Goal: Information Seeking & Learning: Learn about a topic

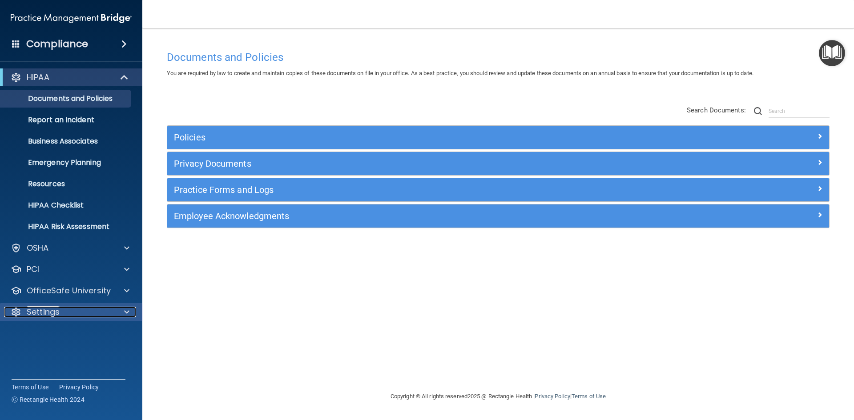
click at [52, 310] on p "Settings" at bounding box center [43, 312] width 33 height 11
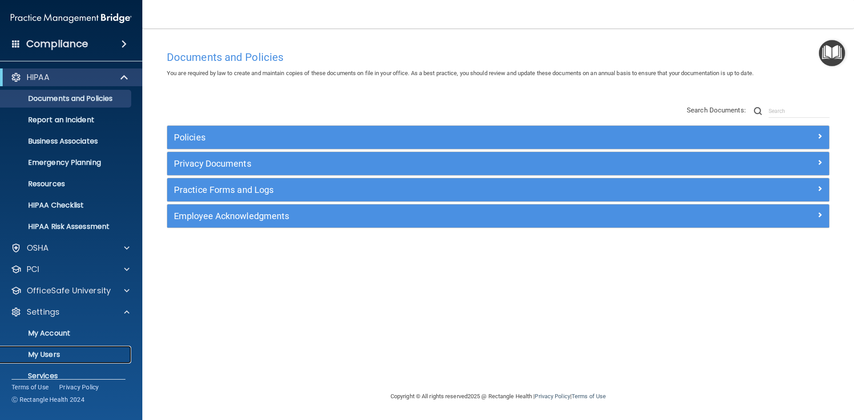
click at [65, 352] on p "My Users" at bounding box center [66, 355] width 121 height 9
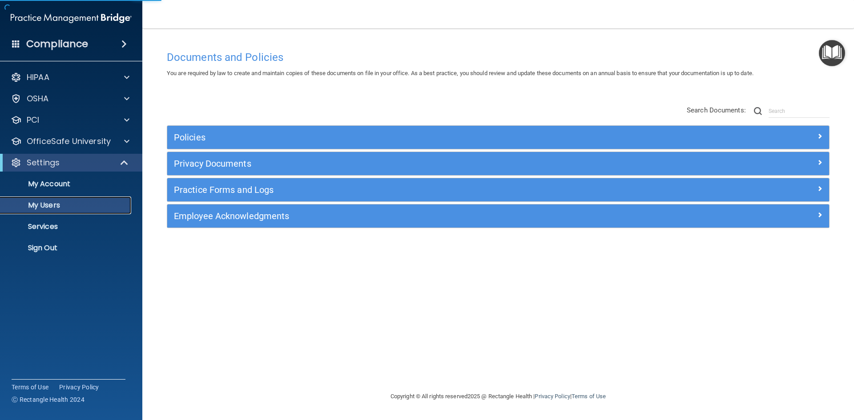
select select "20"
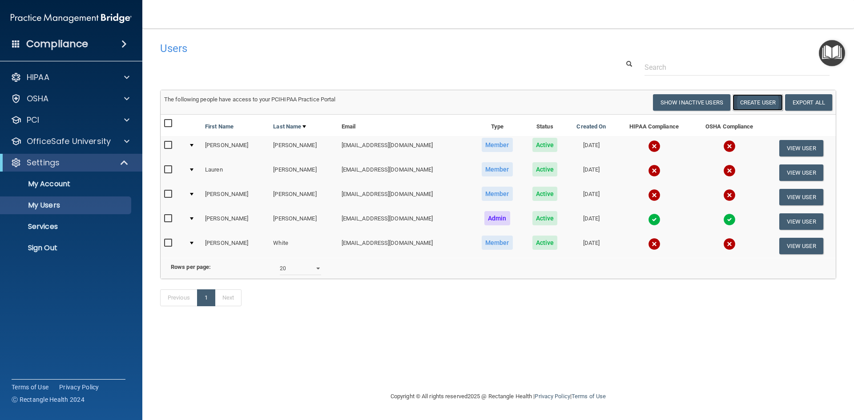
click at [762, 106] on button "Create User" at bounding box center [758, 102] width 50 height 16
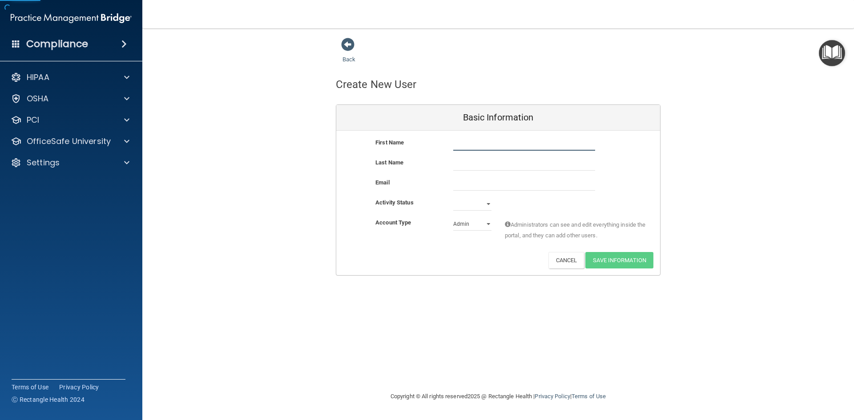
click at [481, 141] on input "text" at bounding box center [524, 143] width 142 height 13
type input "[PERSON_NAME]"
type input "Key"
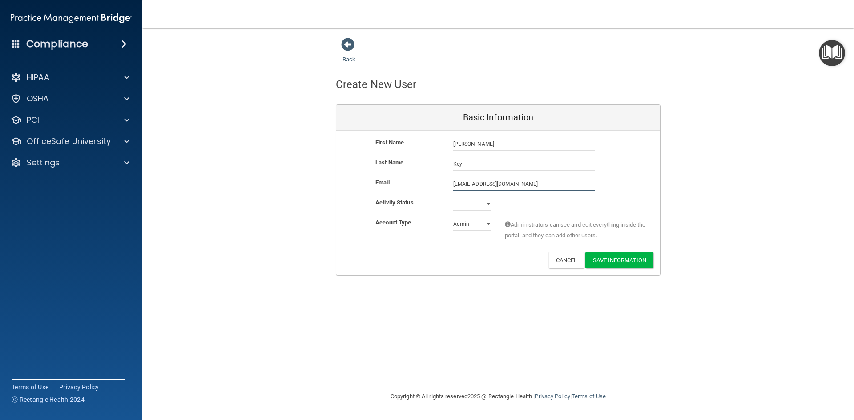
type input "[EMAIL_ADDRESS][DOMAIN_NAME]"
click at [473, 205] on select "Active Inactive" at bounding box center [472, 203] width 38 height 13
select select "active"
click at [453, 197] on select "Active Inactive" at bounding box center [472, 203] width 38 height 13
click at [473, 225] on select "Admin Member" at bounding box center [472, 224] width 38 height 13
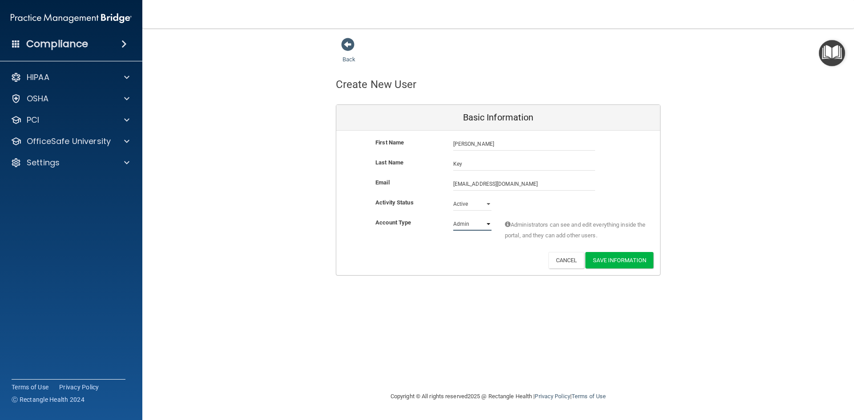
select select "practice_member"
click at [453, 218] on select "Admin Member" at bounding box center [472, 224] width 38 height 13
click at [617, 265] on button "Save Information" at bounding box center [619, 260] width 68 height 16
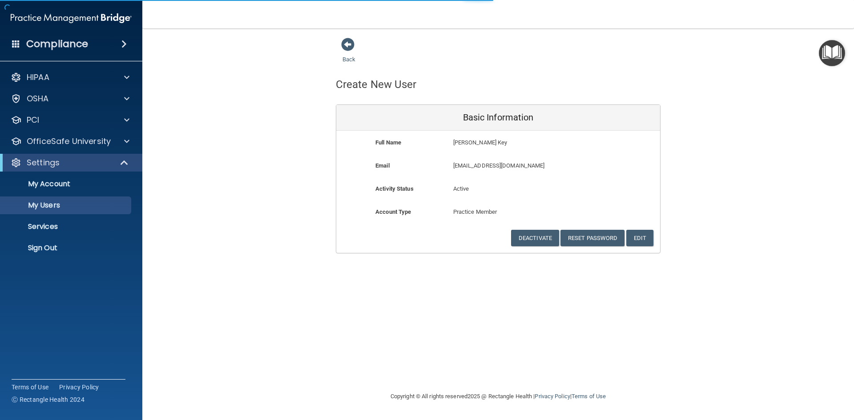
select select "20"
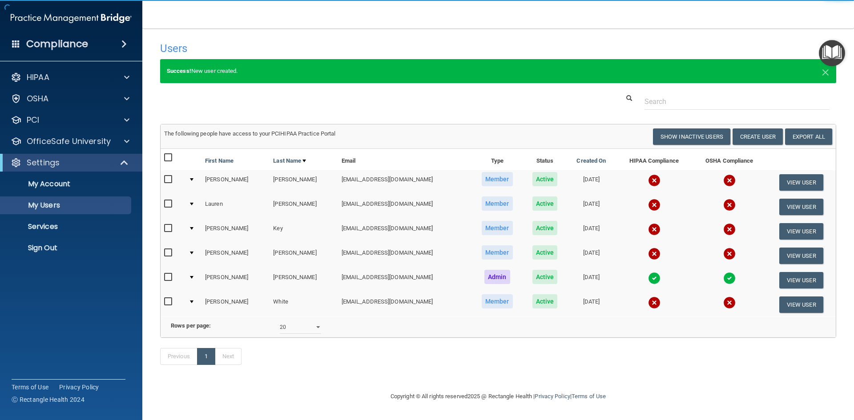
scroll to position [8, 0]
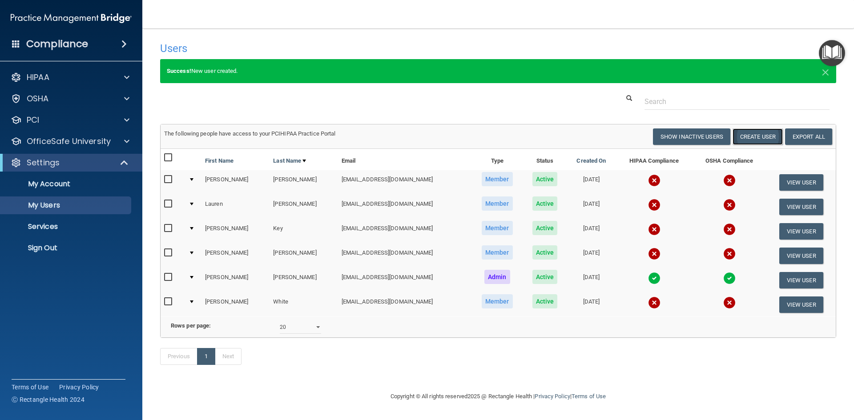
click at [748, 130] on button "Create User" at bounding box center [758, 137] width 50 height 16
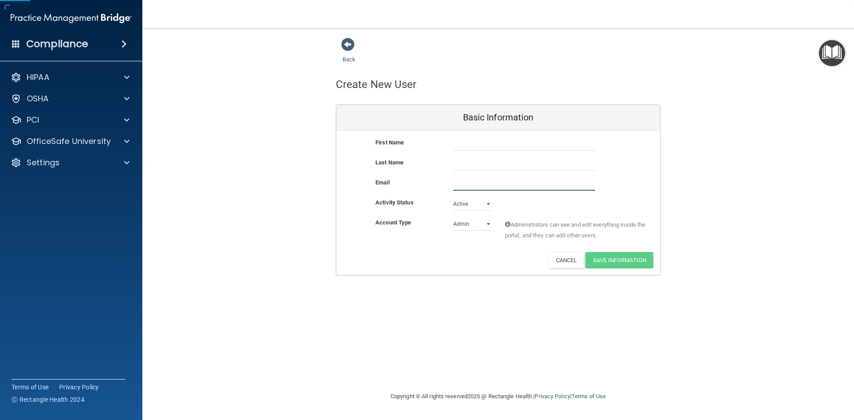
click at [482, 186] on input "email" at bounding box center [524, 183] width 142 height 13
click at [488, 182] on input "email" at bounding box center [524, 183] width 142 height 13
click at [64, 147] on div "OfficeSafe University" at bounding box center [71, 142] width 143 height 18
click at [41, 142] on p "OfficeSafe University" at bounding box center [69, 141] width 84 height 11
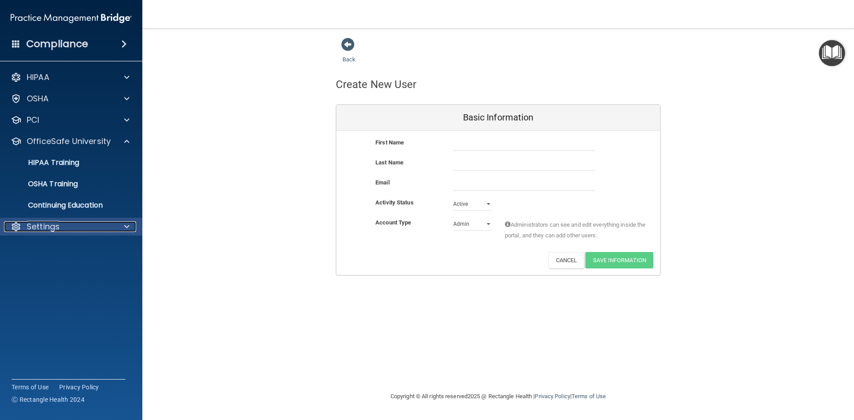
click at [49, 226] on p "Settings" at bounding box center [43, 227] width 33 height 11
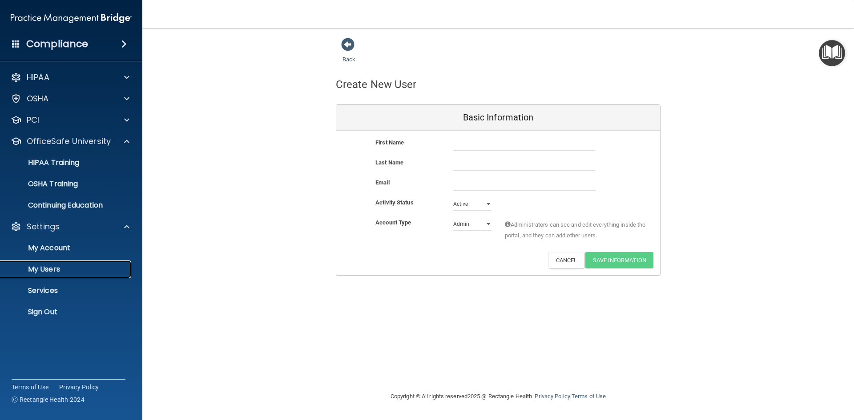
click at [58, 273] on p "My Users" at bounding box center [66, 269] width 121 height 9
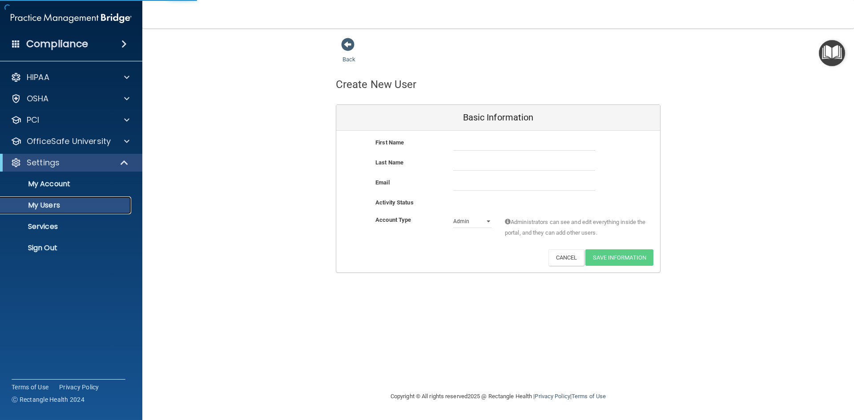
select select "20"
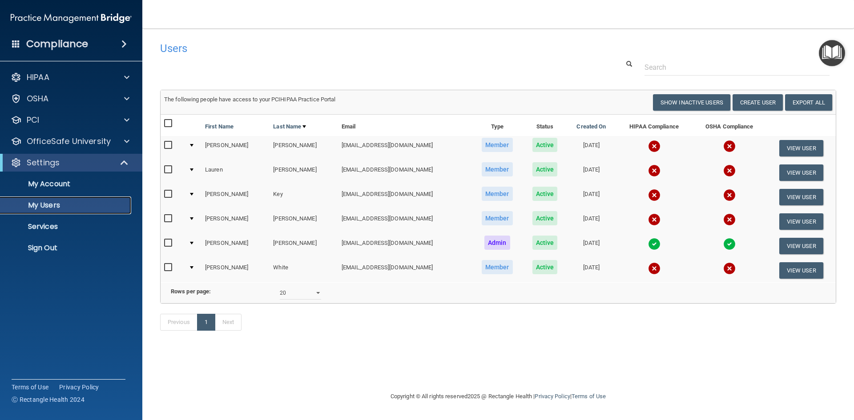
click at [0, 197] on link "My Users" at bounding box center [61, 206] width 140 height 18
click at [388, 81] on div "Users Success! New user created. × Error! The user couldn't be created. × Succe…" at bounding box center [498, 190] width 676 height 307
click at [648, 167] on img at bounding box center [654, 171] width 12 height 12
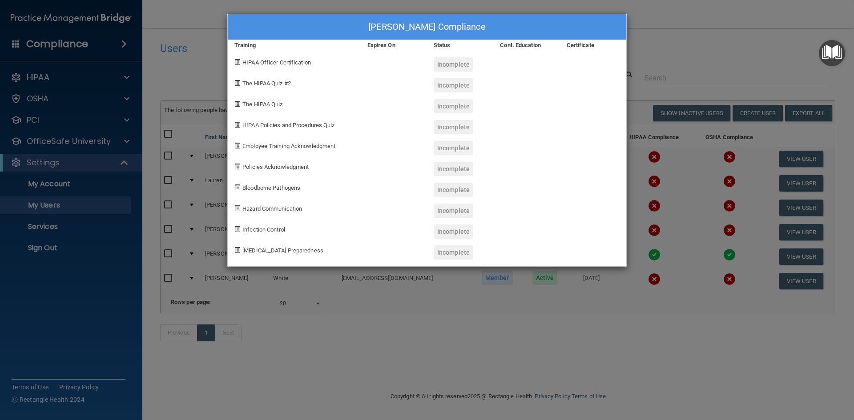
click at [460, 64] on div "Incomplete" at bounding box center [454, 64] width 40 height 14
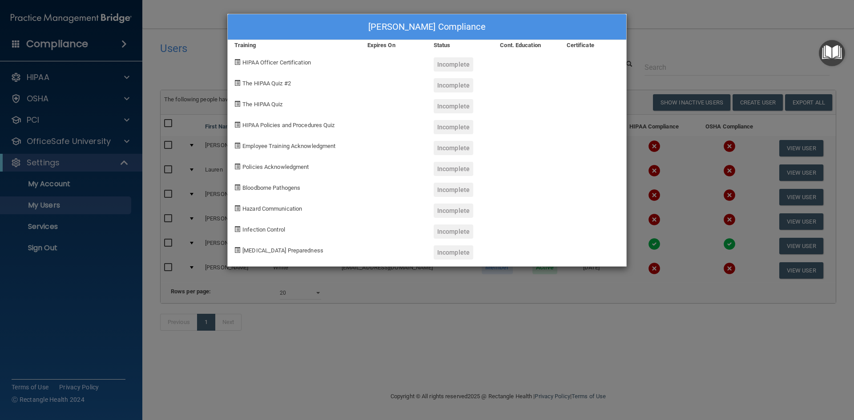
click at [196, 42] on div "Lauren Dickhans's Compliance Training Expires On Status Cont. Education Certifi…" at bounding box center [427, 210] width 854 height 420
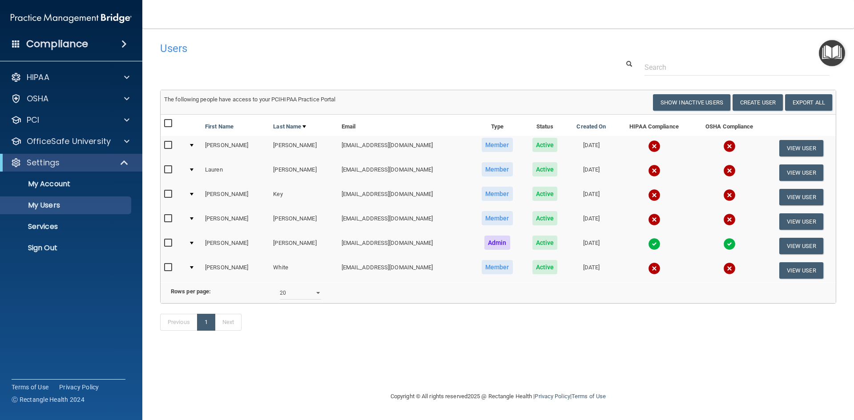
click at [648, 168] on img at bounding box center [654, 171] width 12 height 12
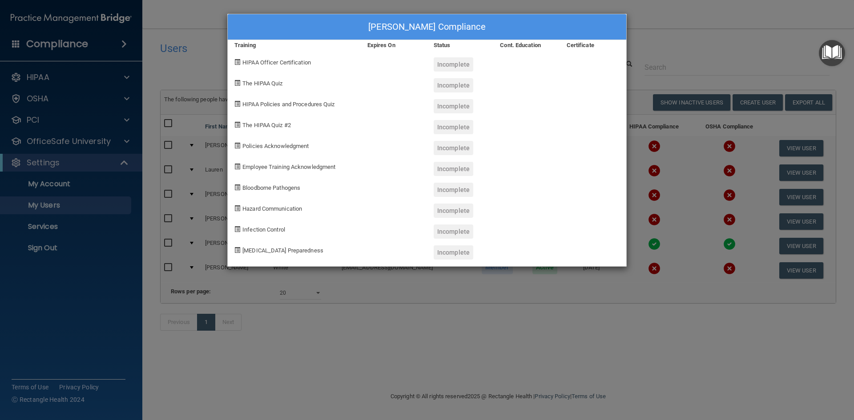
click at [305, 350] on div "Lauren Dickhans's Compliance Training Expires On Status Cont. Education Certifi…" at bounding box center [427, 210] width 854 height 420
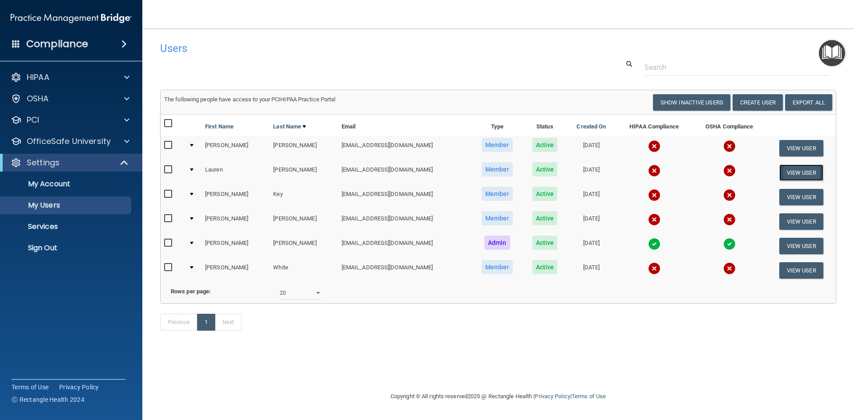
click at [810, 171] on button "View User" at bounding box center [801, 173] width 44 height 16
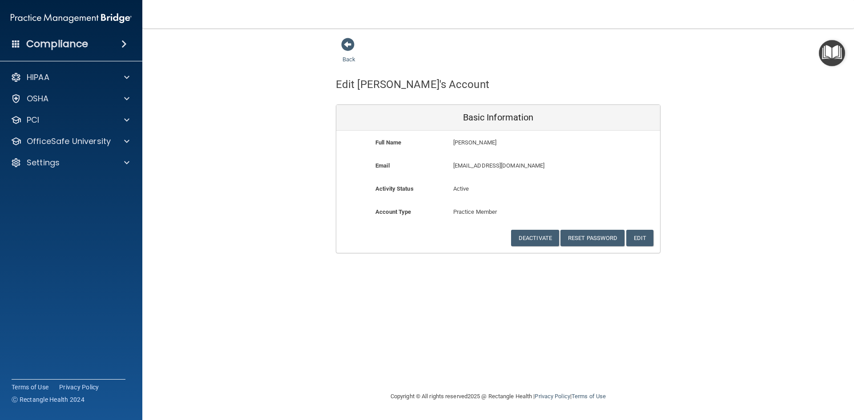
click at [585, 284] on div "Back Edit Lauren's Account Basic Information Full Name Lauren Dickhans Lauren L…" at bounding box center [498, 209] width 676 height 345
click at [347, 46] on span at bounding box center [347, 44] width 13 height 13
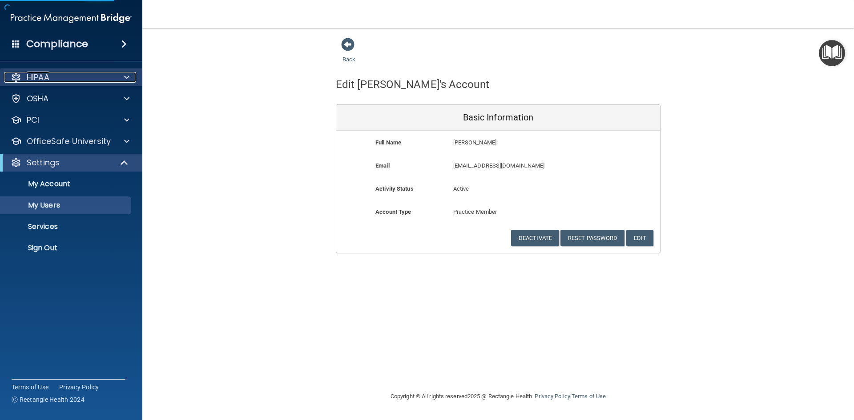
click at [112, 76] on div "HIPAA" at bounding box center [59, 77] width 110 height 11
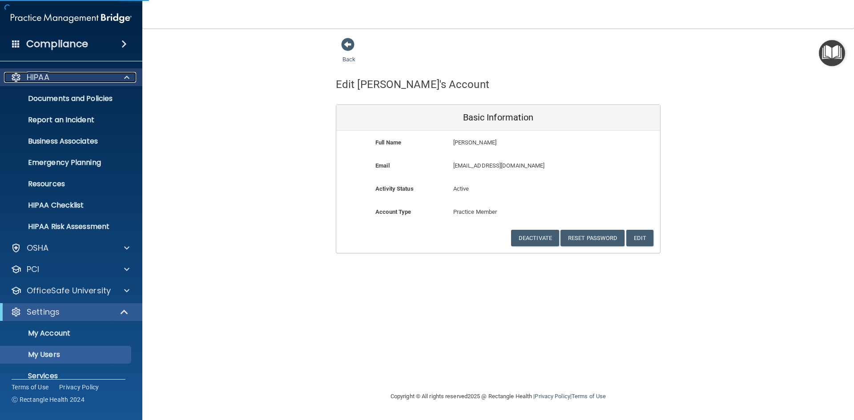
select select "20"
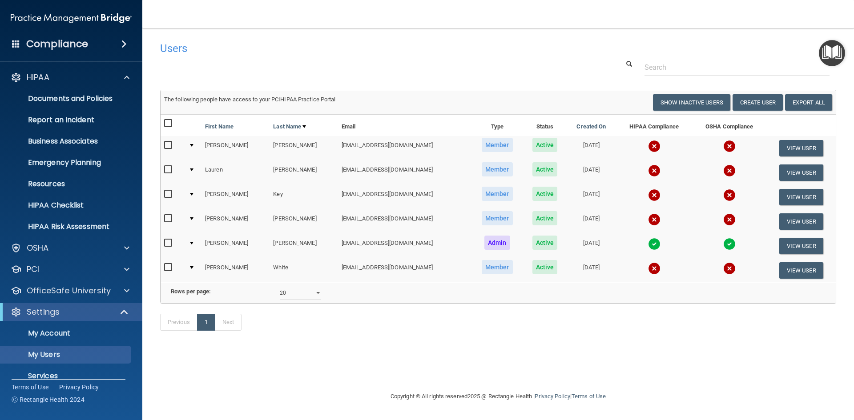
click at [648, 171] on img at bounding box center [654, 171] width 12 height 12
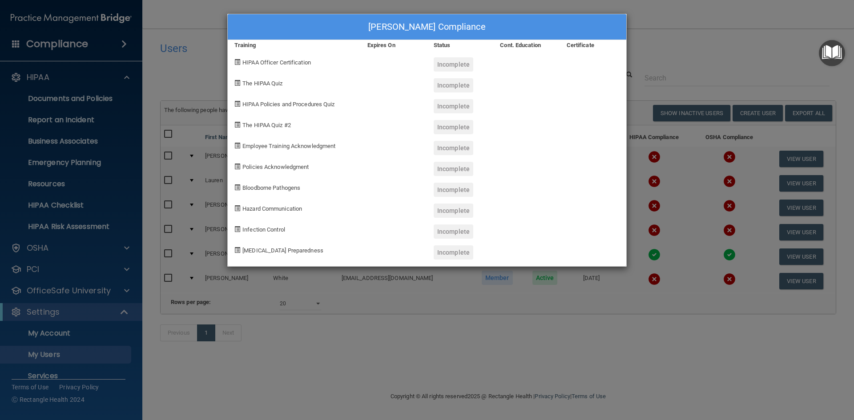
drag, startPoint x: 459, startPoint y: 64, endPoint x: 456, endPoint y: 74, distance: 10.6
click at [458, 67] on div "Incomplete" at bounding box center [454, 64] width 40 height 14
drag, startPoint x: 456, startPoint y: 80, endPoint x: 453, endPoint y: 94, distance: 15.0
click at [454, 89] on div "Incomplete" at bounding box center [460, 82] width 66 height 21
click at [439, 133] on div "Incomplete" at bounding box center [454, 127] width 40 height 14
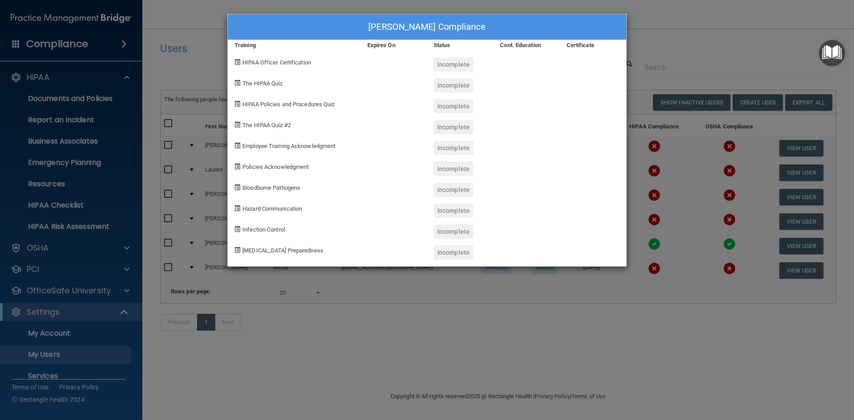
click at [296, 63] on span "HIPAA Officer Certification" at bounding box center [276, 62] width 68 height 7
drag, startPoint x: 512, startPoint y: 45, endPoint x: 577, endPoint y: 50, distance: 64.7
click at [524, 48] on div "Cont. Education" at bounding box center [526, 45] width 66 height 11
click at [653, 39] on div "Lauren Dickhans's Compliance Training Expires On Status Cont. Education Certifi…" at bounding box center [427, 210] width 854 height 420
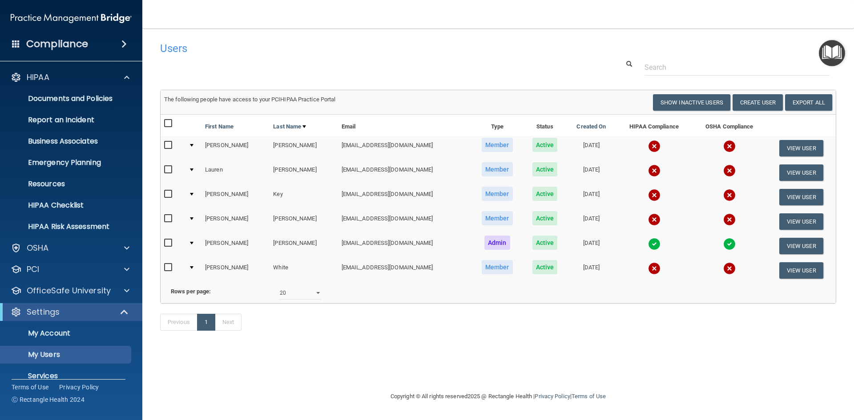
click at [822, 58] on img "Open Resource Center" at bounding box center [832, 53] width 26 height 26
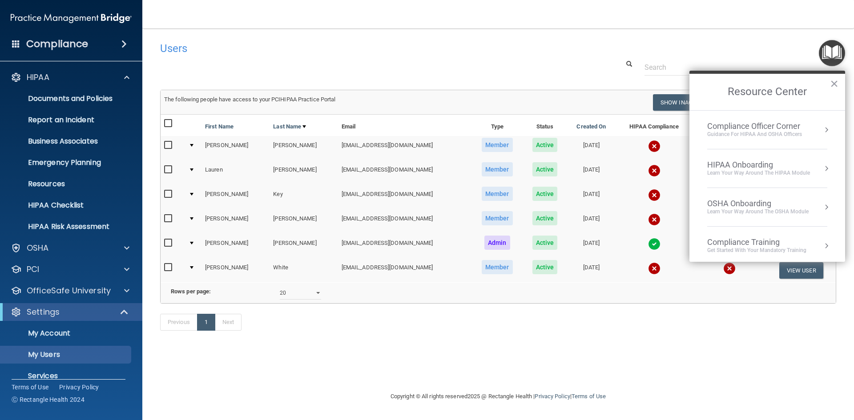
click at [763, 172] on div "Learn Your Way around the HIPAA module" at bounding box center [758, 173] width 103 height 8
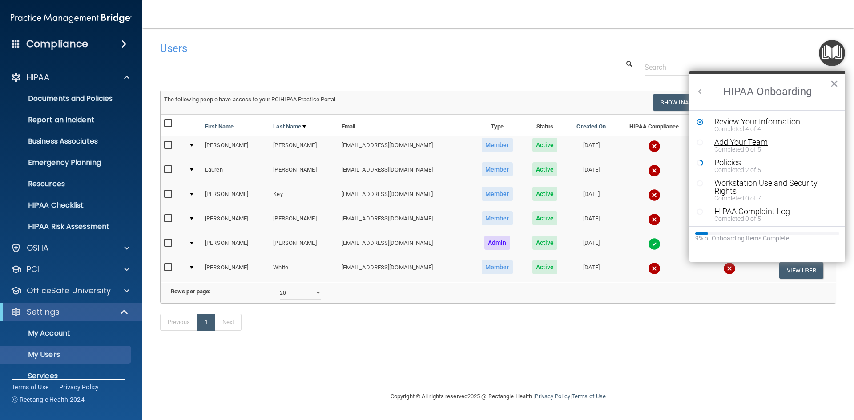
click at [741, 142] on div "Add Your Team" at bounding box center [770, 142] width 113 height 8
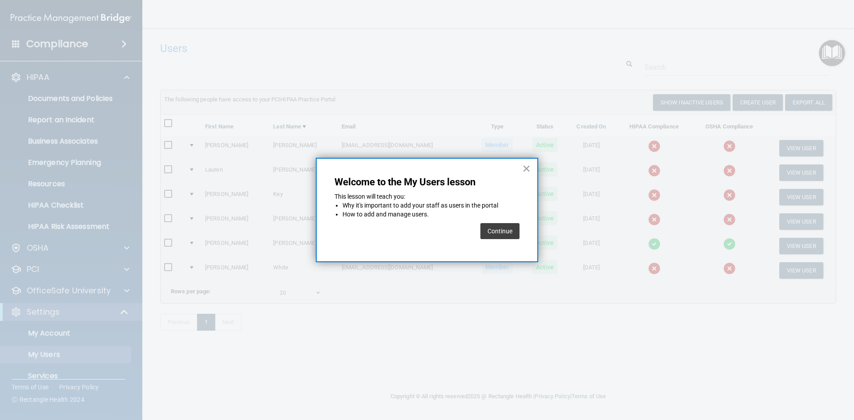
click at [496, 230] on button "Continue" at bounding box center [499, 231] width 39 height 16
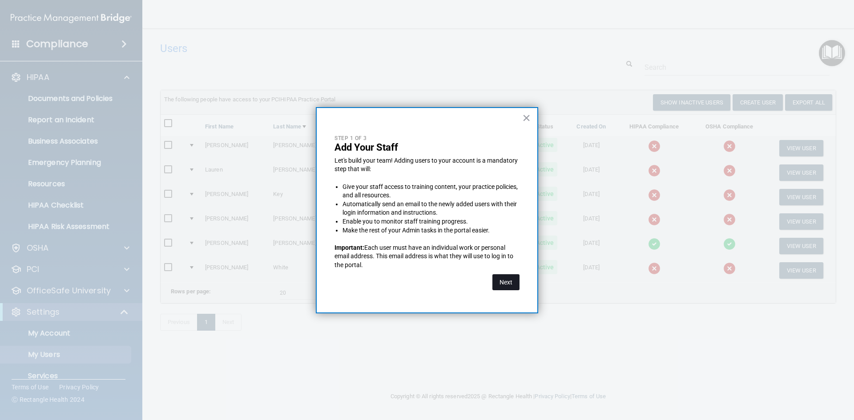
click at [502, 280] on button "Next" at bounding box center [505, 282] width 27 height 16
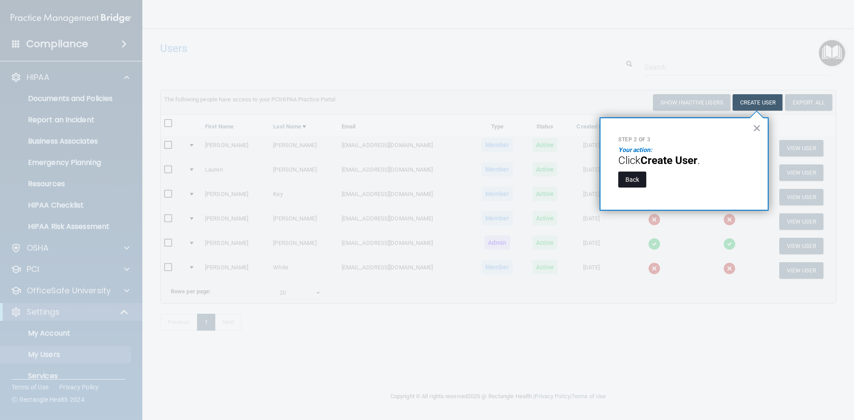
click at [634, 183] on button "Back" at bounding box center [632, 180] width 28 height 16
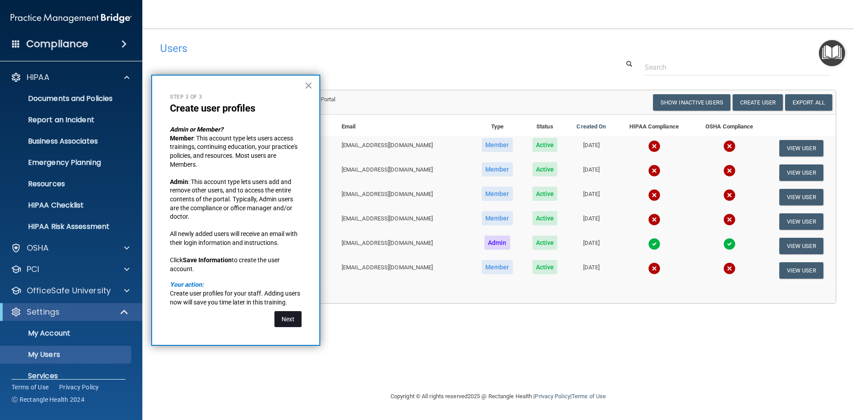
click at [291, 319] on button "Next" at bounding box center [287, 319] width 27 height 16
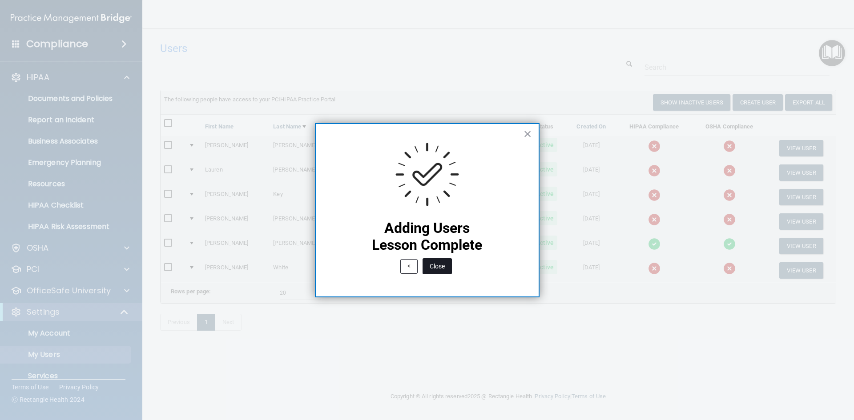
click at [442, 266] on button "Close" at bounding box center [437, 266] width 29 height 16
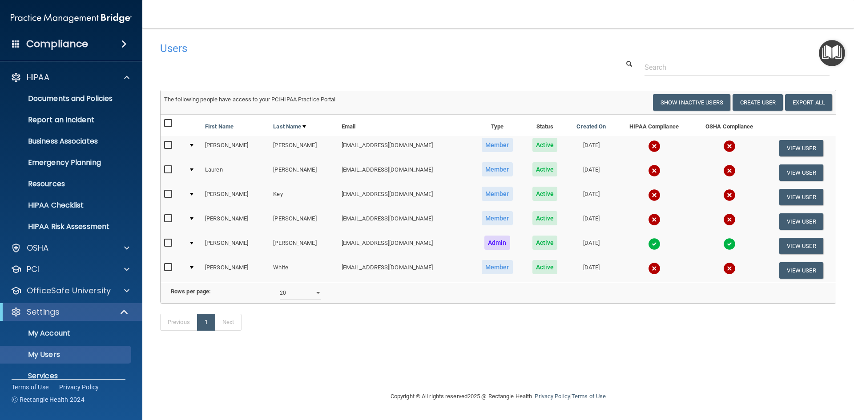
click at [829, 52] on img "Open Resource Center" at bounding box center [832, 53] width 26 height 26
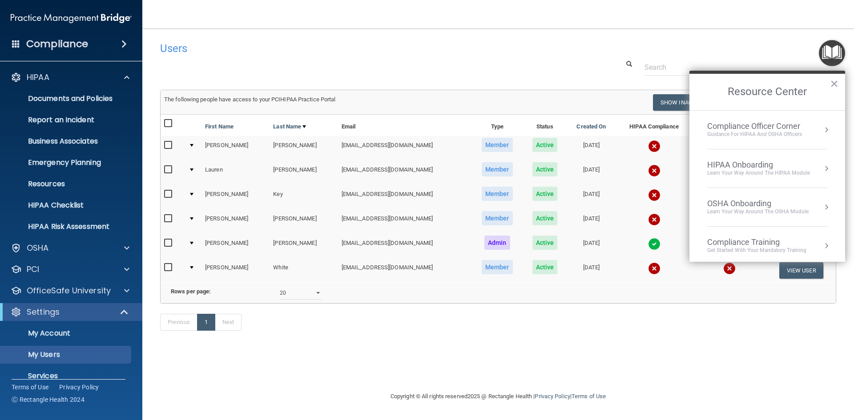
click at [759, 166] on div "HIPAA Onboarding" at bounding box center [758, 165] width 103 height 10
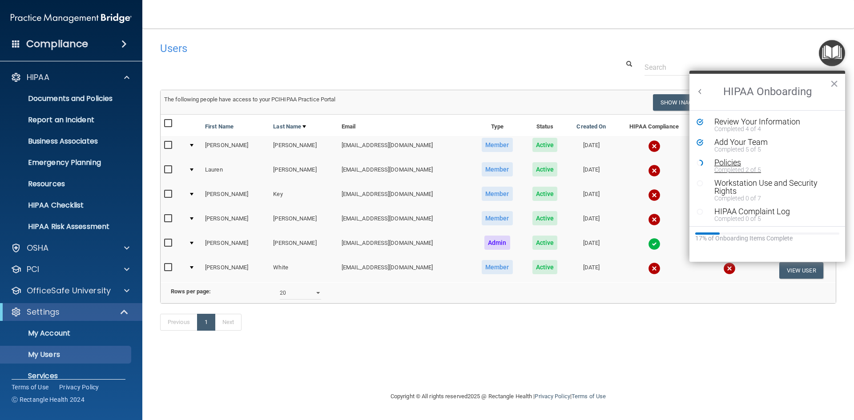
click at [726, 159] on div "Policies" at bounding box center [770, 163] width 113 height 8
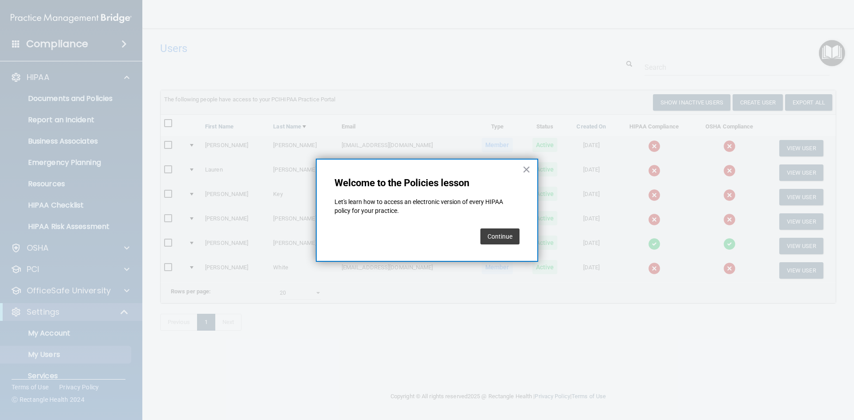
click at [504, 237] on button "Continue" at bounding box center [499, 237] width 39 height 16
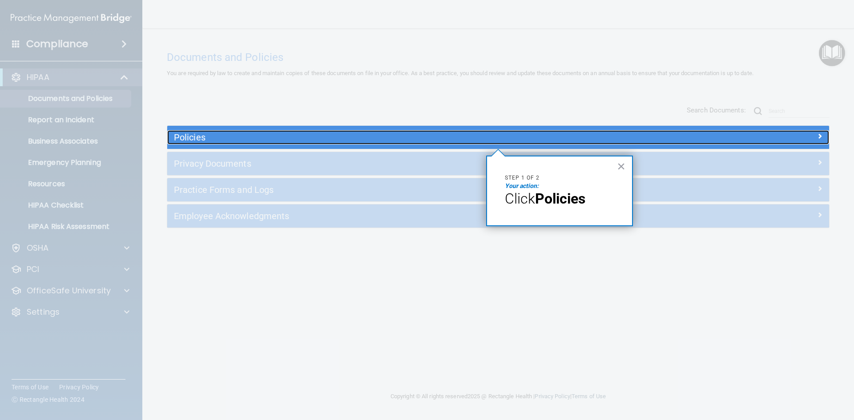
click at [492, 142] on h5 "Policies" at bounding box center [415, 138] width 483 height 10
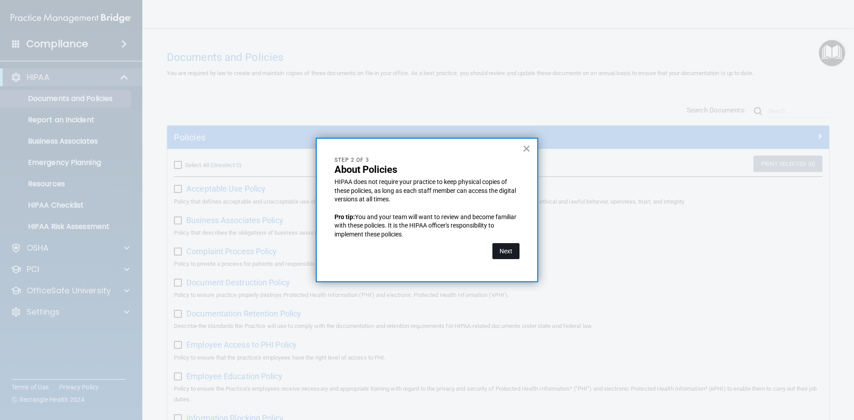
click at [508, 254] on button "Next" at bounding box center [505, 251] width 27 height 16
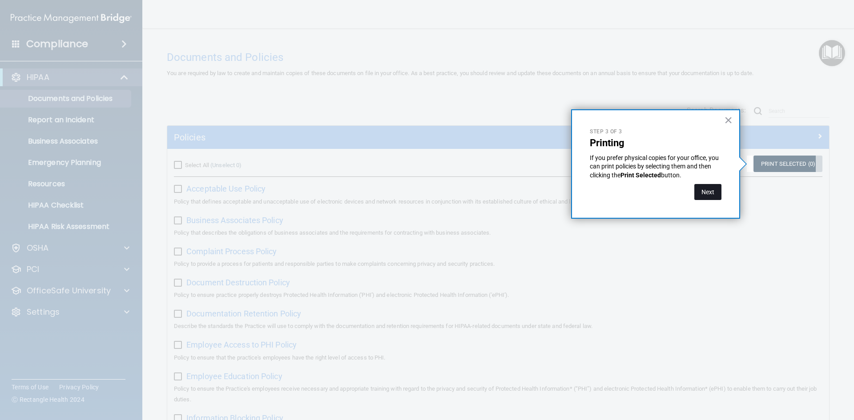
click at [712, 196] on button "Next" at bounding box center [707, 192] width 27 height 16
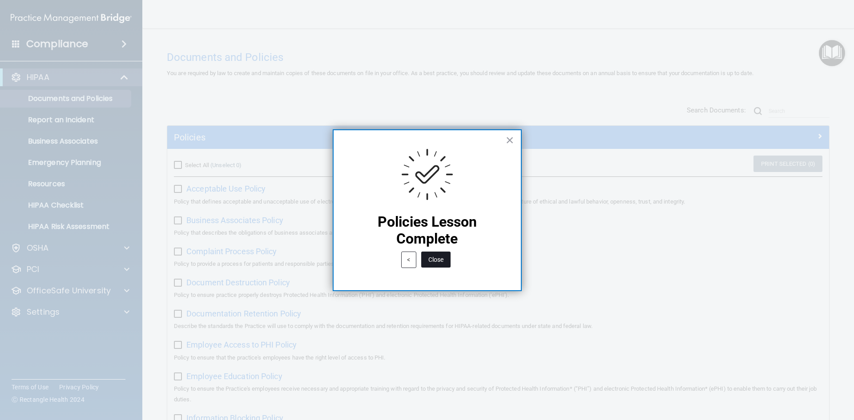
click at [443, 264] on button "Close" at bounding box center [435, 260] width 29 height 16
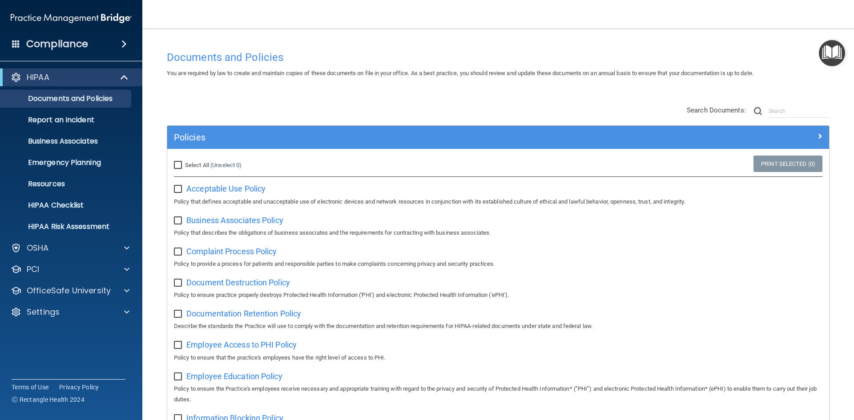
click at [830, 53] on img "Open Resource Center" at bounding box center [832, 53] width 26 height 26
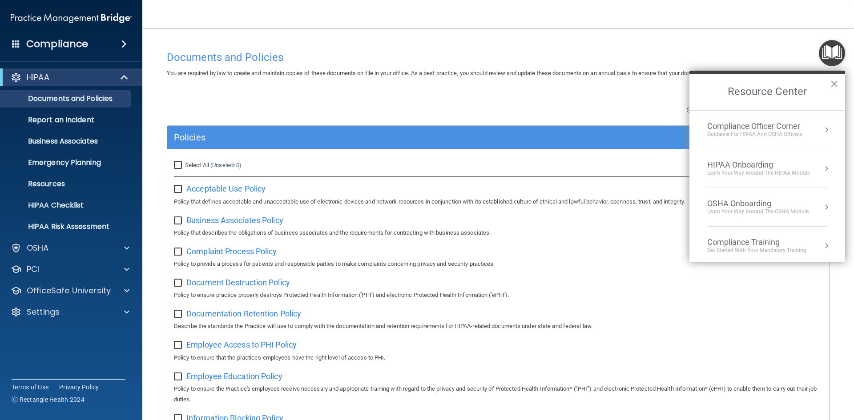
scroll to position [44, 0]
click at [737, 121] on div "HIPAA Onboarding" at bounding box center [758, 121] width 103 height 10
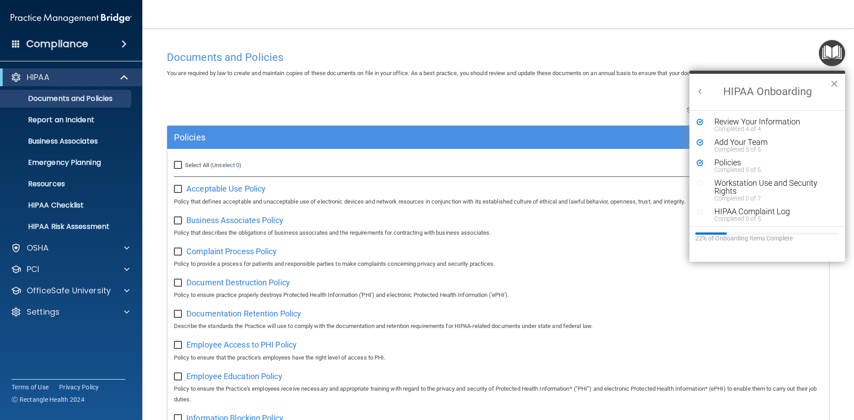
scroll to position [0, 0]
click at [734, 185] on div "Workstation Use and Security Rights" at bounding box center [770, 187] width 113 height 16
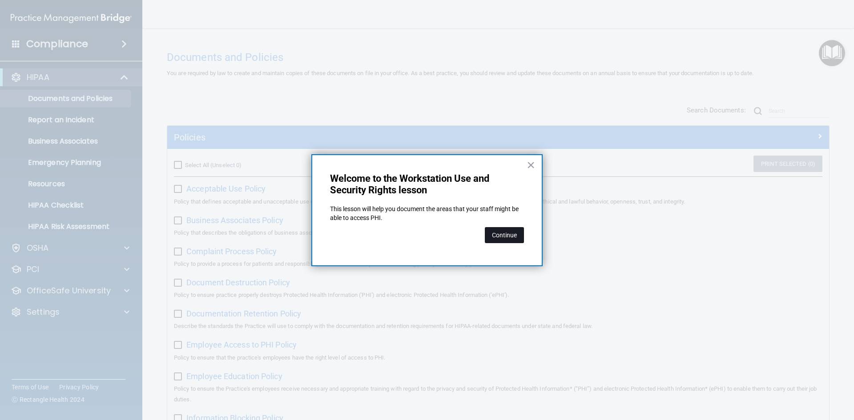
click at [502, 238] on button "Continue" at bounding box center [504, 235] width 39 height 16
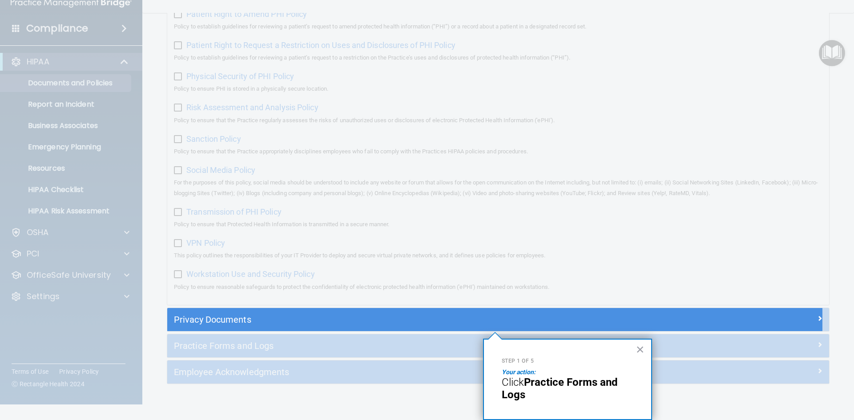
scroll to position [580, 0]
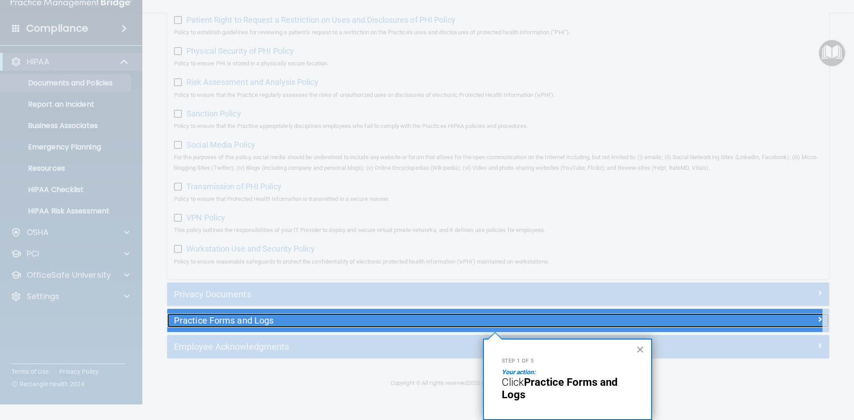
click at [494, 326] on div "Practice Forms and Logs" at bounding box center [415, 321] width 496 height 14
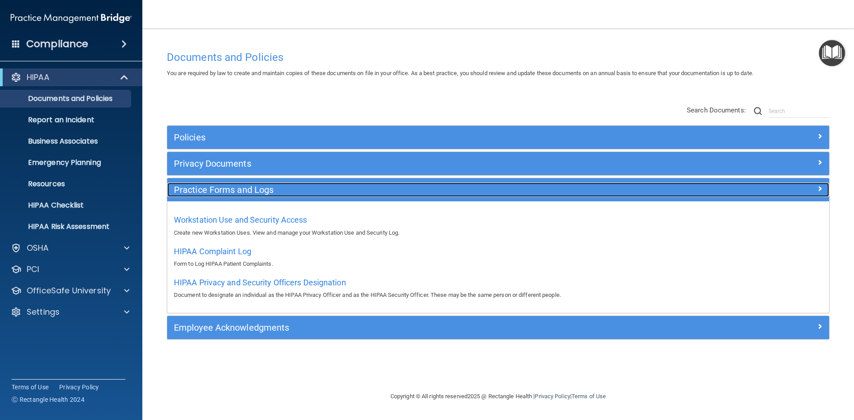
scroll to position [0, 0]
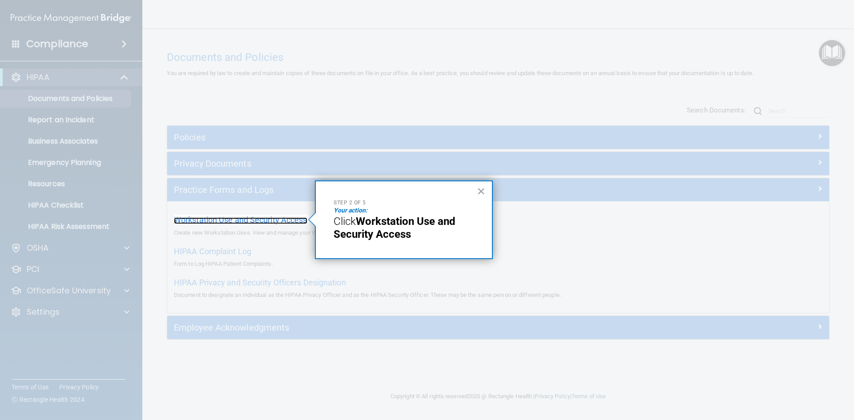
click at [217, 218] on span "Workstation Use and Security Access" at bounding box center [240, 219] width 133 height 9
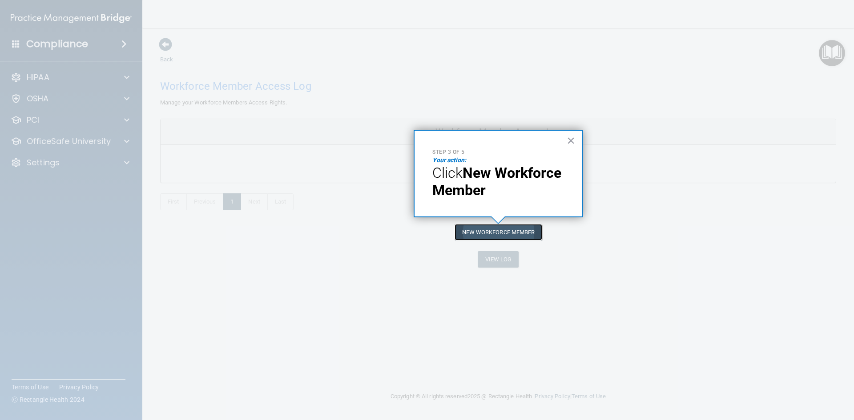
click at [500, 235] on button "New Workforce Member" at bounding box center [499, 232] width 88 height 16
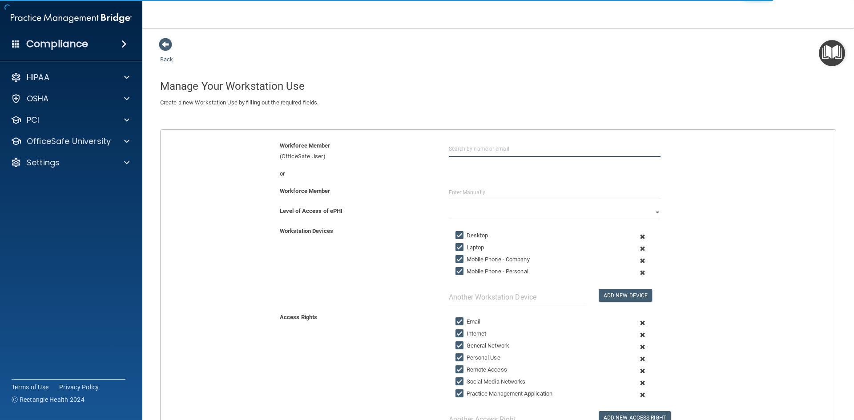
click at [476, 151] on input "text" at bounding box center [555, 149] width 212 height 16
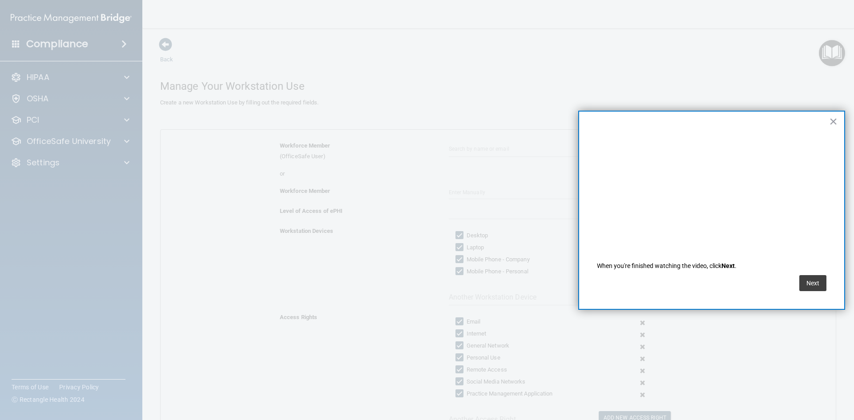
click at [822, 287] on button "Next" at bounding box center [812, 283] width 27 height 16
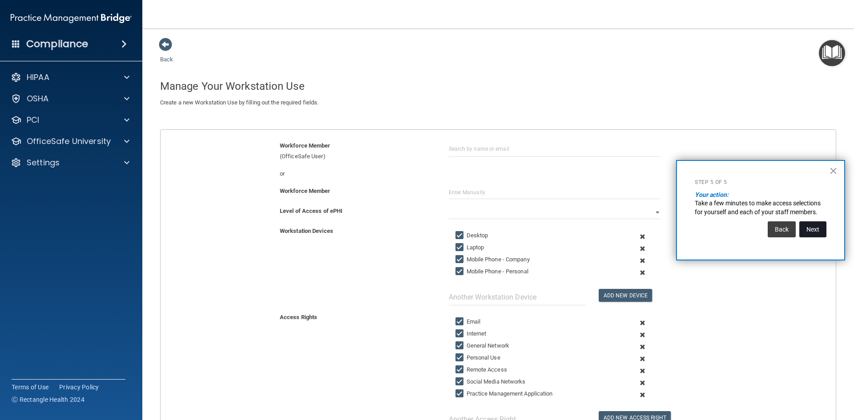
click at [812, 230] on button "Next" at bounding box center [812, 230] width 27 height 16
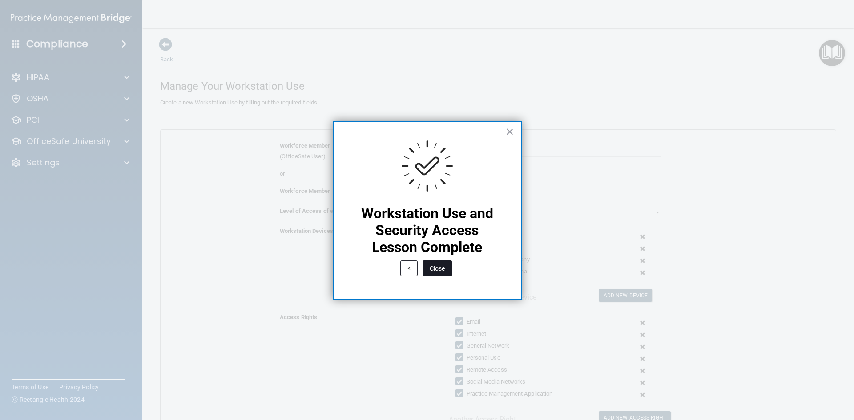
click at [436, 273] on button "Close" at bounding box center [437, 269] width 29 height 16
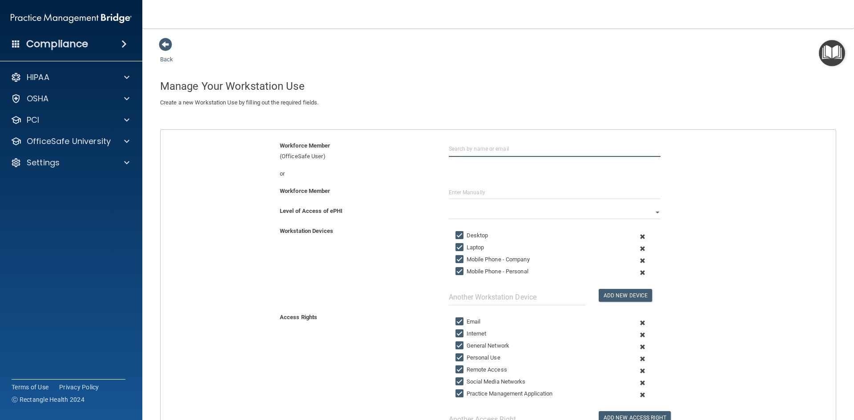
click at [606, 149] on input "text" at bounding box center [555, 149] width 212 height 16
click at [571, 177] on div "groschdental@yahoo.com Organization" at bounding box center [555, 181] width 192 height 15
type input "[PERSON_NAME]"
drag, startPoint x: 503, startPoint y: 189, endPoint x: 508, endPoint y: 192, distance: 6.0
click at [504, 191] on input "text" at bounding box center [555, 192] width 212 height 13
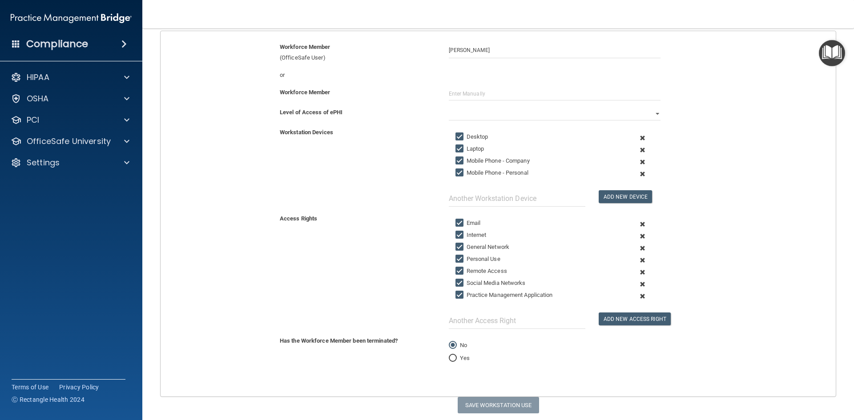
scroll to position [83, 0]
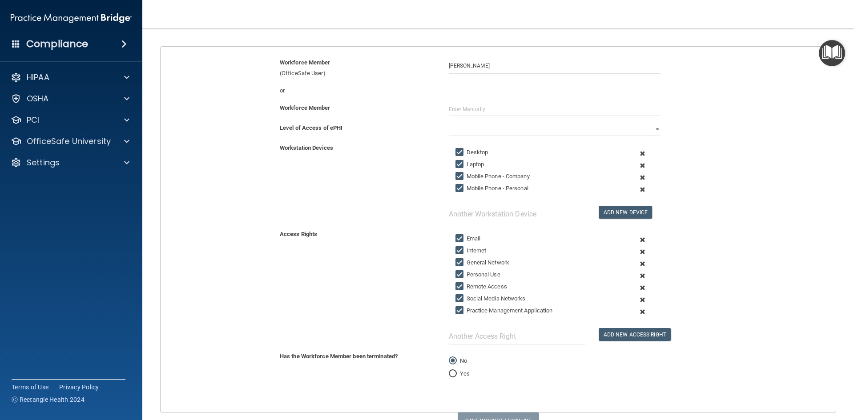
click at [483, 102] on div "or" at bounding box center [498, 93] width 689 height 17
click at [481, 105] on input "text" at bounding box center [555, 109] width 212 height 13
click at [473, 138] on div "Level of Access of ePHI Full Limited None" at bounding box center [498, 133] width 689 height 20
click at [473, 130] on select "Full Limited None" at bounding box center [555, 129] width 212 height 13
click at [449, 123] on select "Full Limited None" at bounding box center [555, 129] width 212 height 13
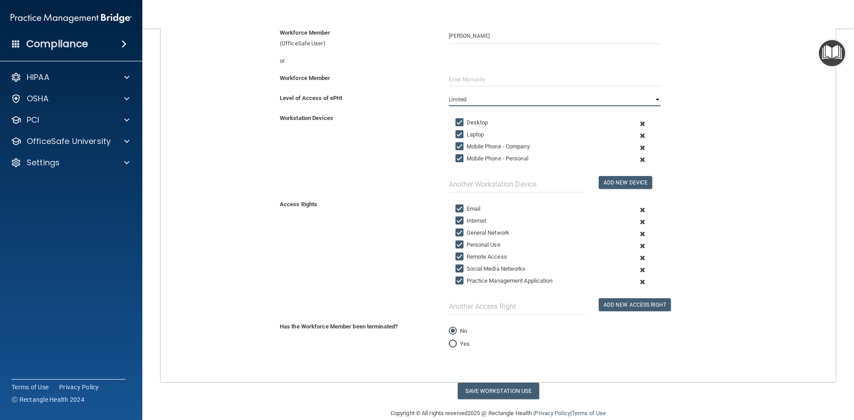
scroll to position [128, 0]
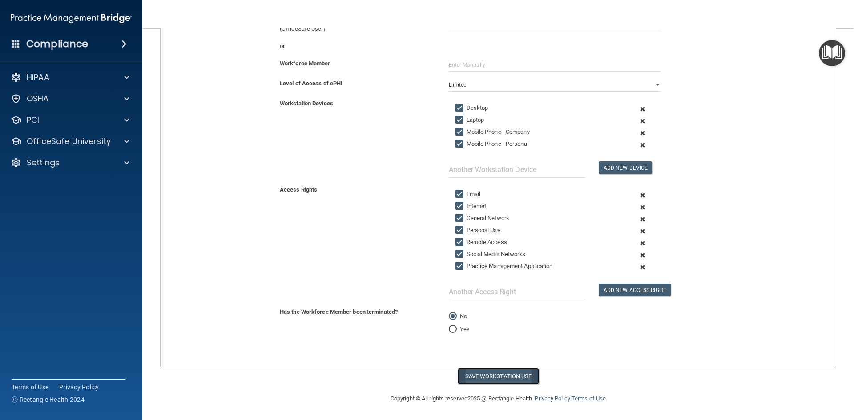
click at [496, 378] on button "Save Workstation Use" at bounding box center [498, 376] width 81 height 16
select select "? string:Full ?"
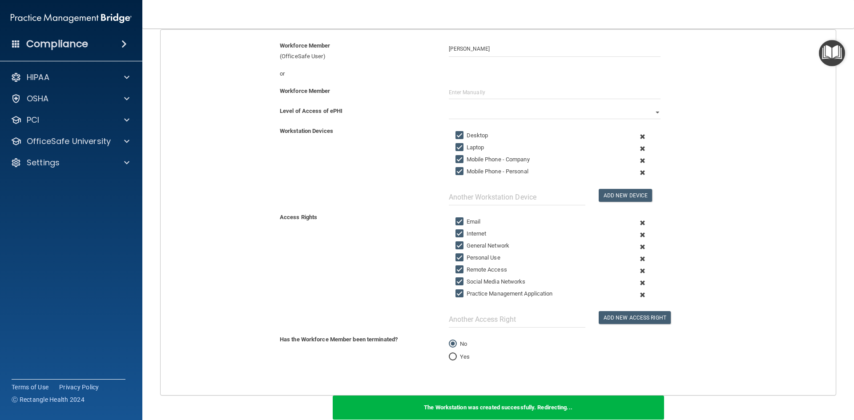
scroll to position [0, 0]
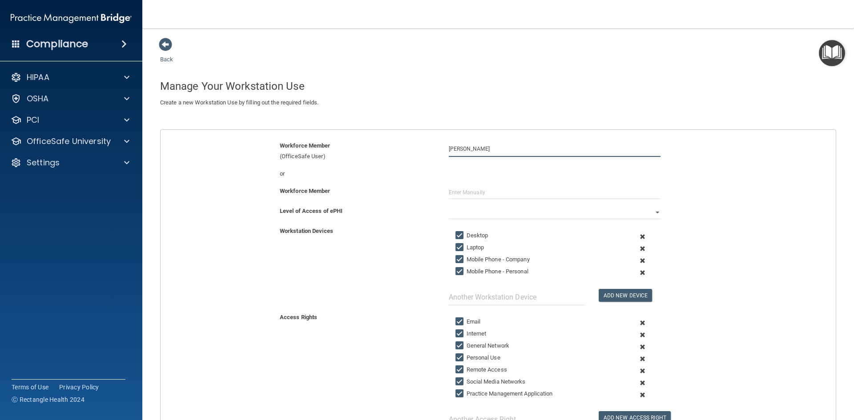
click at [577, 145] on input "[PERSON_NAME]" at bounding box center [555, 149] width 212 height 16
drag, startPoint x: 537, startPoint y: 151, endPoint x: 294, endPoint y: 123, distance: 244.9
click at [294, 125] on div "Back Manage Your Workstation Use Create a new Workstation Use by filling out th…" at bounding box center [498, 283] width 676 height 493
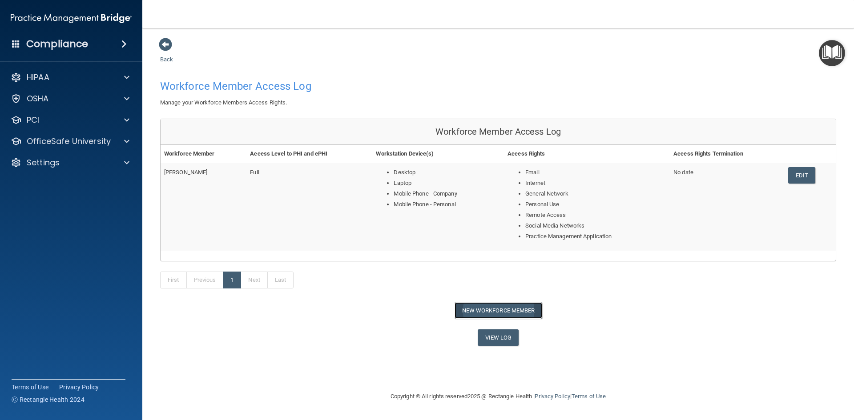
click at [483, 315] on button "New Workforce Member" at bounding box center [499, 310] width 88 height 16
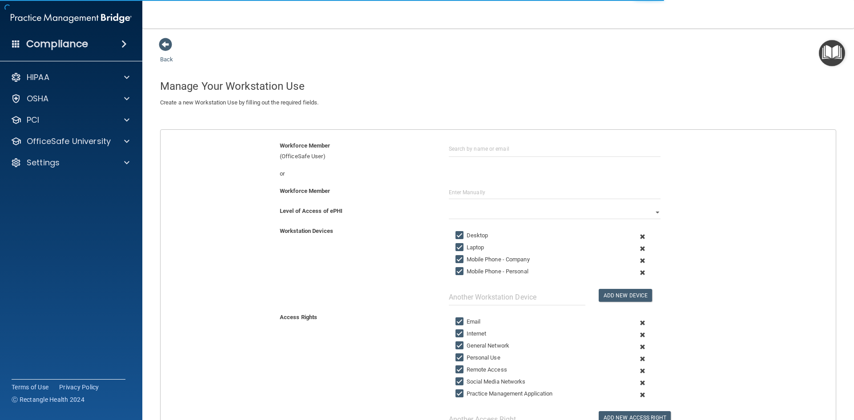
click at [493, 133] on div "Workforce Member (OfficeSafe User) or Workforce Member Level of Access of ePHI …" at bounding box center [498, 312] width 676 height 367
click at [497, 150] on input "text" at bounding box center [555, 149] width 212 height 16
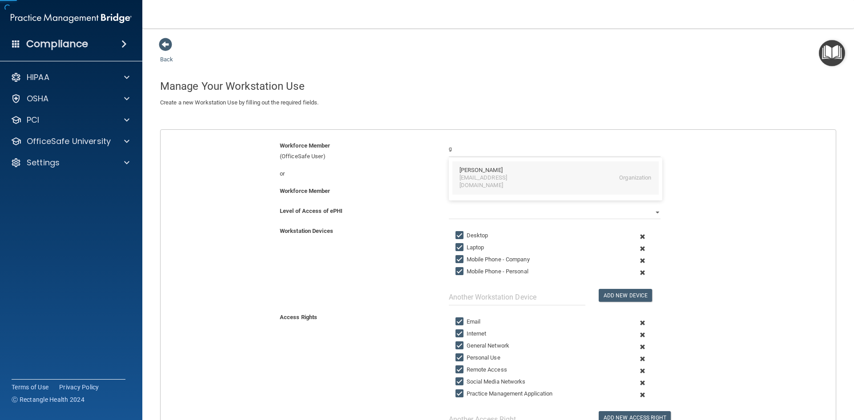
click at [494, 171] on div "Gina Benjamin" at bounding box center [480, 171] width 43 height 8
type input "Gina Benjamin"
click at [455, 261] on input "Mobile Phone - Company" at bounding box center [460, 259] width 10 height 7
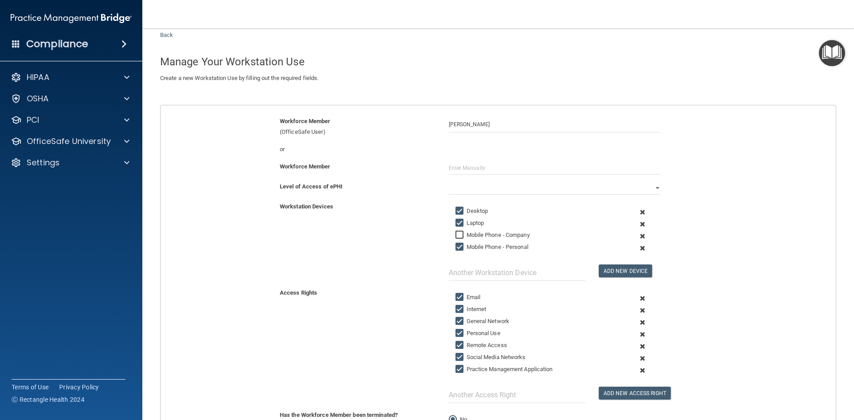
scroll to position [44, 0]
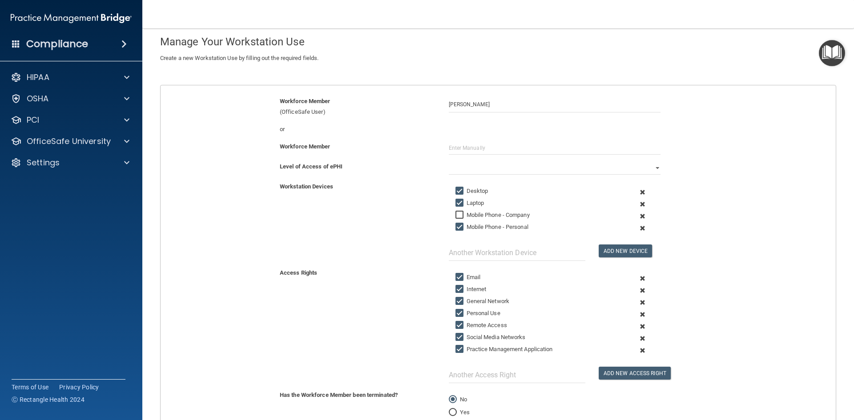
click at [455, 214] on input "Mobile Phone - Company" at bounding box center [460, 215] width 10 height 7
checkbox input "true"
click at [455, 335] on input "Social Media Networks" at bounding box center [460, 337] width 10 height 7
checkbox input "false"
click at [455, 349] on input "Practice Management Application" at bounding box center [460, 349] width 10 height 7
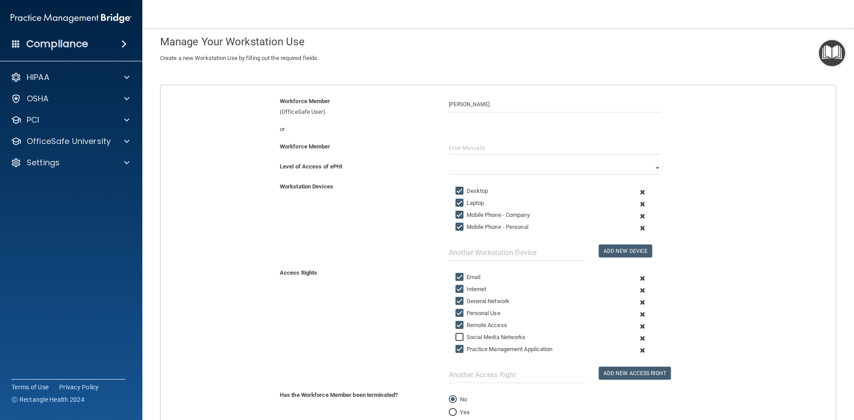
checkbox input "false"
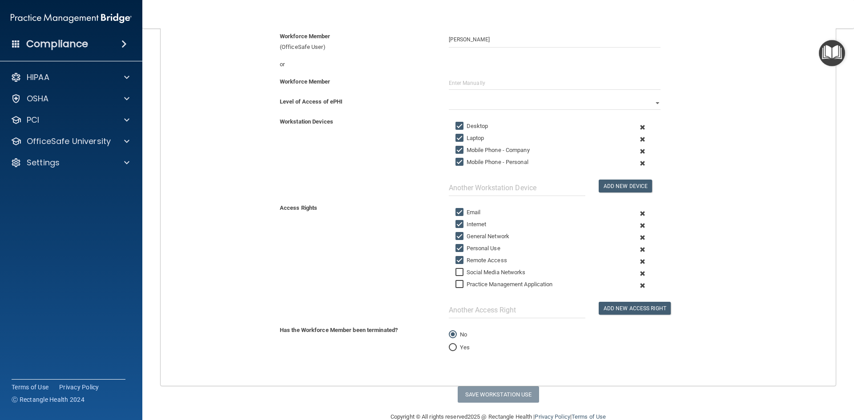
scroll to position [128, 0]
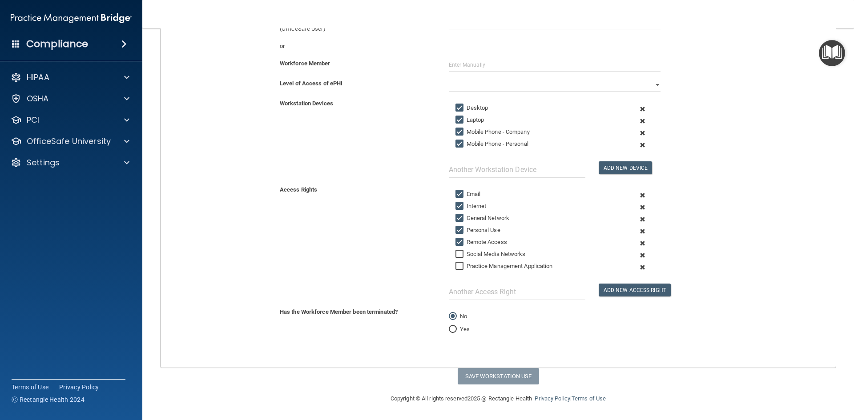
click at [513, 353] on form "Workforce Member (OfficeSafe User) Gina Benjamin Gina Benjamin benjaminmom3@yah…" at bounding box center [498, 190] width 675 height 355
click at [571, 324] on div "No Yes" at bounding box center [554, 323] width 225 height 32
click at [726, 322] on div "Has the Workforce Member been terminated? No Yes" at bounding box center [498, 323] width 689 height 32
click at [721, 171] on div "Workstation Devices Desktop Laptop Mobile Phone - Company Mobile Phone - Person…" at bounding box center [498, 138] width 689 height 80
click at [457, 250] on label "Social Media Networks" at bounding box center [490, 254] width 70 height 11
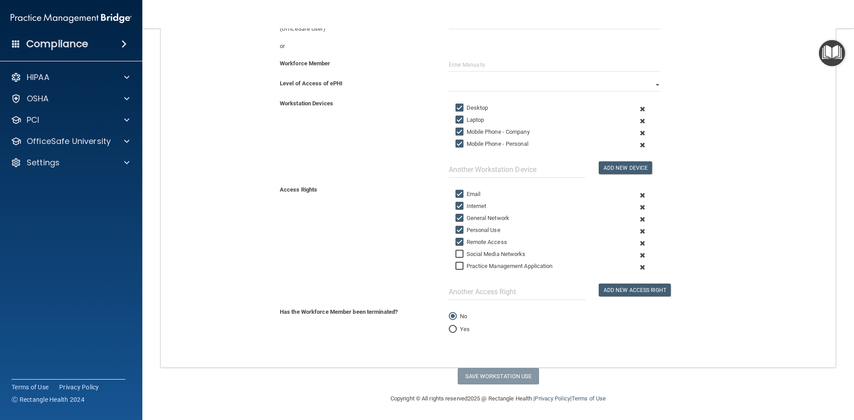
click at [457, 251] on input "Social Media Networks" at bounding box center [460, 254] width 10 height 7
checkbox input "true"
click at [458, 263] on input "Practice Management Application" at bounding box center [460, 266] width 10 height 7
checkbox input "true"
click at [457, 255] on input "Social Media Networks" at bounding box center [460, 254] width 10 height 7
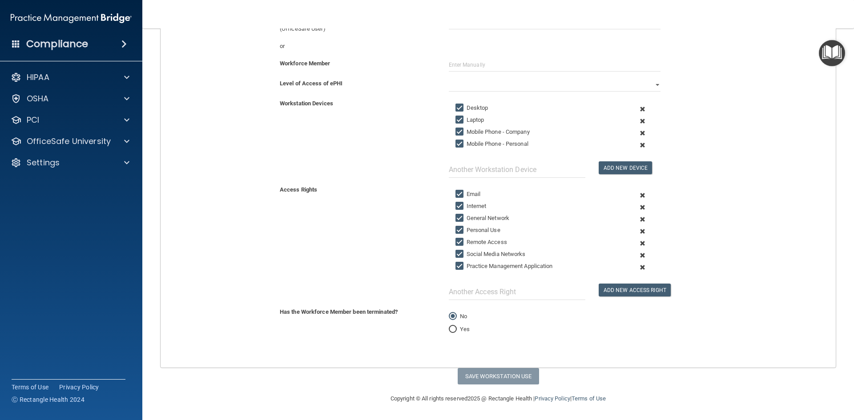
checkbox input "false"
click at [457, 263] on input "Practice Management Application" at bounding box center [460, 266] width 10 height 7
checkbox input "false"
click at [490, 83] on select "Full Limited None" at bounding box center [555, 84] width 212 height 13
click at [449, 78] on select "Full Limited None" at bounding box center [555, 84] width 212 height 13
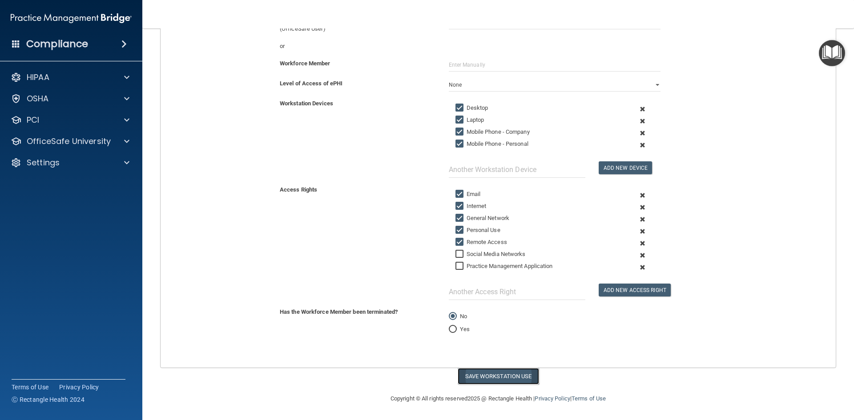
click at [489, 377] on button "Save Workstation Use" at bounding box center [498, 376] width 81 height 16
select select "? string:Limited ?"
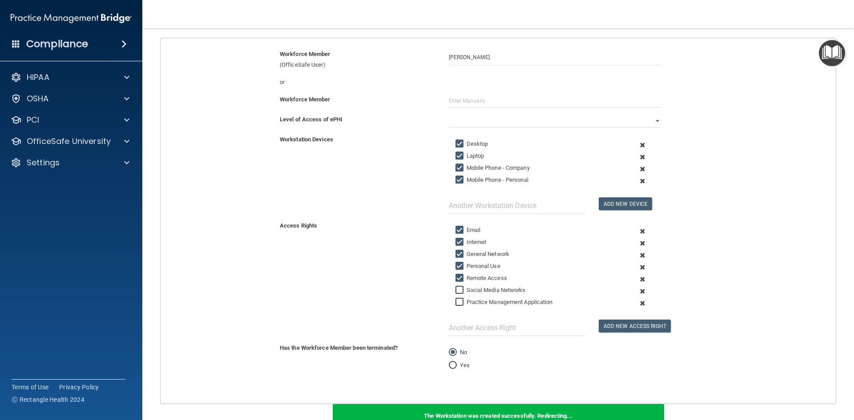
scroll to position [39, 0]
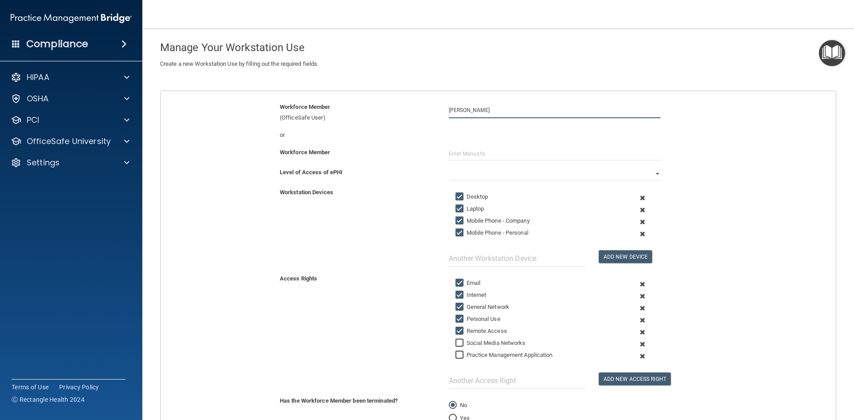
click at [529, 111] on input "Gina Benjamin" at bounding box center [555, 110] width 212 height 16
drag, startPoint x: 518, startPoint y: 110, endPoint x: 316, endPoint y: 110, distance: 202.4
click at [316, 110] on div "Workforce Member (OfficeSafe User) Gina Benjamin Gina Benjamin benjaminmom3@yah…" at bounding box center [498, 112] width 689 height 21
type input "di"
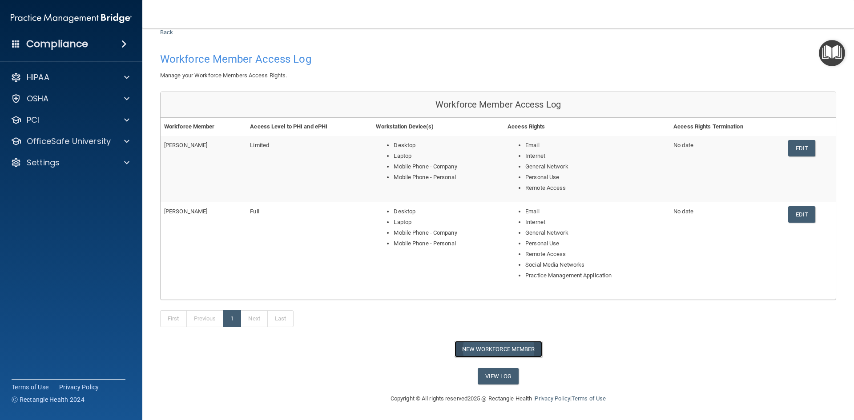
click at [499, 350] on button "New Workforce Member" at bounding box center [499, 349] width 88 height 16
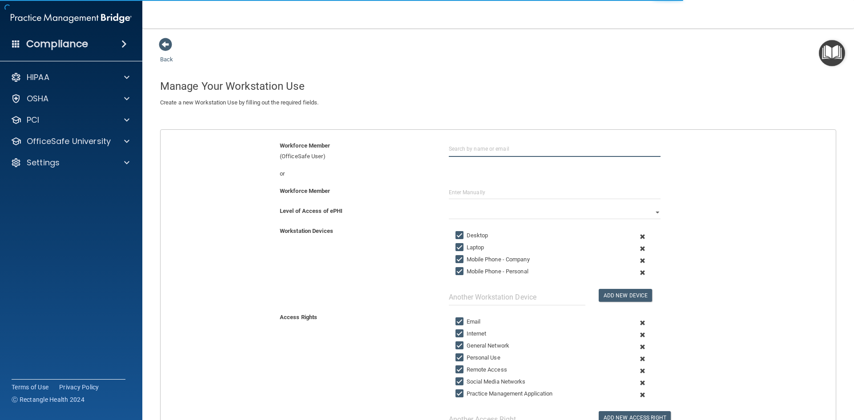
click at [506, 149] on input "text" at bounding box center [555, 149] width 212 height 16
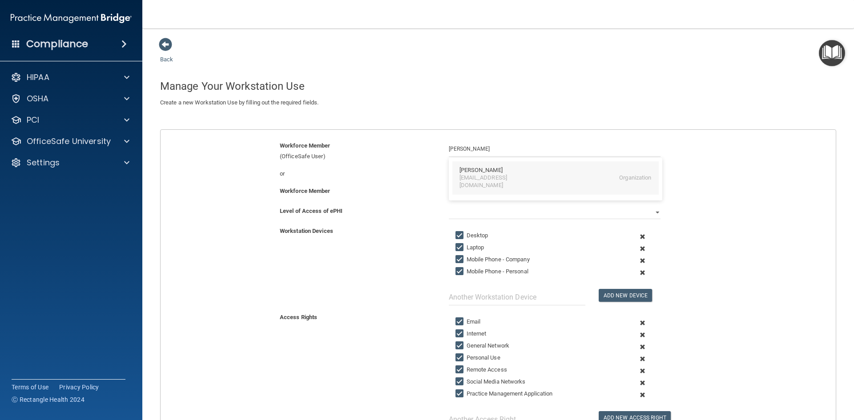
click at [474, 171] on div "Lauren Dickhans" at bounding box center [480, 171] width 43 height 8
type input "Lauren Dickhans"
click at [500, 215] on select "Full Limited None" at bounding box center [555, 212] width 212 height 13
select select "1"
click at [449, 206] on select "Full Limited None" at bounding box center [555, 212] width 212 height 13
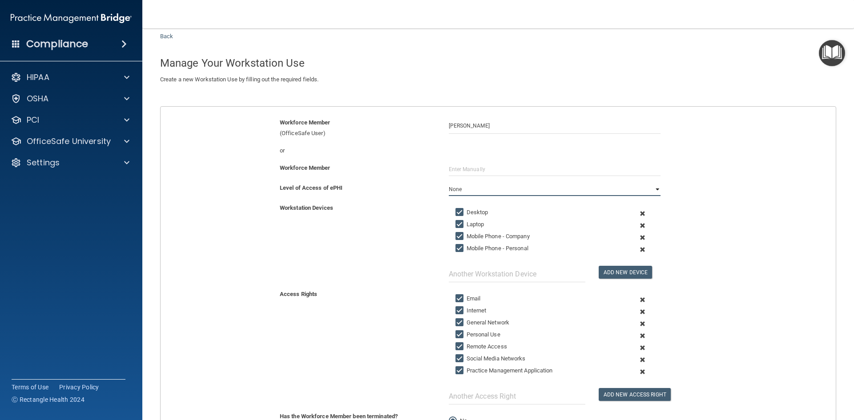
scroll to position [44, 0]
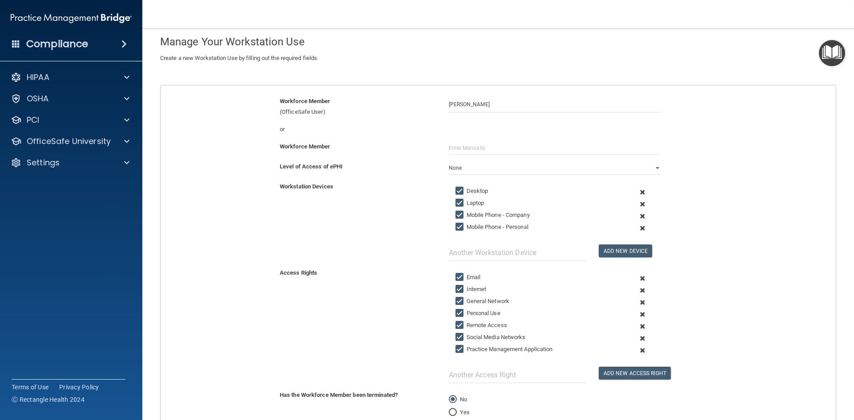
click at [484, 214] on label "Mobile Phone - Company" at bounding box center [492, 215] width 74 height 11
click at [466, 214] on input "Mobile Phone - Company" at bounding box center [460, 215] width 10 height 7
checkbox input "false"
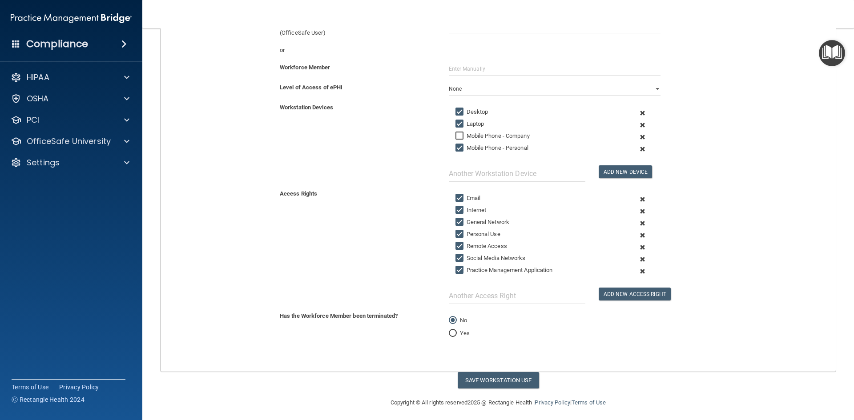
scroll to position [128, 0]
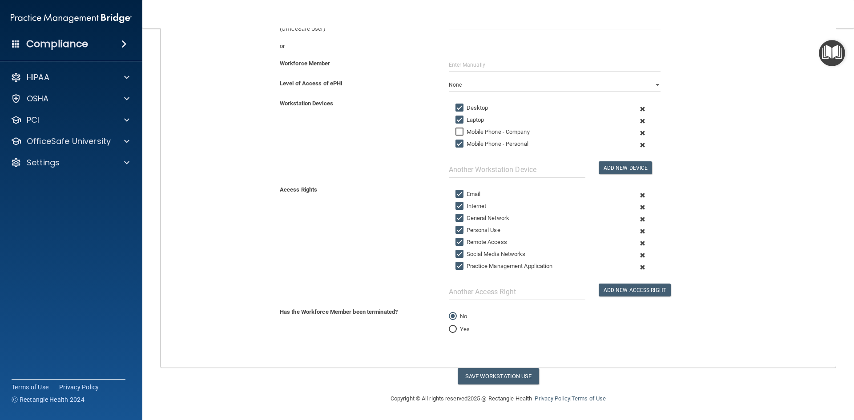
click at [477, 252] on label "Social Media Networks" at bounding box center [490, 254] width 70 height 11
click at [466, 252] on input "Social Media Networks" at bounding box center [460, 254] width 10 height 7
checkbox input "false"
click at [481, 266] on label "Practice Management Application" at bounding box center [503, 266] width 97 height 11
click at [466, 266] on input "Practice Management Application" at bounding box center [460, 266] width 10 height 7
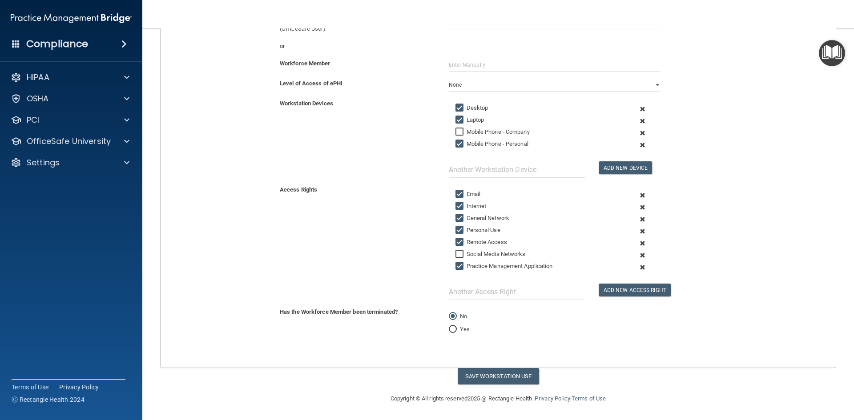
checkbox input "false"
click at [485, 379] on button "Save Workstation Use" at bounding box center [498, 376] width 81 height 16
select select "? string:Limited ?"
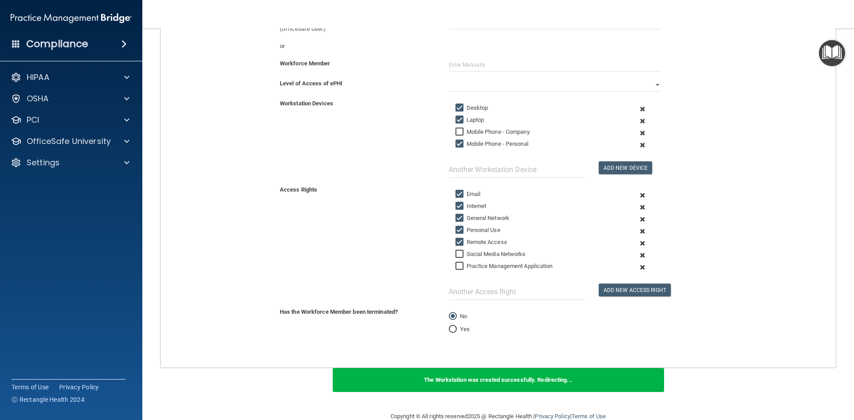
click at [823, 59] on img "Open Resource Center" at bounding box center [832, 53] width 26 height 26
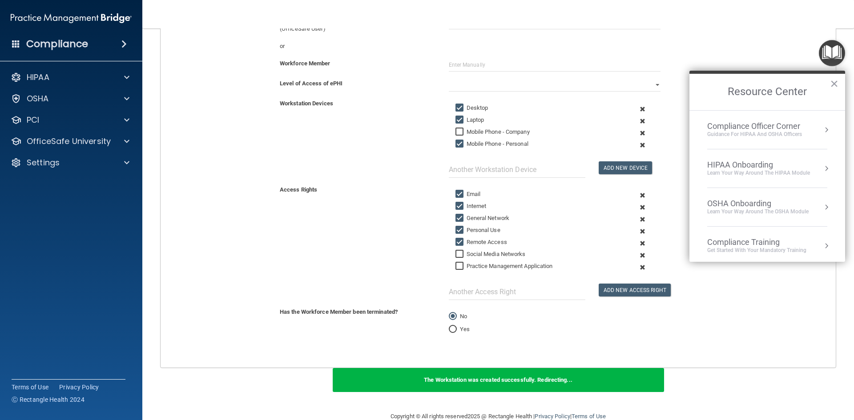
click at [756, 162] on div "HIPAA Onboarding" at bounding box center [758, 165] width 103 height 10
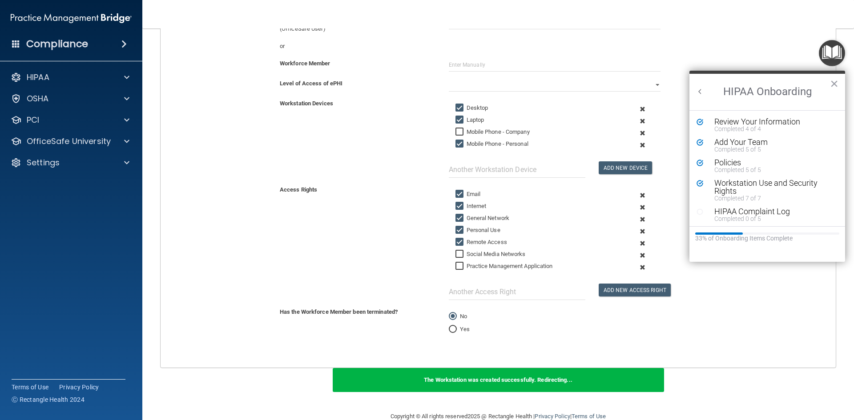
scroll to position [0, 0]
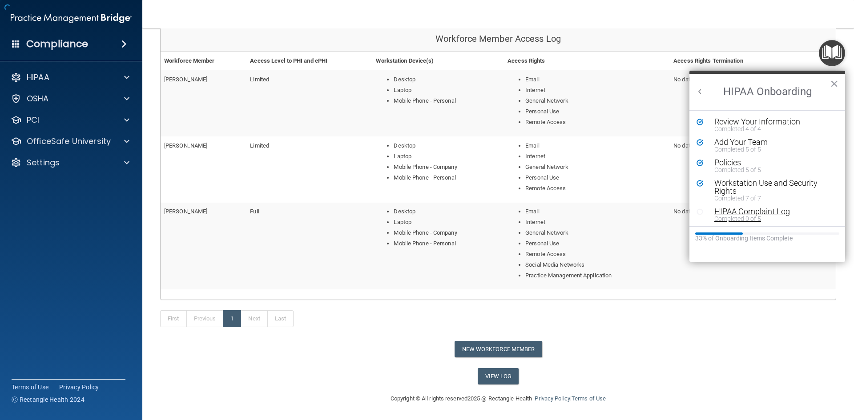
scroll to position [75, 0]
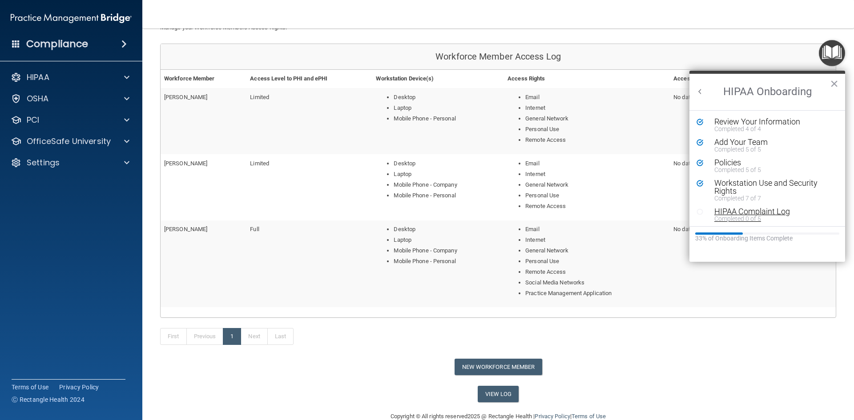
click at [724, 216] on div "Completed 0 of 5" at bounding box center [770, 219] width 113 height 6
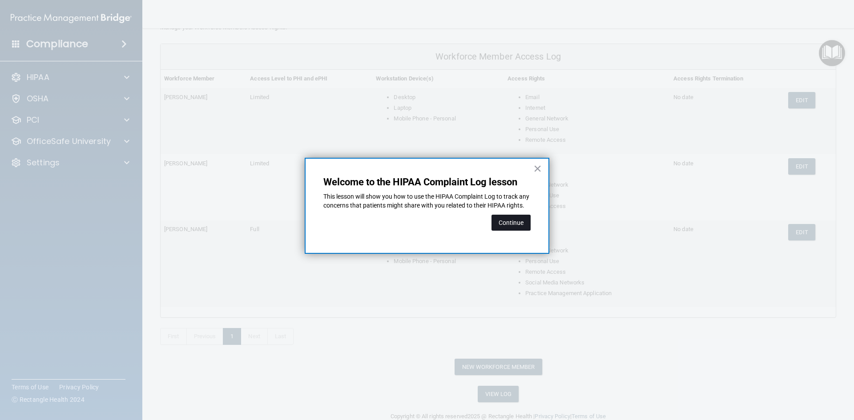
click at [507, 229] on button "Continue" at bounding box center [511, 223] width 39 height 16
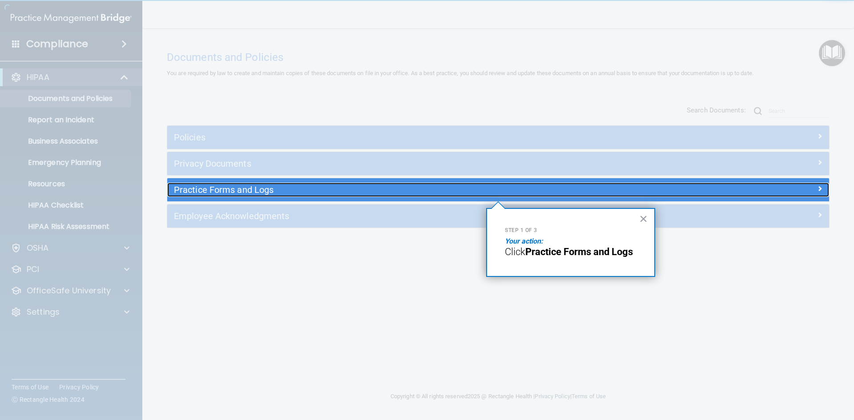
click at [358, 194] on h5 "Practice Forms and Logs" at bounding box center [415, 190] width 483 height 10
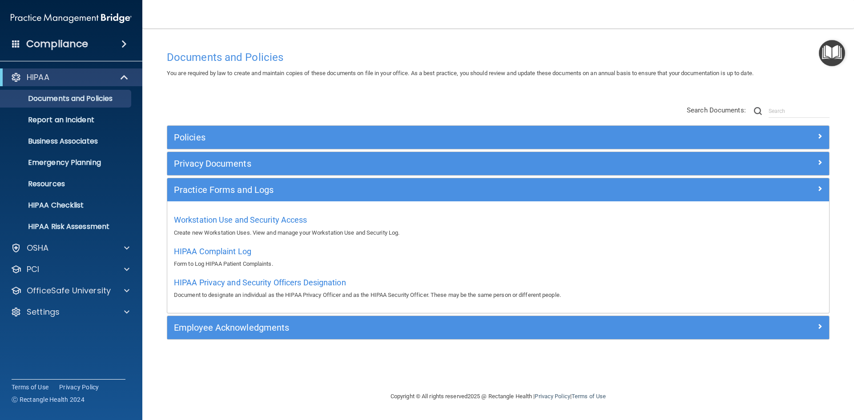
click at [830, 52] on img "Open Resource Center" at bounding box center [832, 53] width 26 height 26
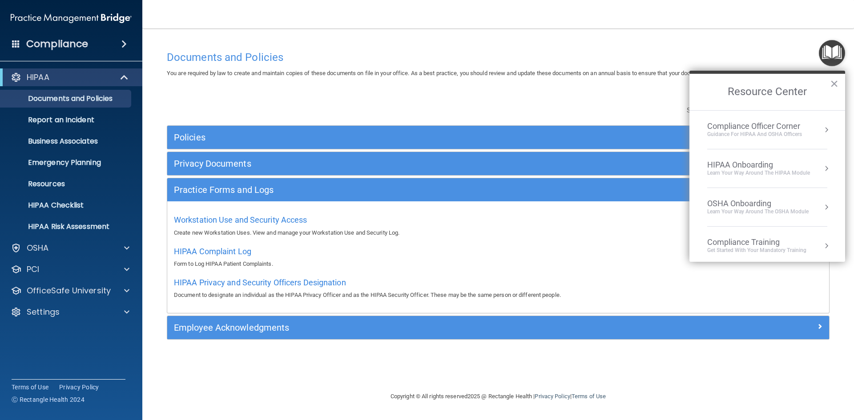
click at [746, 163] on div "HIPAA Onboarding" at bounding box center [758, 165] width 103 height 10
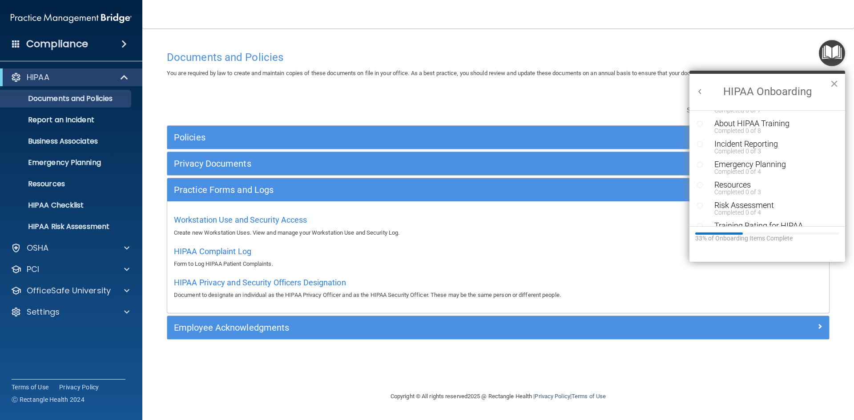
scroll to position [133, 0]
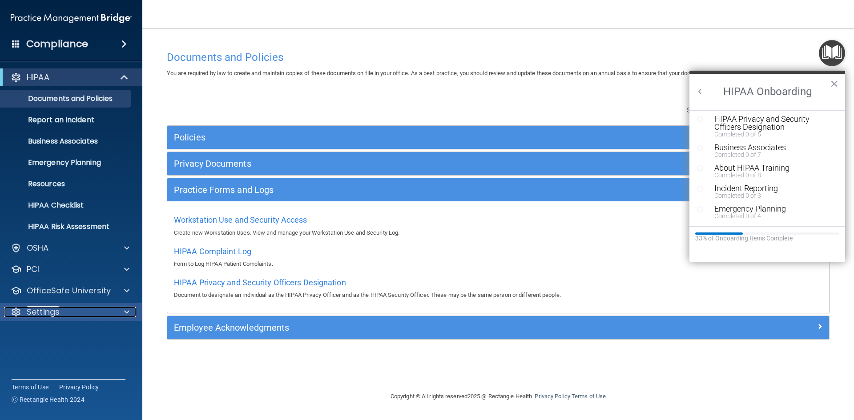
click at [51, 313] on p "Settings" at bounding box center [43, 312] width 33 height 11
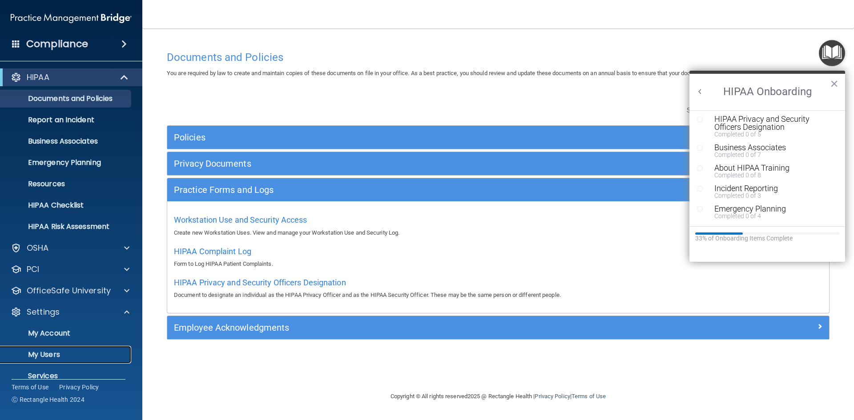
click at [70, 351] on p "My Users" at bounding box center [66, 355] width 121 height 9
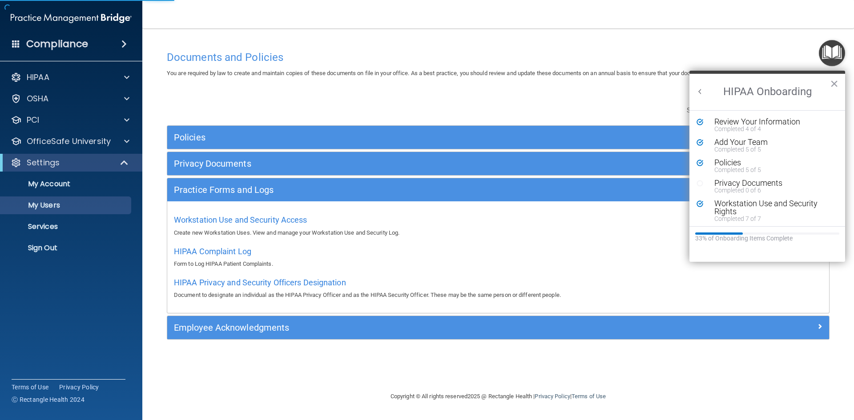
select select "20"
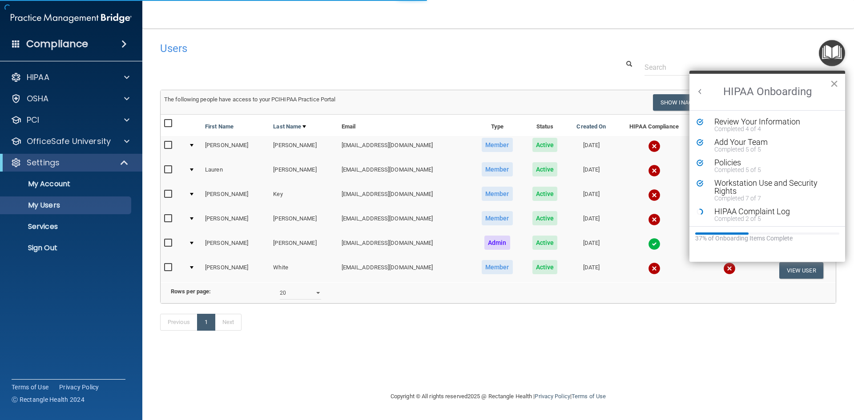
click at [835, 83] on button "×" at bounding box center [834, 84] width 8 height 14
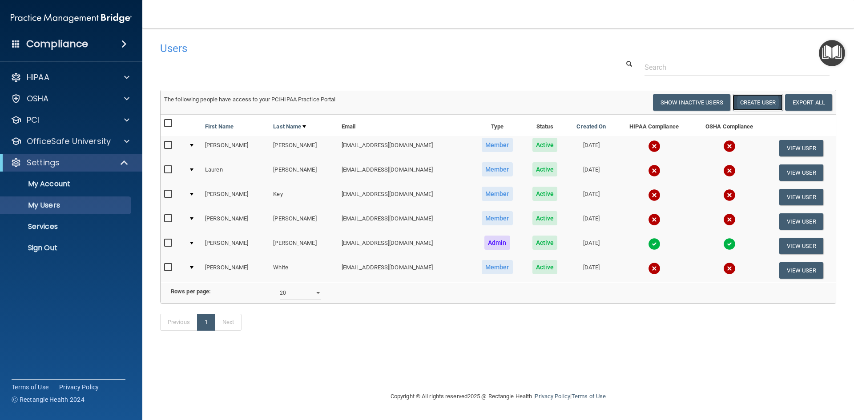
click at [758, 104] on button "Create User" at bounding box center [758, 102] width 50 height 16
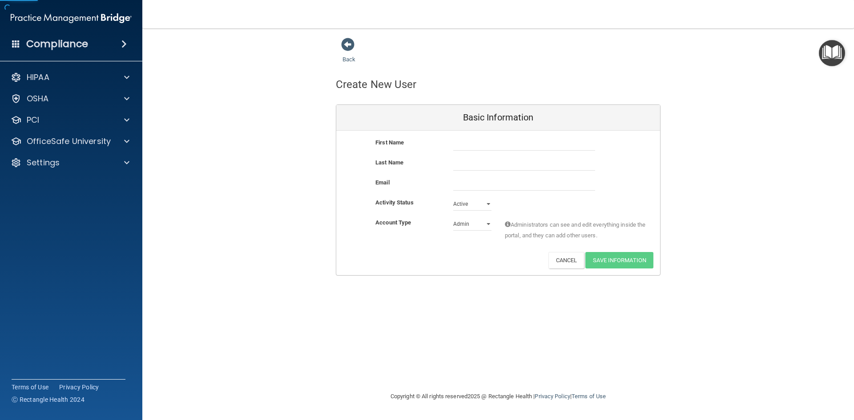
click at [475, 136] on div "First Name Last Name Email Activity Status Active Active Inactive Account Type …" at bounding box center [498, 203] width 324 height 145
click at [480, 143] on input "text" at bounding box center [524, 143] width 142 height 13
type input "Krissy"
click at [478, 158] on input "text" at bounding box center [524, 163] width 142 height 13
type input "Bowell"
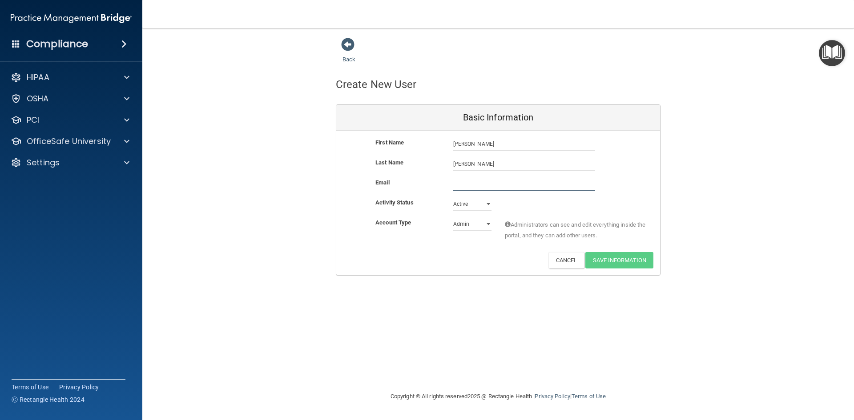
click at [485, 178] on input "email" at bounding box center [524, 183] width 142 height 13
type input "krissy@teamboswell.com"
click at [472, 200] on select "Active Inactive" at bounding box center [472, 203] width 38 height 13
click at [453, 197] on select "Active Inactive" at bounding box center [472, 203] width 38 height 13
click at [473, 224] on select "Admin Member" at bounding box center [472, 224] width 38 height 13
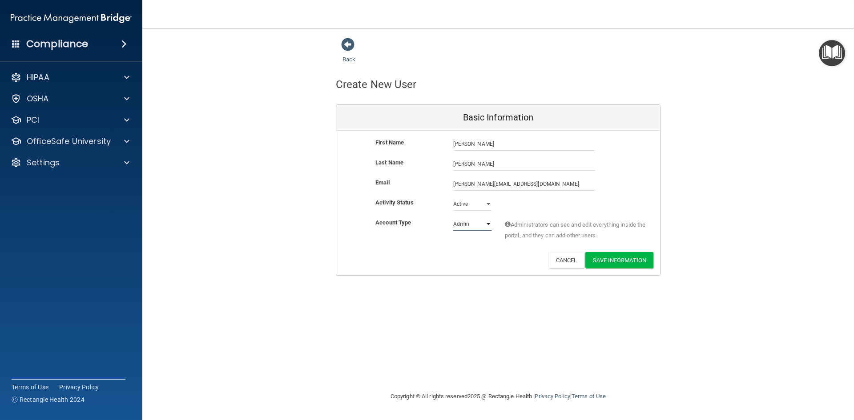
select select "practice_member"
click at [453, 218] on select "Admin Member" at bounding box center [472, 224] width 38 height 13
click at [638, 267] on button "Save Information" at bounding box center [619, 260] width 68 height 16
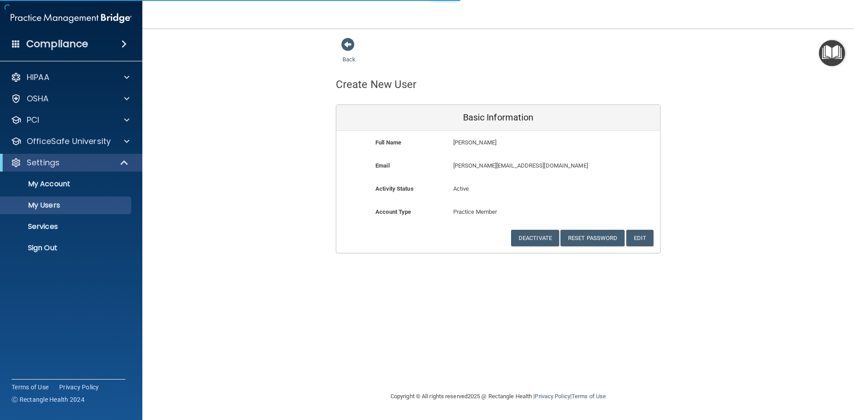
select select "20"
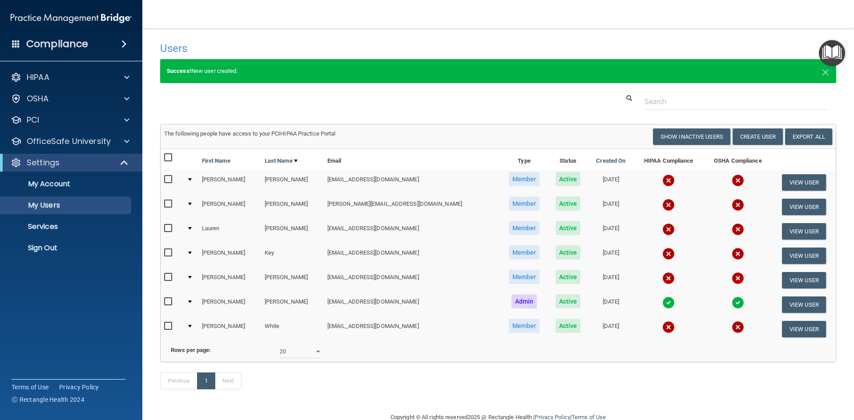
click at [831, 51] on img "Open Resource Center" at bounding box center [832, 53] width 26 height 26
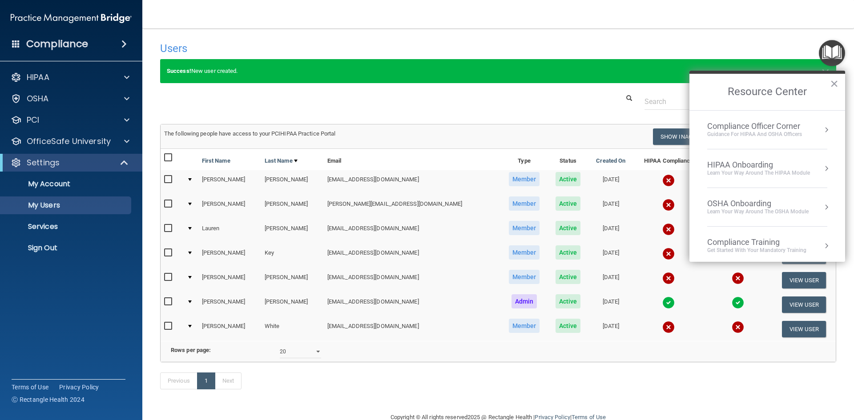
click at [768, 169] on div "HIPAA Onboarding" at bounding box center [758, 165] width 103 height 10
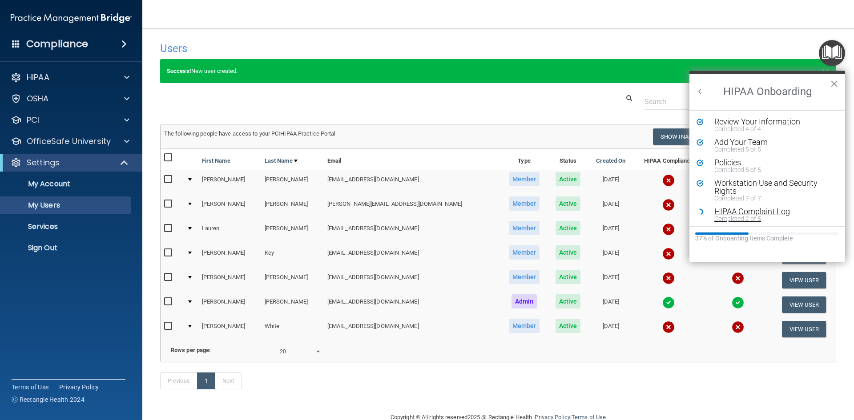
click at [728, 208] on div "HIPAA Complaint Log" at bounding box center [770, 212] width 113 height 8
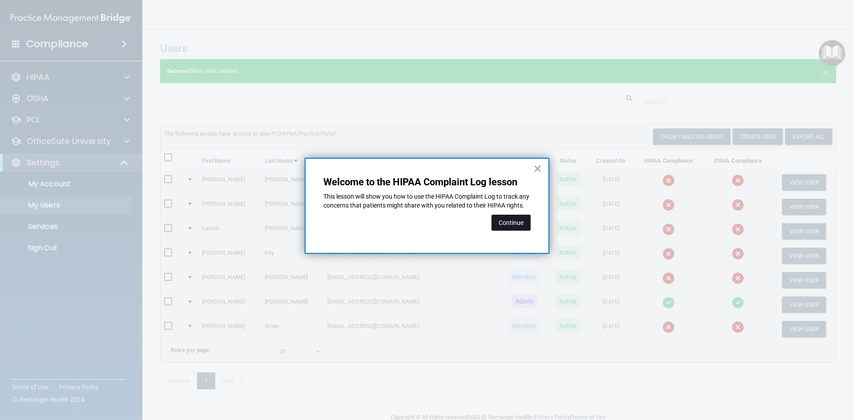
click at [508, 231] on button "Continue" at bounding box center [511, 223] width 39 height 16
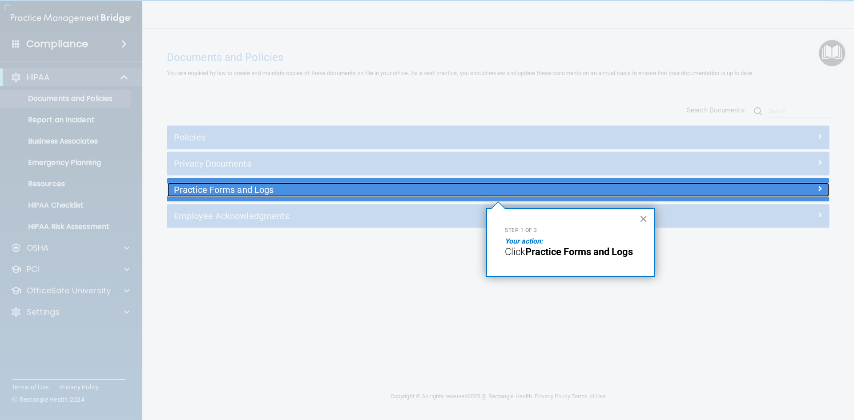
click at [226, 197] on div "Practice Forms and Logs" at bounding box center [415, 190] width 496 height 14
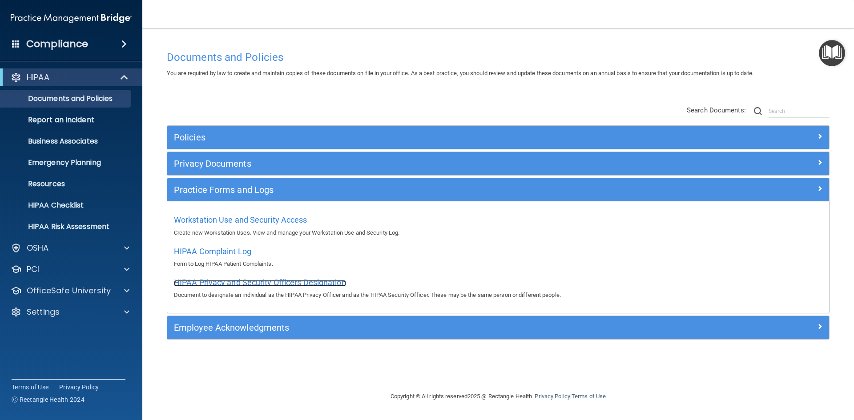
click at [222, 278] on span "HIPAA Privacy and Security Officers Designation" at bounding box center [260, 282] width 172 height 9
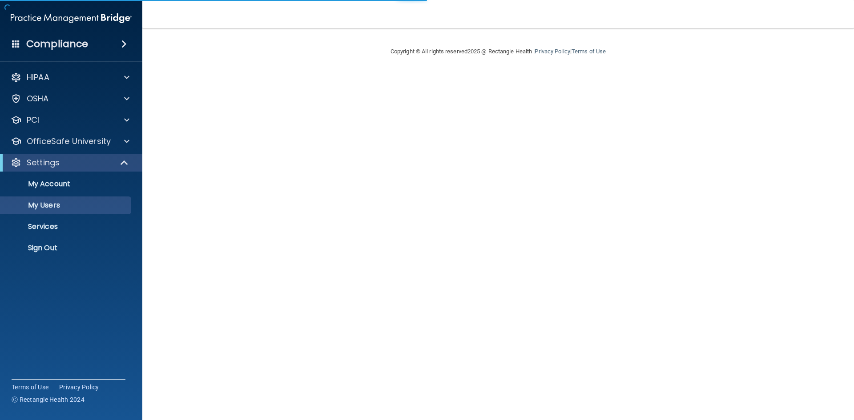
select select "20"
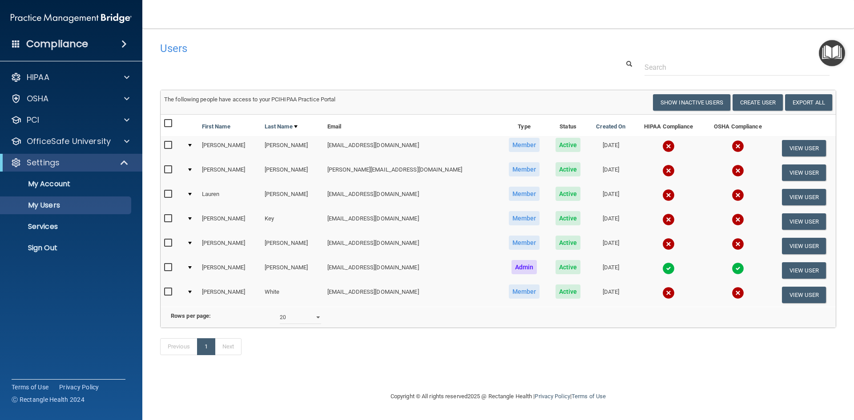
click at [839, 47] on img "Open Resource Center" at bounding box center [832, 53] width 26 height 26
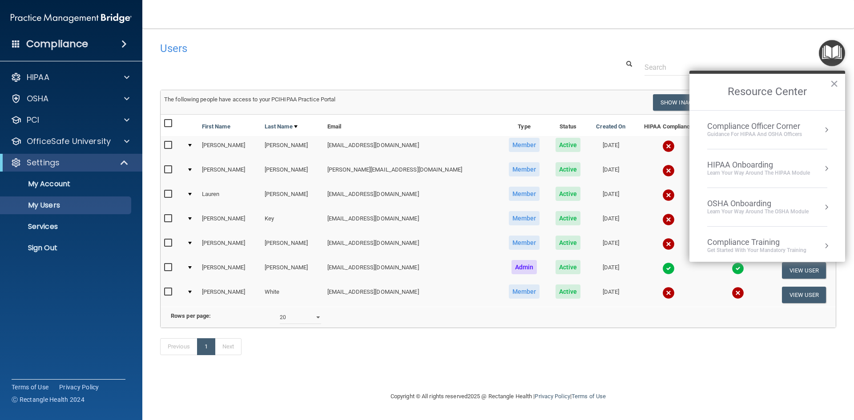
click at [733, 169] on div "Learn Your Way around the HIPAA module" at bounding box center [758, 173] width 103 height 8
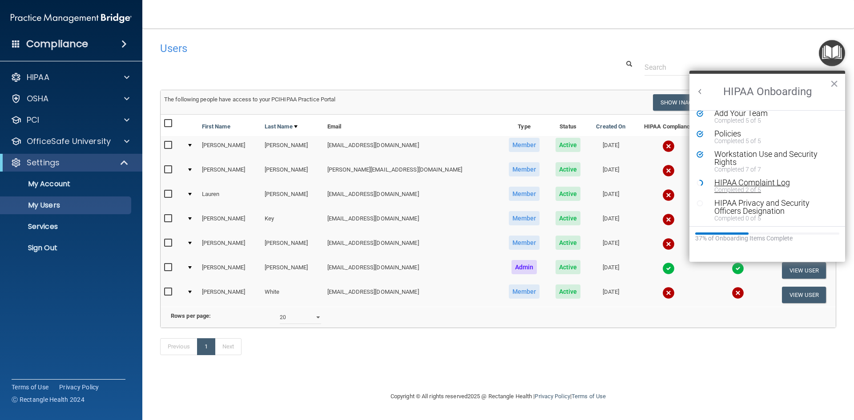
scroll to position [44, 0]
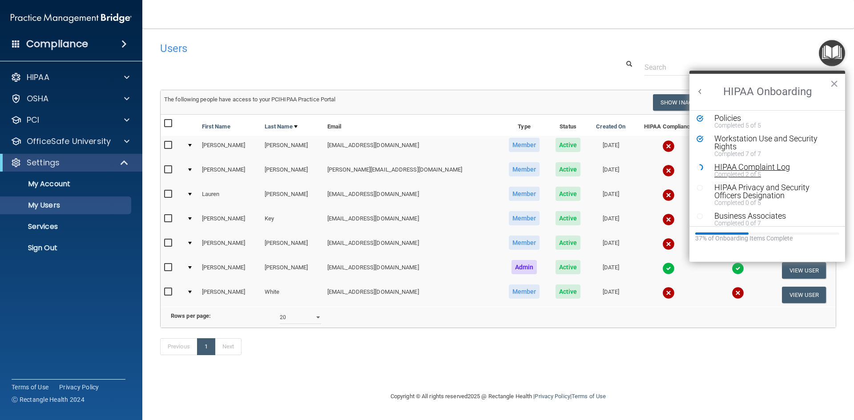
click at [734, 168] on div "HIPAA Complaint Log" at bounding box center [770, 167] width 113 height 8
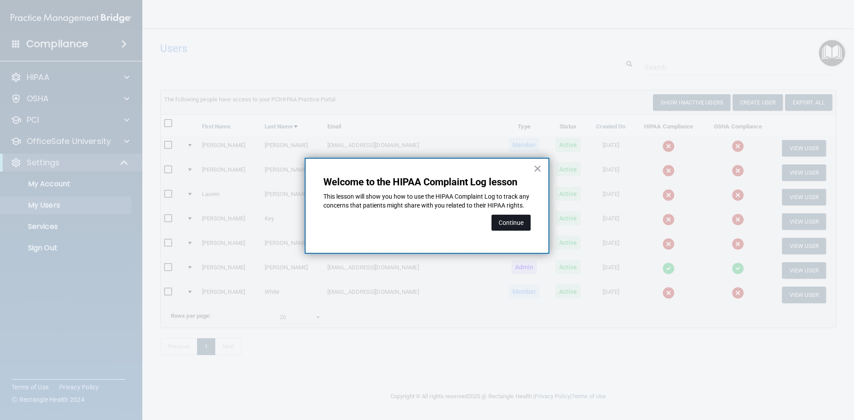
click at [506, 231] on button "Continue" at bounding box center [511, 223] width 39 height 16
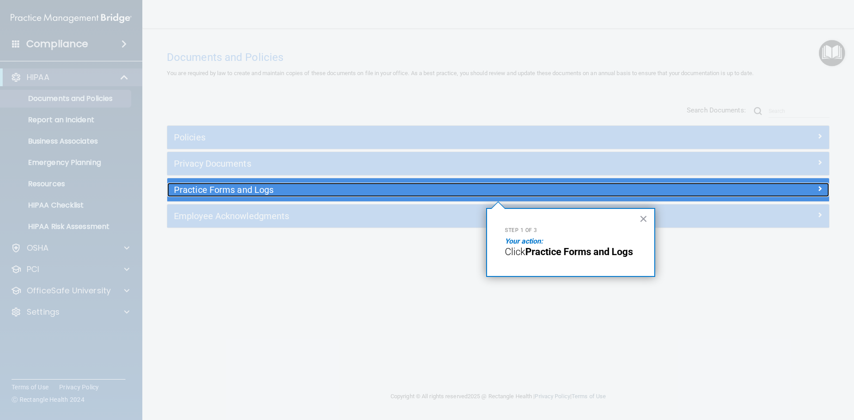
click at [528, 188] on h5 "Practice Forms and Logs" at bounding box center [415, 190] width 483 height 10
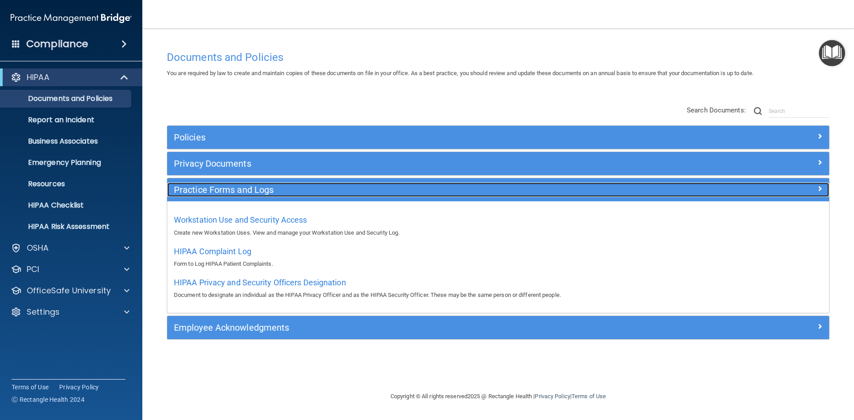
click at [528, 188] on h5 "Practice Forms and Logs" at bounding box center [415, 190] width 483 height 10
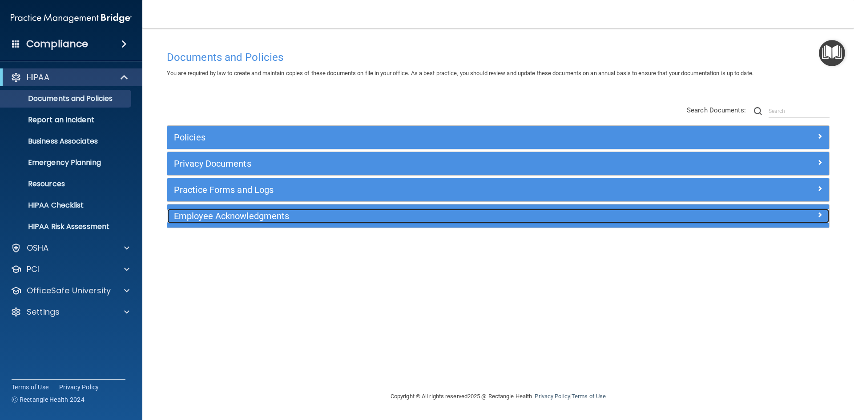
click at [485, 217] on h5 "Employee Acknowledgments" at bounding box center [415, 216] width 483 height 10
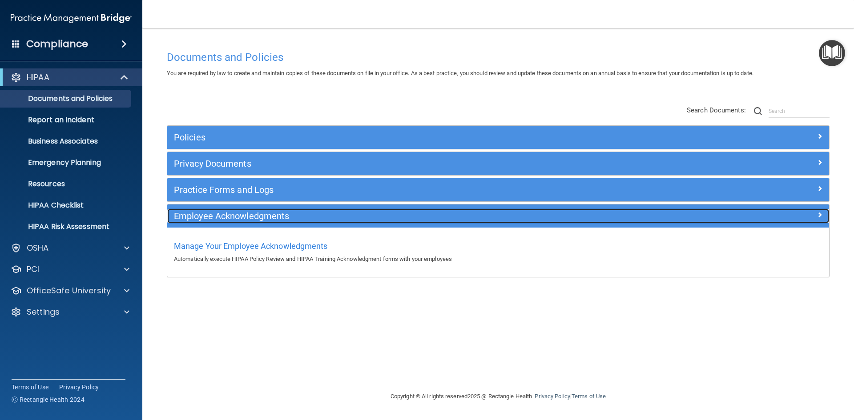
click at [482, 220] on h5 "Employee Acknowledgments" at bounding box center [415, 216] width 483 height 10
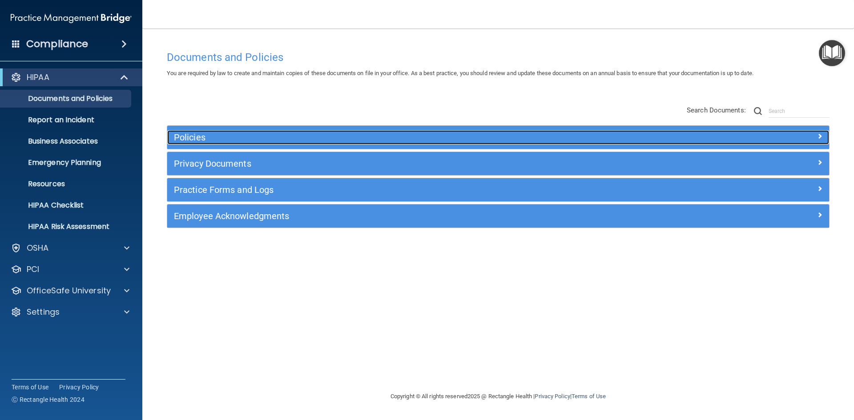
click at [344, 130] on div "Policies" at bounding box center [415, 137] width 496 height 14
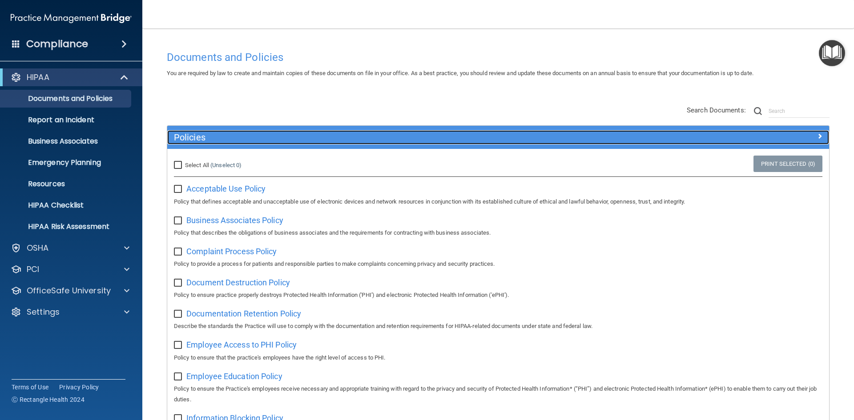
click at [306, 134] on h5 "Policies" at bounding box center [415, 138] width 483 height 10
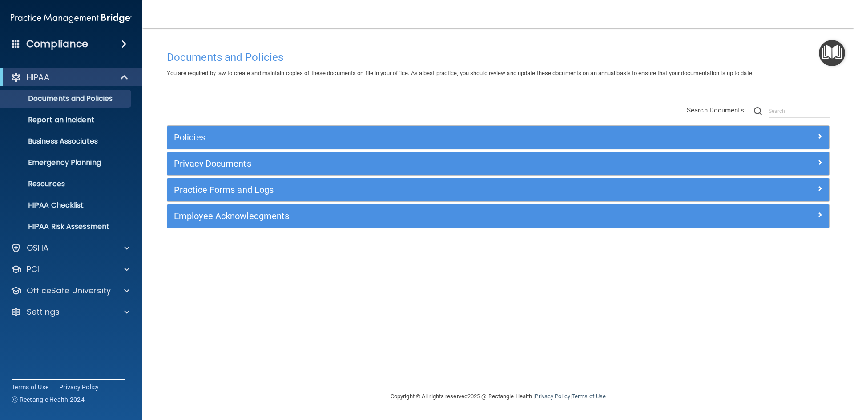
click at [280, 202] on div "Practice Forms and Logs Workstation Use and Security Access Create new Workstat…" at bounding box center [498, 190] width 663 height 24
click at [238, 197] on div "Practice Forms and Logs" at bounding box center [498, 189] width 662 height 23
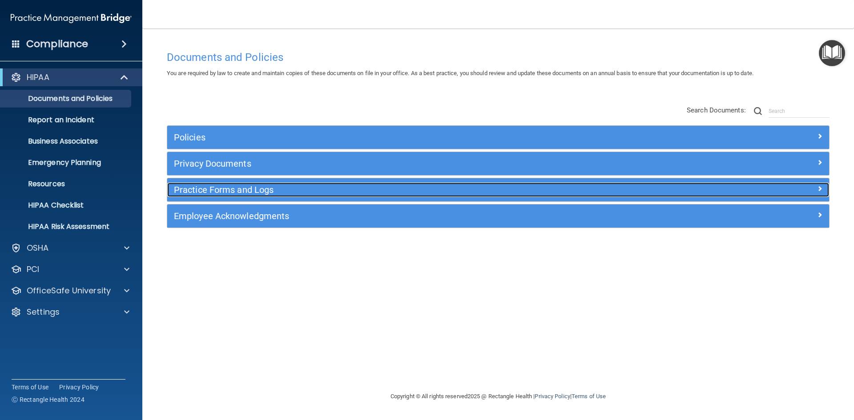
click at [236, 190] on h5 "Practice Forms and Logs" at bounding box center [415, 190] width 483 height 10
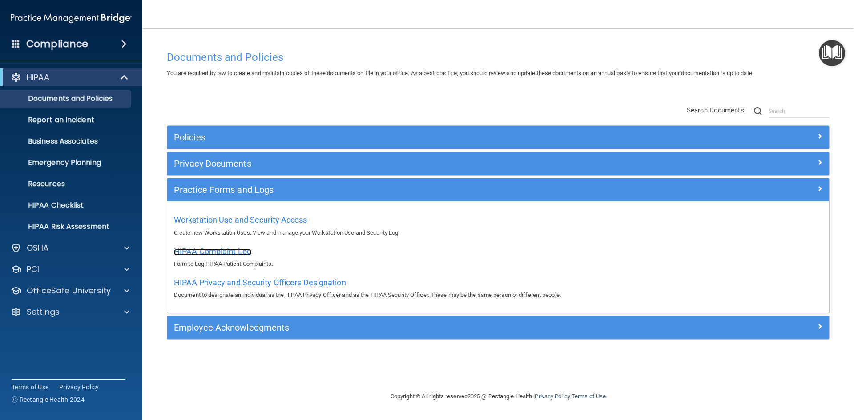
click at [223, 252] on span "HIPAA Complaint Log" at bounding box center [212, 251] width 77 height 9
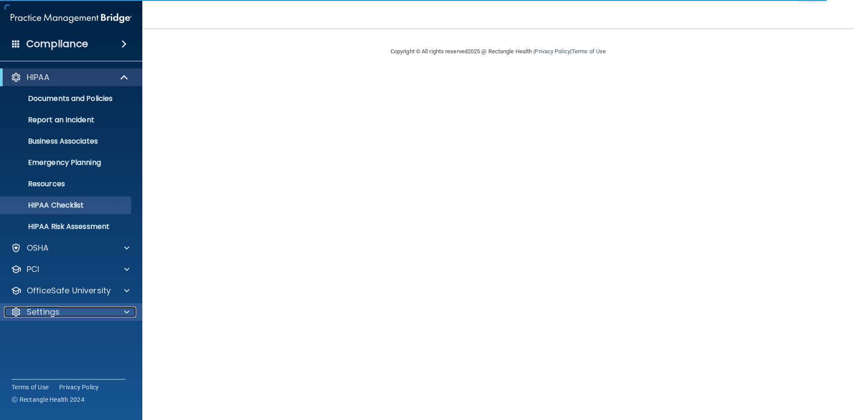
click at [82, 314] on div "Settings" at bounding box center [59, 312] width 110 height 11
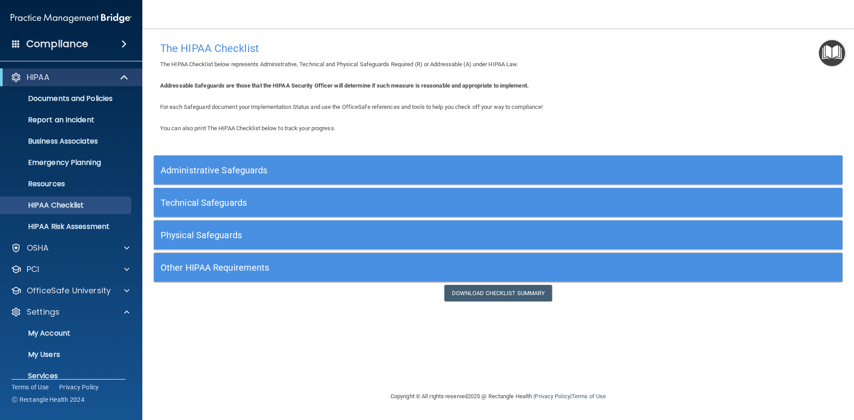
click at [846, 47] on main "The HIPAA Checklist The HIPAA Checklist below represents Administrative, Techni…" at bounding box center [498, 224] width 712 height 392
click at [836, 49] on img "Open Resource Center" at bounding box center [832, 53] width 26 height 26
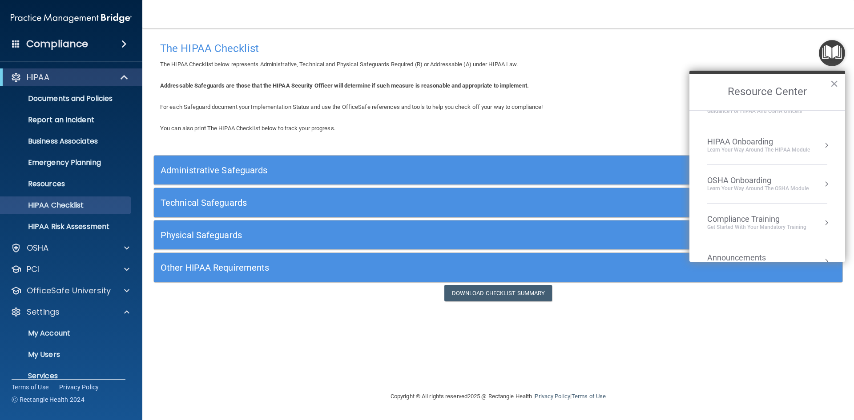
scroll to position [44, 0]
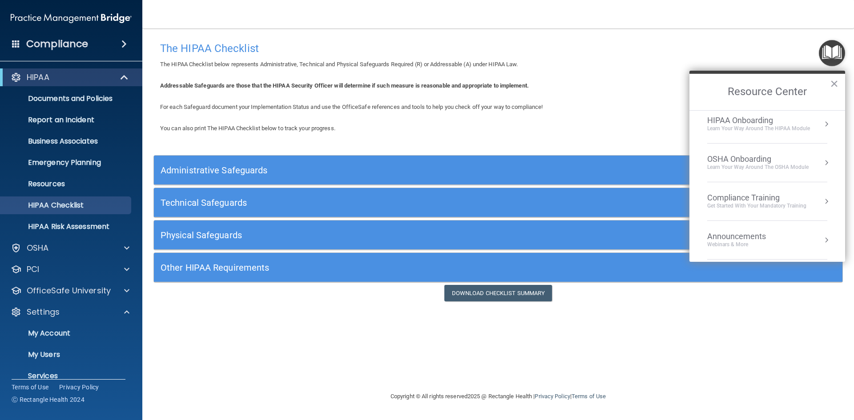
click at [746, 121] on div "HIPAA Onboarding" at bounding box center [758, 121] width 103 height 10
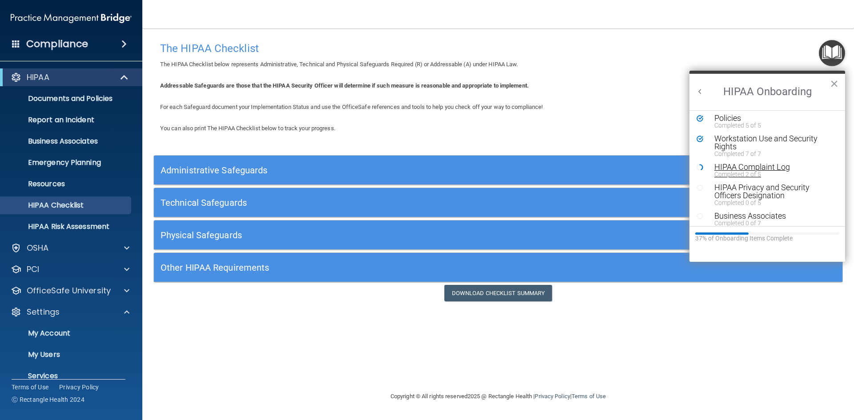
click at [748, 174] on div "Completed 2 of 5" at bounding box center [770, 174] width 113 height 6
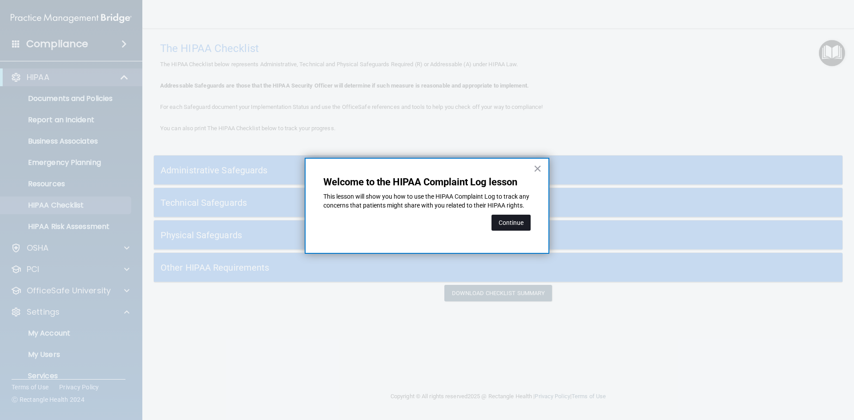
click at [518, 231] on button "Continue" at bounding box center [511, 223] width 39 height 16
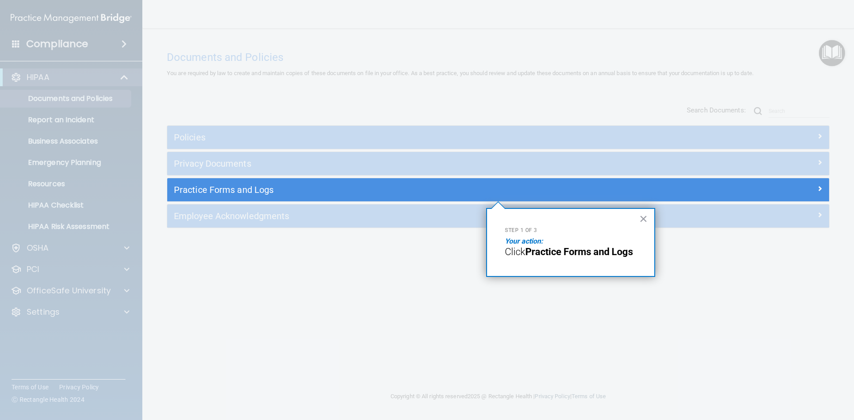
click at [509, 255] on span "Click" at bounding box center [515, 251] width 20 height 11
drag, startPoint x: 591, startPoint y: 261, endPoint x: 563, endPoint y: 260, distance: 27.6
click at [588, 258] on p "Click Practice Forms and Logs" at bounding box center [571, 252] width 132 height 12
click at [544, 224] on div "Step 1 of 3 Your action: Click Practice Forms and Logs ×" at bounding box center [570, 242] width 169 height 69
click at [508, 200] on div "Practice Forms and Logs" at bounding box center [498, 189] width 662 height 23
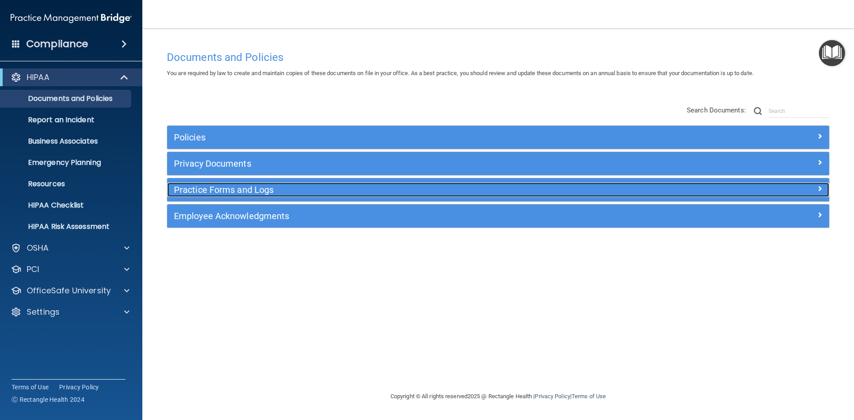
click at [509, 195] on h5 "Practice Forms and Logs" at bounding box center [415, 190] width 483 height 10
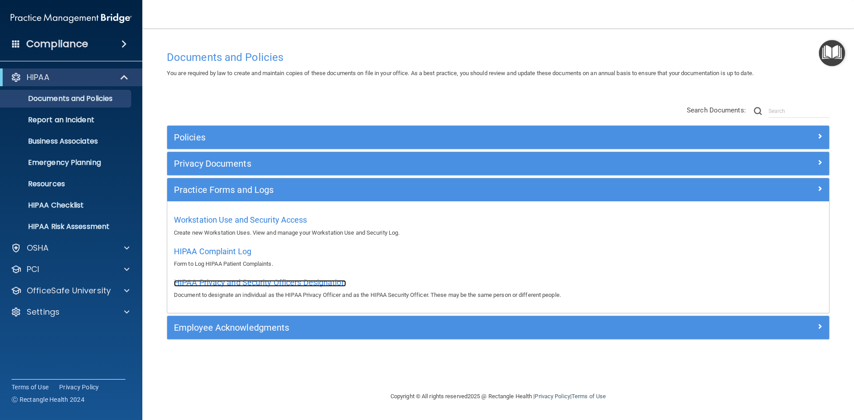
click at [249, 286] on span "HIPAA Privacy and Security Officers Designation" at bounding box center [260, 282] width 172 height 9
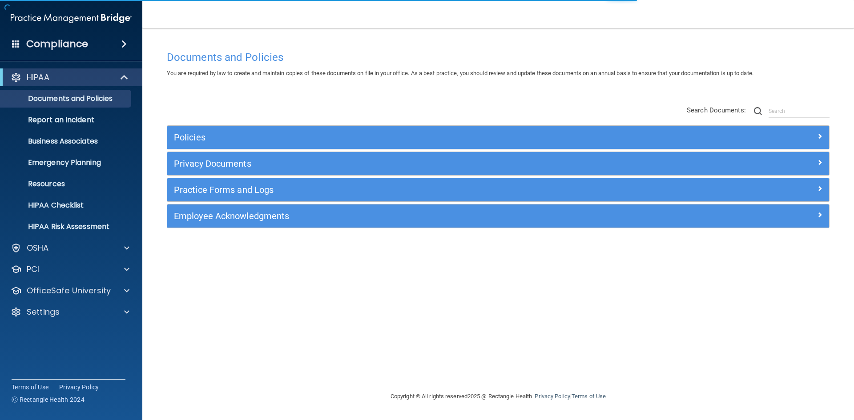
click at [264, 182] on div "Practice Forms and Logs" at bounding box center [498, 189] width 662 height 23
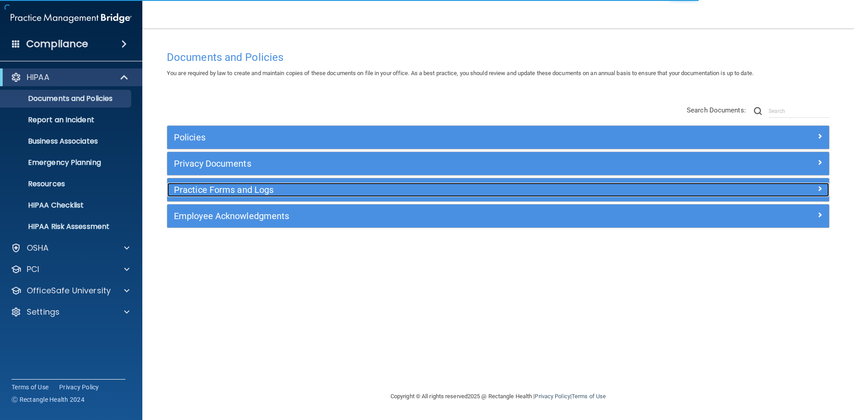
click at [264, 189] on h5 "Practice Forms and Logs" at bounding box center [415, 190] width 483 height 10
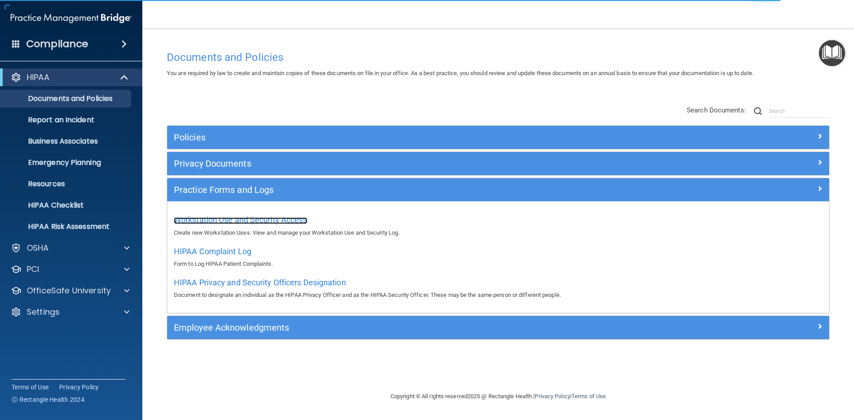
click at [241, 224] on span "Workstation Use and Security Access" at bounding box center [240, 219] width 133 height 9
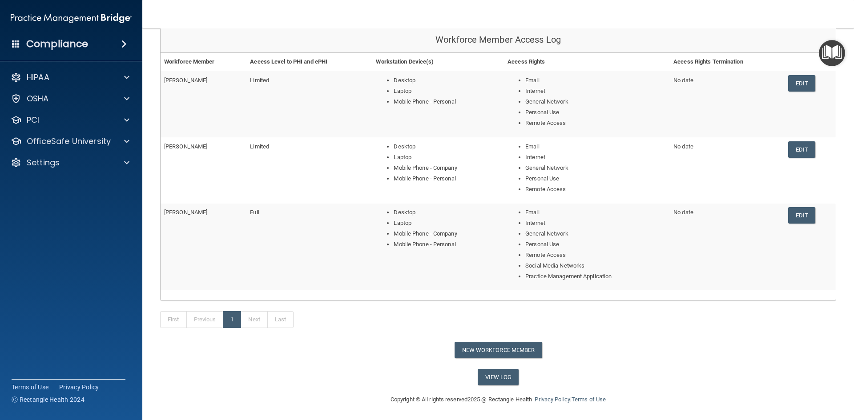
scroll to position [93, 0]
click at [498, 379] on link "View Log" at bounding box center [498, 376] width 41 height 16
click at [830, 47] on img "Open Resource Center" at bounding box center [832, 53] width 26 height 26
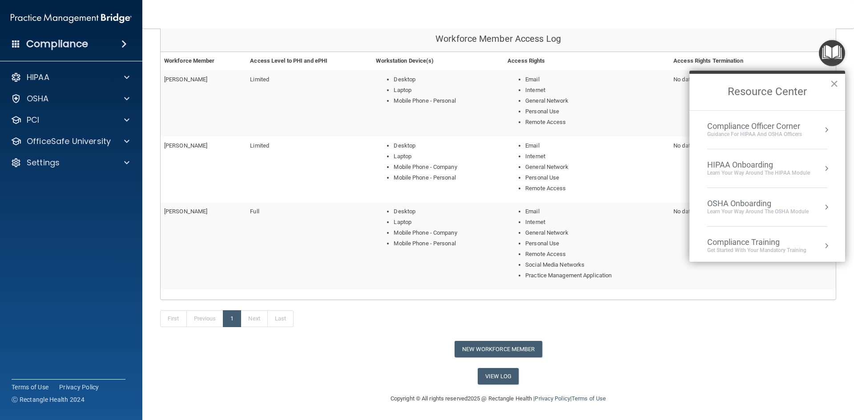
click at [733, 161] on div "HIPAA Onboarding" at bounding box center [758, 165] width 103 height 10
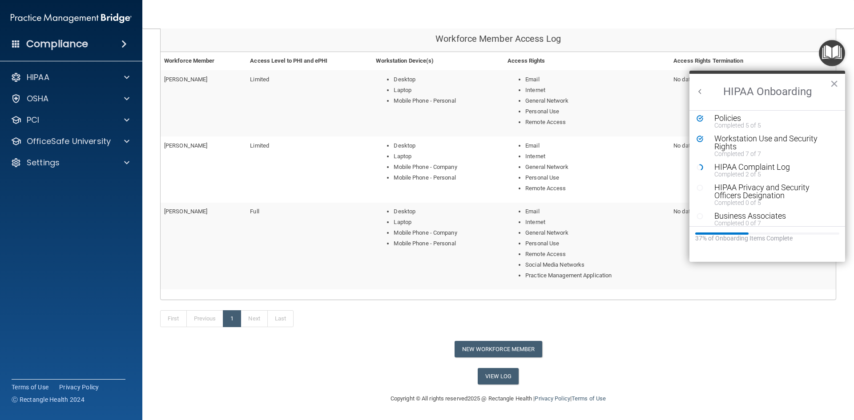
scroll to position [89, 0]
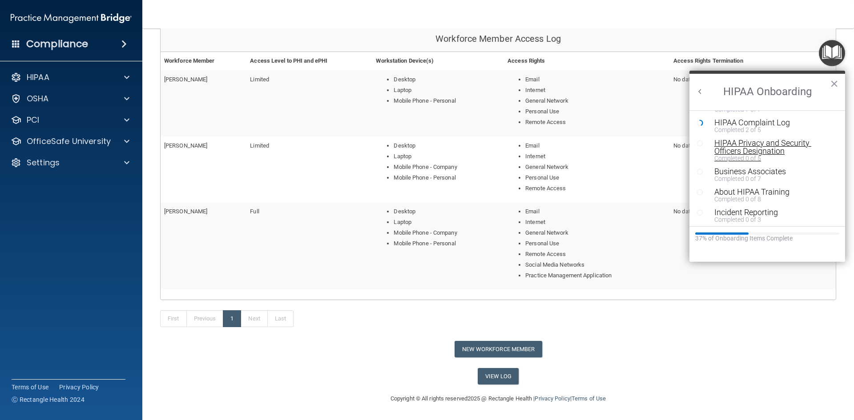
click at [778, 147] on div "HIPAA Privacy and Security Officers Designation" at bounding box center [770, 147] width 113 height 16
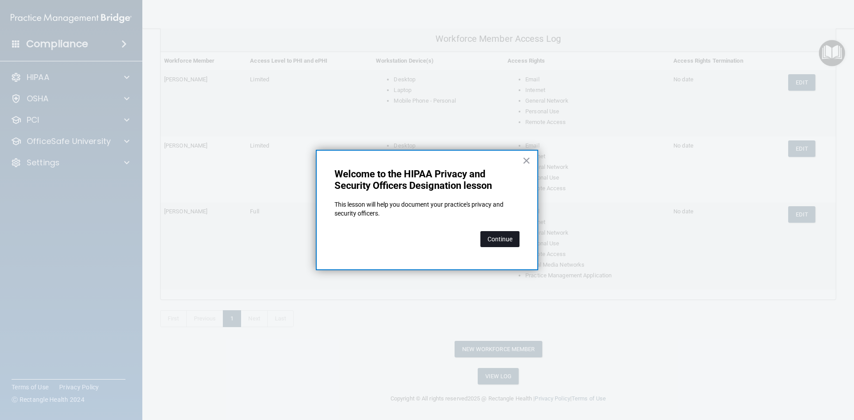
click at [503, 241] on button "Continue" at bounding box center [499, 239] width 39 height 16
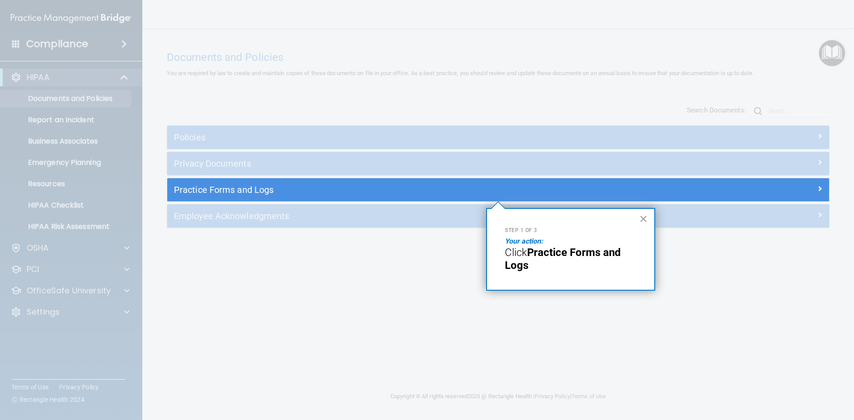
click at [543, 249] on strong "Practice Forms and Logs" at bounding box center [564, 258] width 119 height 25
drag, startPoint x: 534, startPoint y: 259, endPoint x: 522, endPoint y: 266, distance: 13.5
click at [532, 260] on p "Click Practice Forms and Logs" at bounding box center [571, 259] width 132 height 26
click at [522, 266] on strong "Practice Forms and Logs" at bounding box center [564, 258] width 119 height 25
drag, startPoint x: 498, startPoint y: 270, endPoint x: 451, endPoint y: 240, distance: 55.0
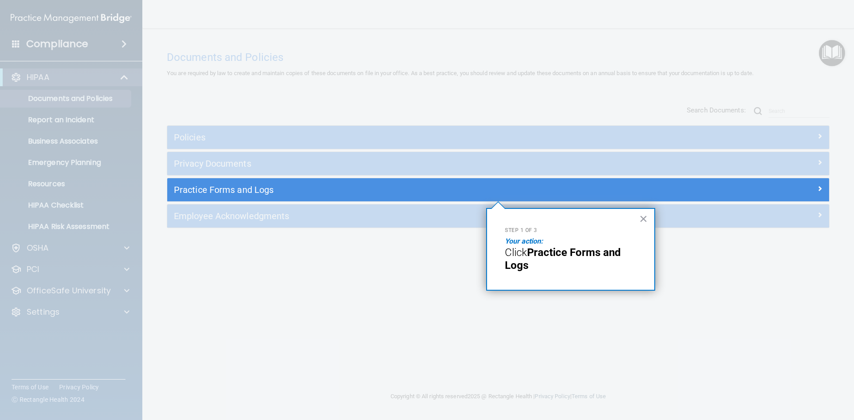
click at [488, 269] on div "Step 1 of 3 Your action: Click Practice Forms and Logs ×" at bounding box center [570, 249] width 169 height 83
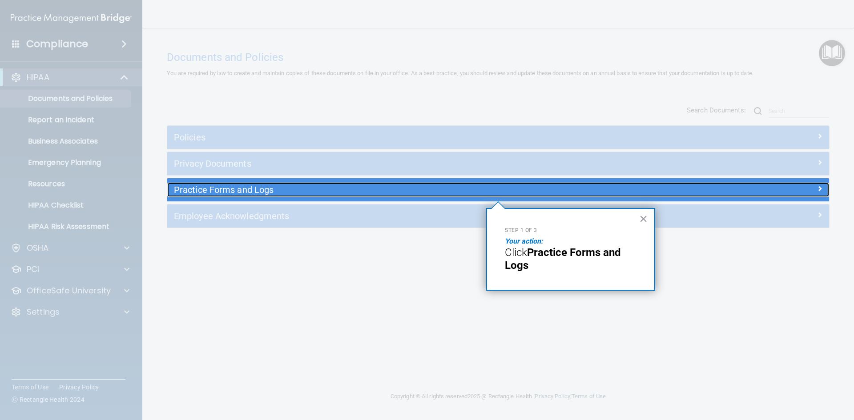
click at [233, 192] on h5 "Practice Forms and Logs" at bounding box center [415, 190] width 483 height 10
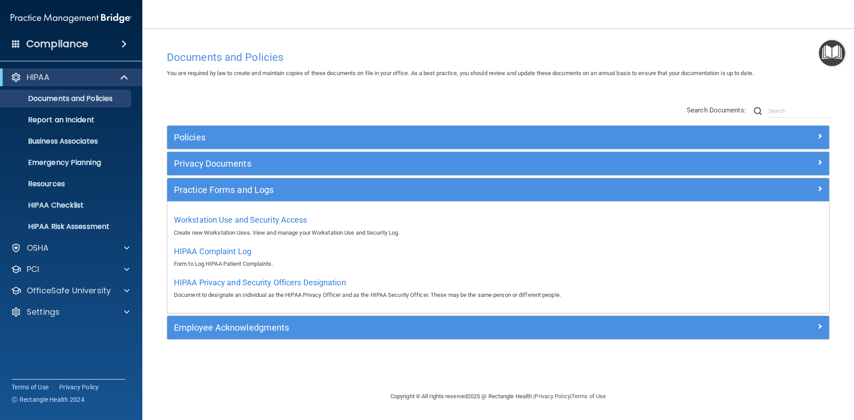
click at [835, 53] on img "Open Resource Center" at bounding box center [832, 53] width 26 height 26
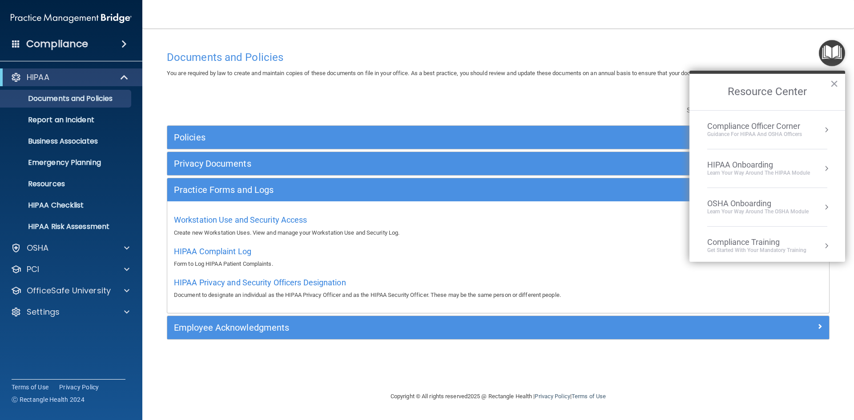
click at [754, 165] on div "HIPAA Onboarding" at bounding box center [758, 165] width 103 height 10
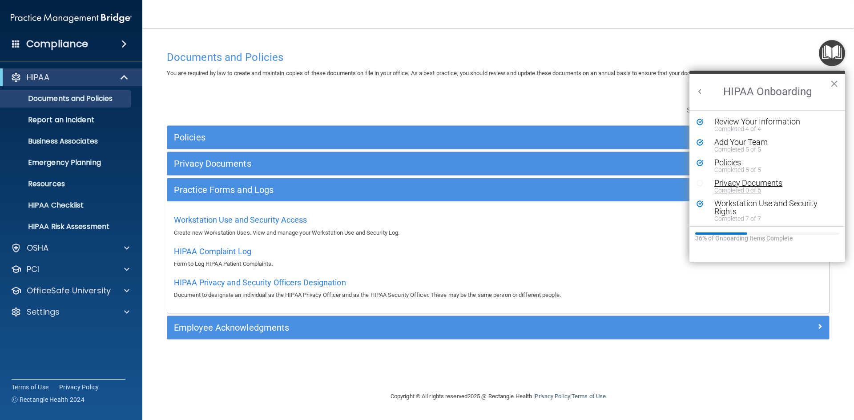
click at [738, 186] on div "Privacy Documents" at bounding box center [770, 183] width 113 height 8
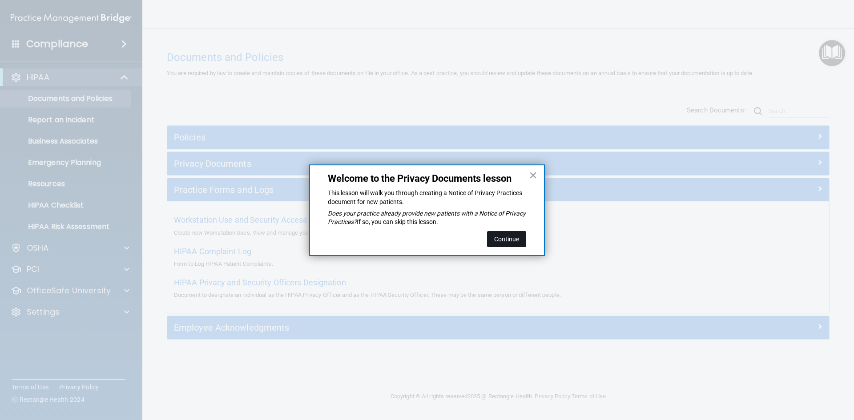
click at [507, 235] on button "Continue" at bounding box center [506, 239] width 39 height 16
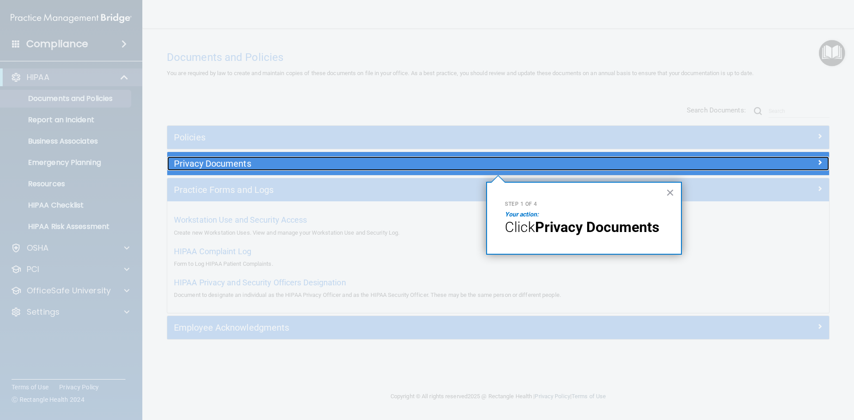
click at [324, 169] on div "Privacy Documents" at bounding box center [415, 164] width 496 height 14
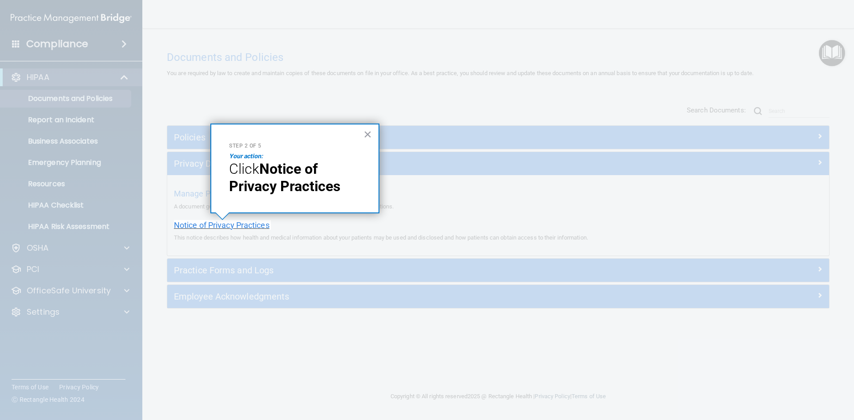
click at [214, 227] on span "Notice of Privacy Practices" at bounding box center [222, 225] width 96 height 9
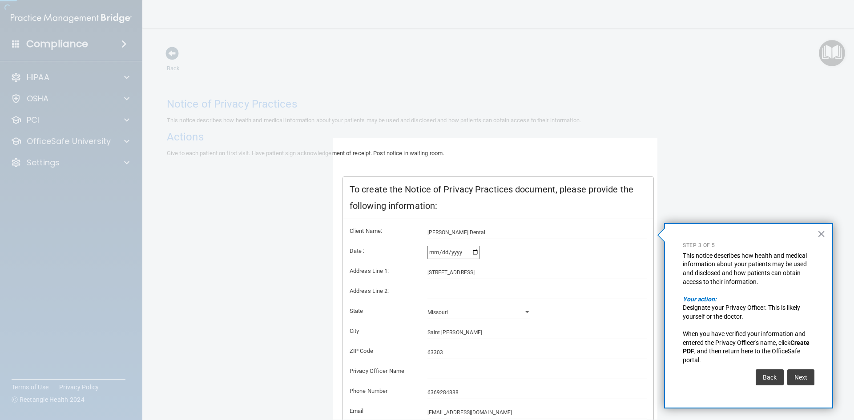
scroll to position [38, 0]
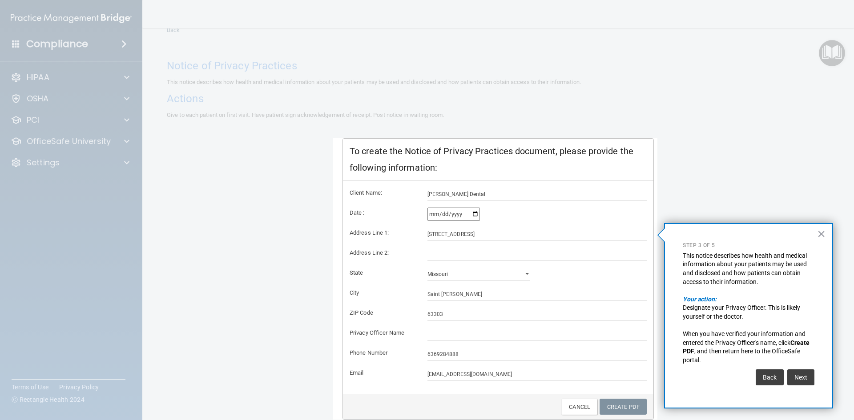
click at [707, 150] on div at bounding box center [755, 210] width 197 height 420
click at [796, 374] on button "Next" at bounding box center [800, 378] width 27 height 16
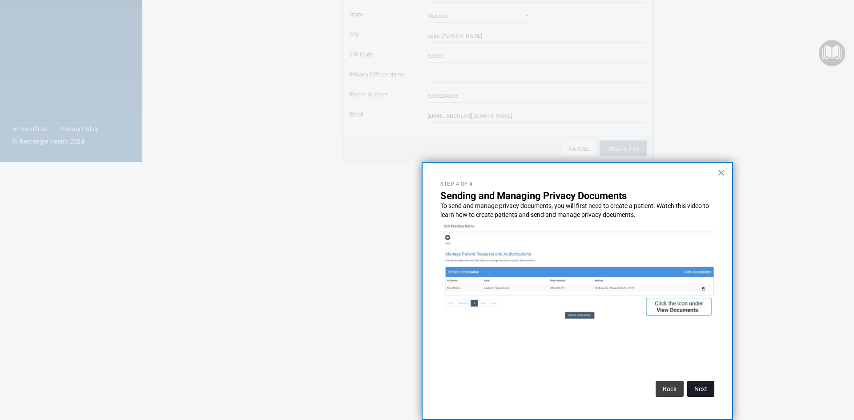
click at [698, 391] on button "Next" at bounding box center [700, 389] width 27 height 16
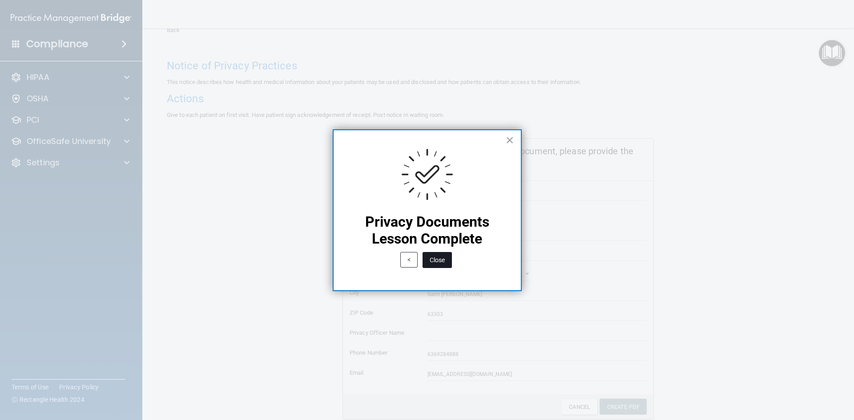
drag, startPoint x: 440, startPoint y: 261, endPoint x: 440, endPoint y: 254, distance: 7.6
click at [440, 261] on button "Close" at bounding box center [437, 260] width 29 height 16
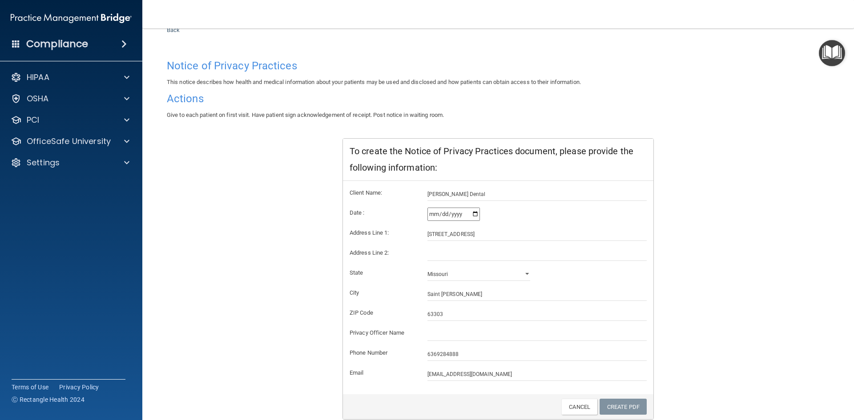
click at [830, 55] on img "Open Resource Center" at bounding box center [832, 53] width 26 height 26
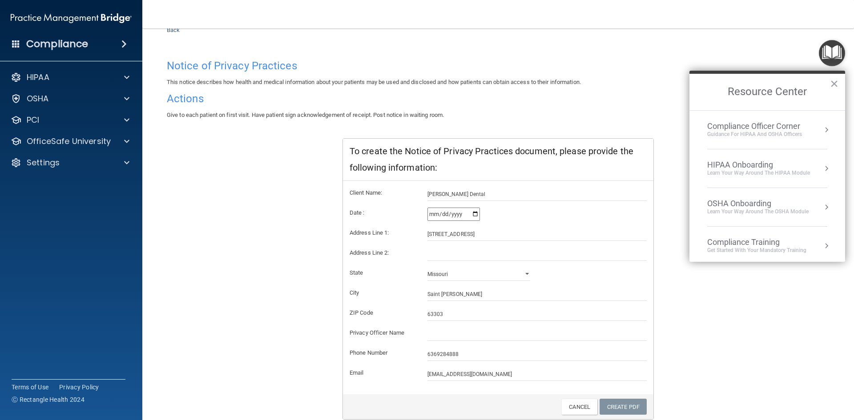
click at [748, 166] on div "HIPAA Onboarding" at bounding box center [758, 165] width 103 height 10
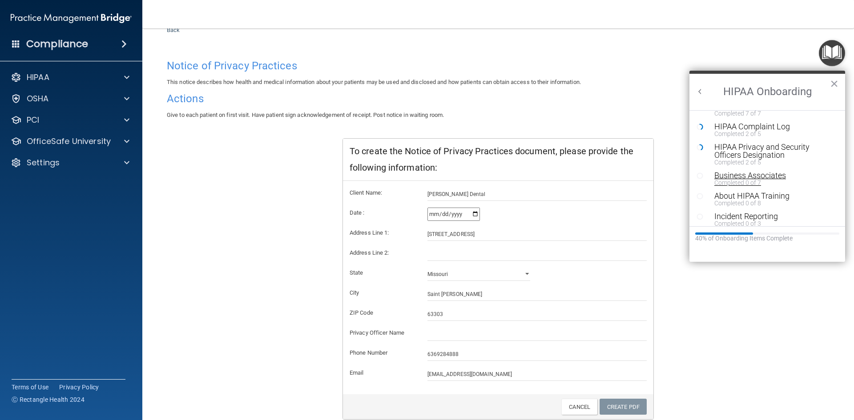
scroll to position [89, 0]
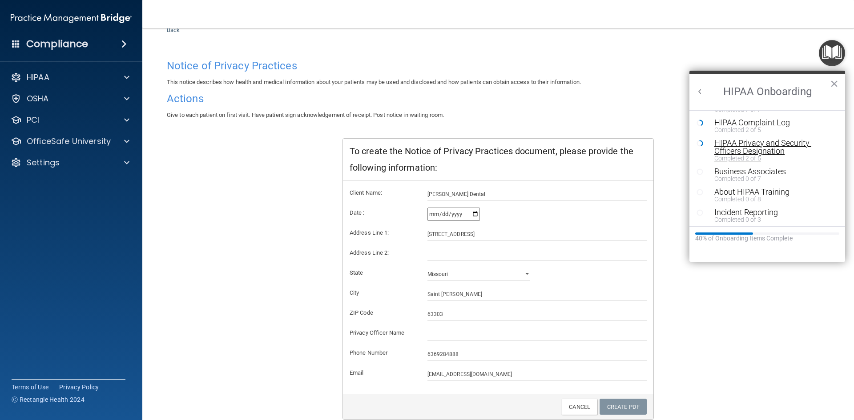
click at [768, 150] on div "HIPAA Privacy and Security Officers Designation" at bounding box center [770, 147] width 113 height 16
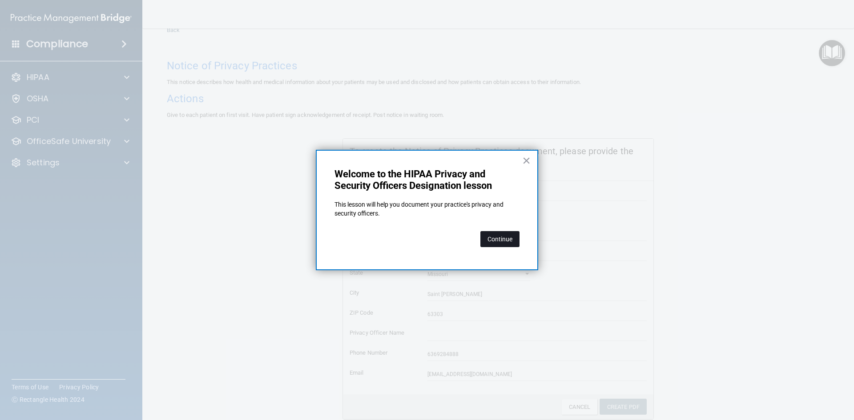
click at [504, 235] on button "Continue" at bounding box center [499, 239] width 39 height 16
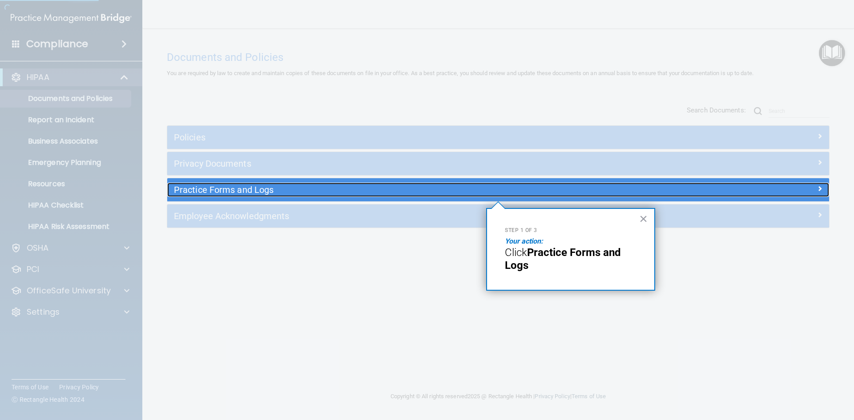
click at [286, 193] on h5 "Practice Forms and Logs" at bounding box center [415, 190] width 483 height 10
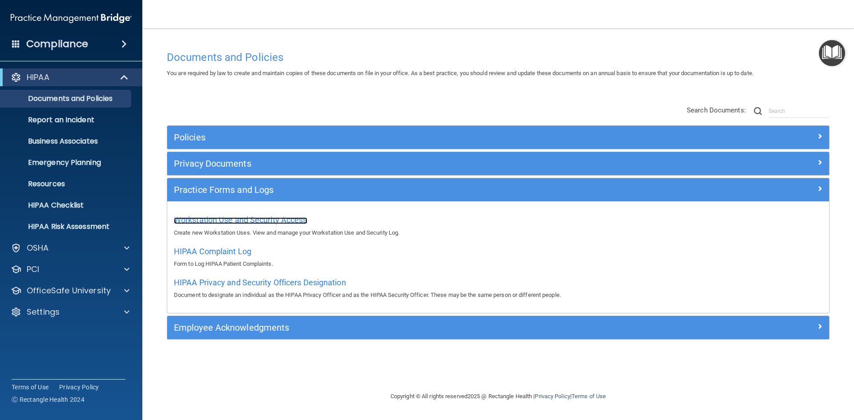
click at [230, 219] on span "Workstation Use and Security Access" at bounding box center [240, 219] width 133 height 9
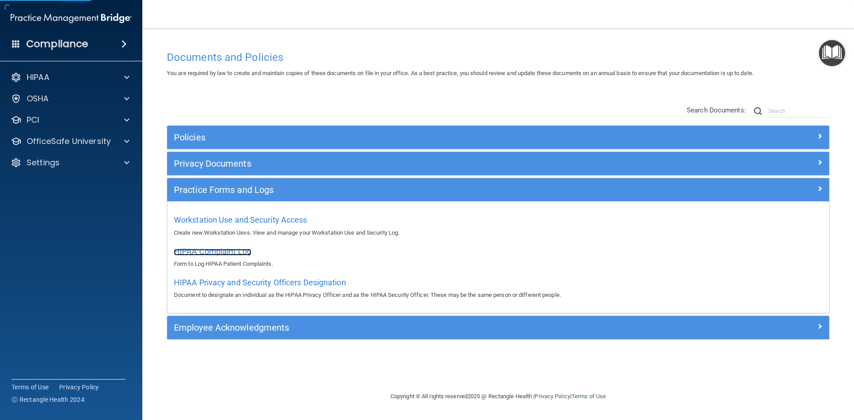
click at [224, 255] on span "HIPAA Complaint Log" at bounding box center [212, 251] width 77 height 9
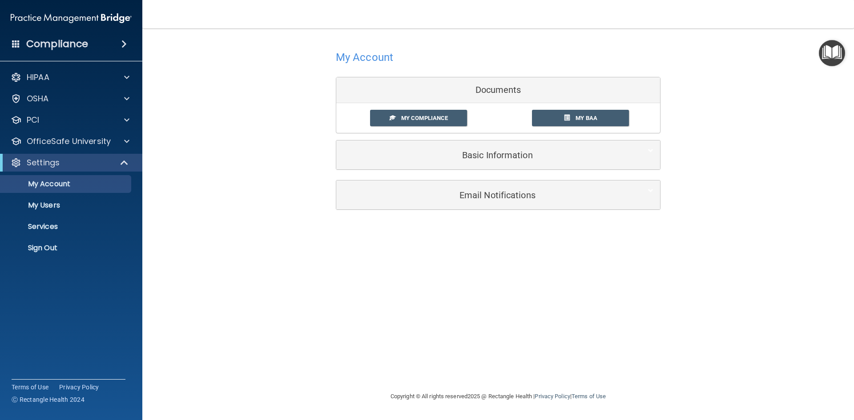
click at [835, 50] on img "Open Resource Center" at bounding box center [832, 53] width 26 height 26
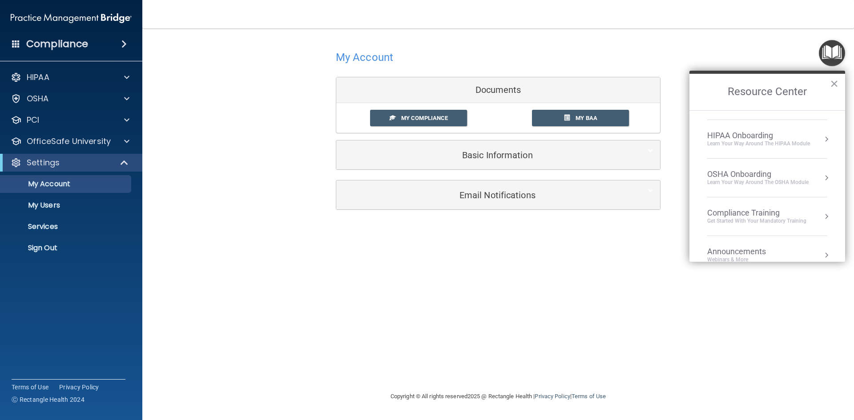
scroll to position [44, 0]
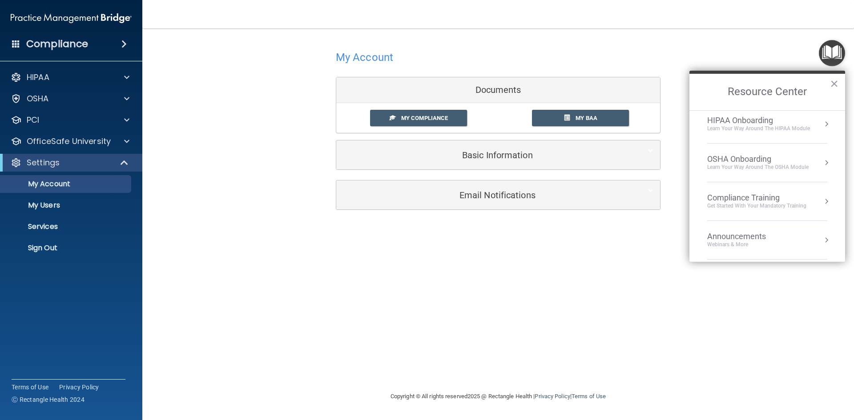
click at [724, 117] on div "HIPAA Onboarding" at bounding box center [758, 121] width 103 height 10
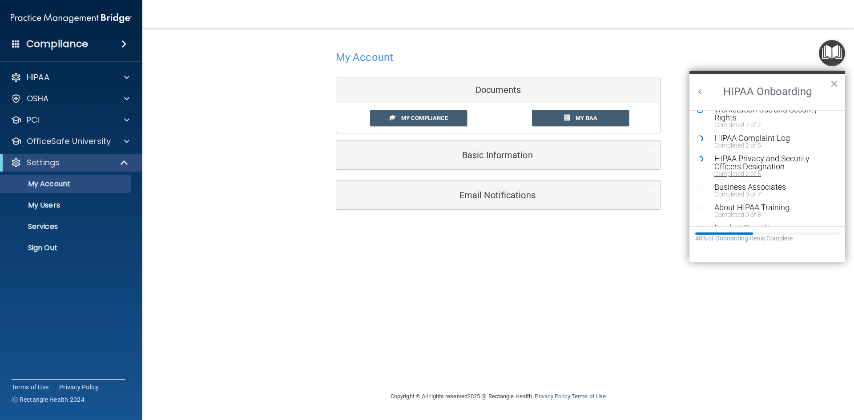
scroll to position [89, 0]
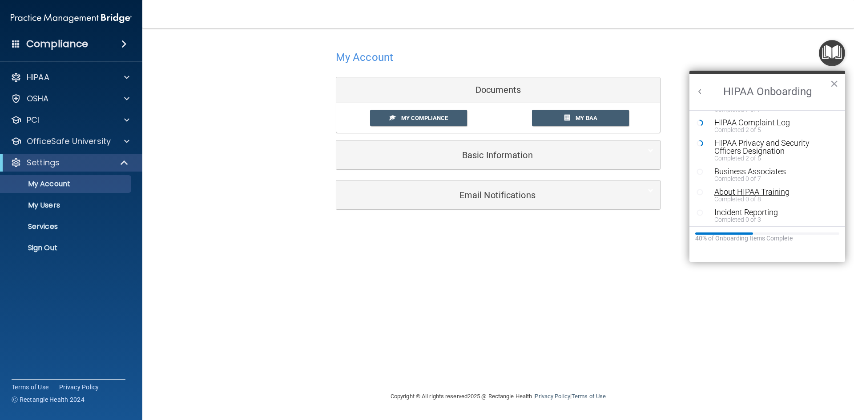
click at [760, 197] on div "Completed 0 of 8" at bounding box center [770, 199] width 113 height 6
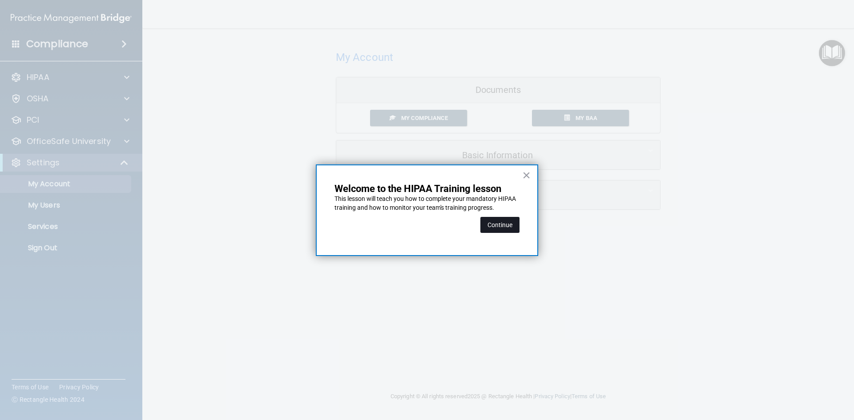
click at [501, 226] on button "Continue" at bounding box center [499, 225] width 39 height 16
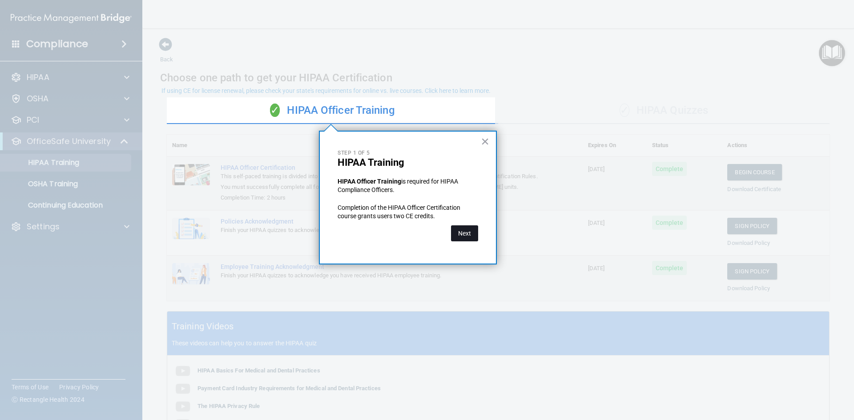
click at [466, 237] on button "Next" at bounding box center [464, 234] width 27 height 16
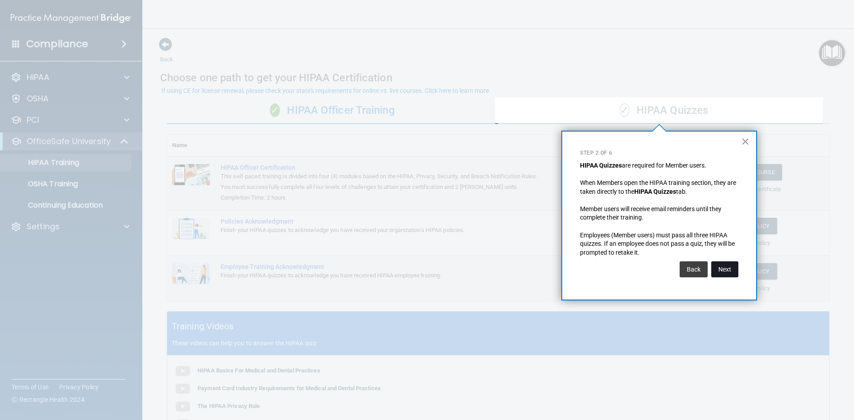
click at [732, 268] on button "Next" at bounding box center [724, 270] width 27 height 16
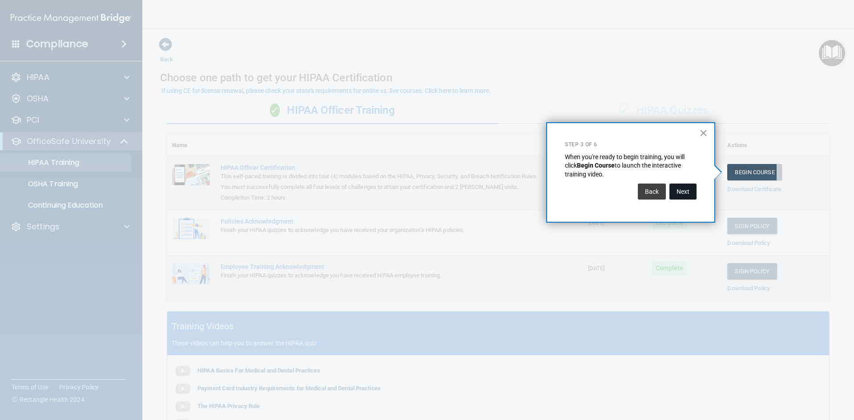
click at [685, 193] on button "Next" at bounding box center [682, 192] width 27 height 16
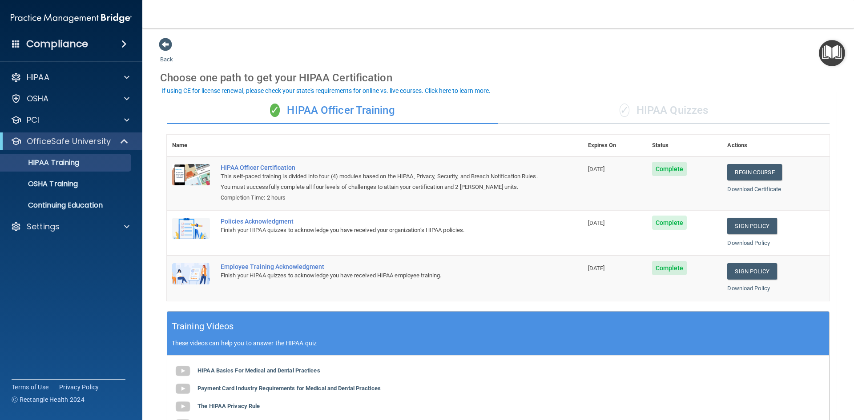
click at [641, 97] on div "✓ HIPAA Officer Training ✓ HIPAA Quizzes Name Expires On Status Actions HIPAA O…" at bounding box center [498, 321] width 676 height 461
click at [661, 118] on div "✓ HIPAA Quizzes" at bounding box center [663, 110] width 331 height 27
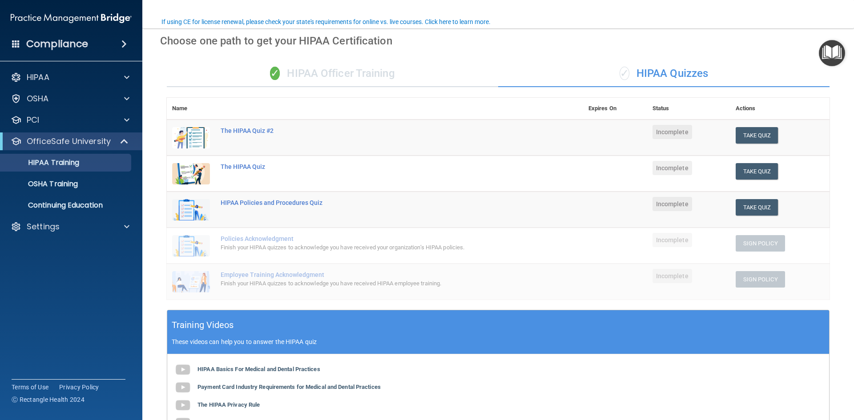
scroll to position [89, 0]
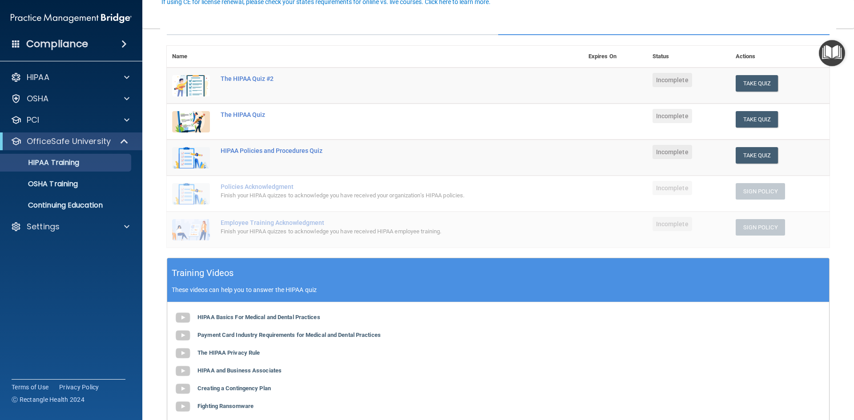
click at [658, 54] on th "Status" at bounding box center [688, 57] width 83 height 22
click at [734, 52] on th "Actions" at bounding box center [779, 57] width 99 height 22
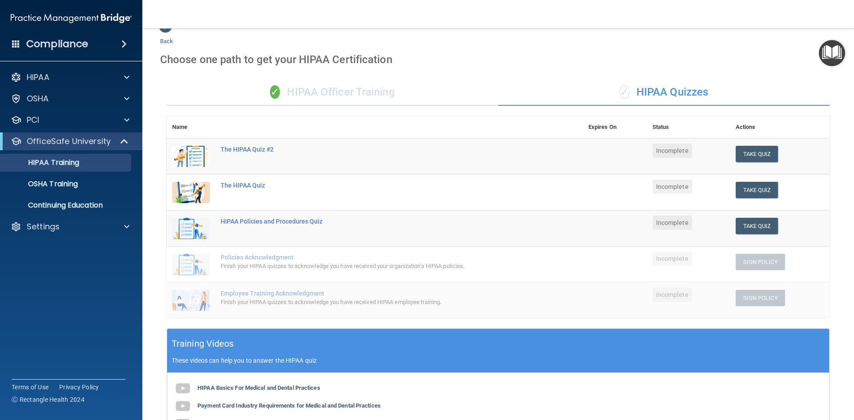
scroll to position [0, 0]
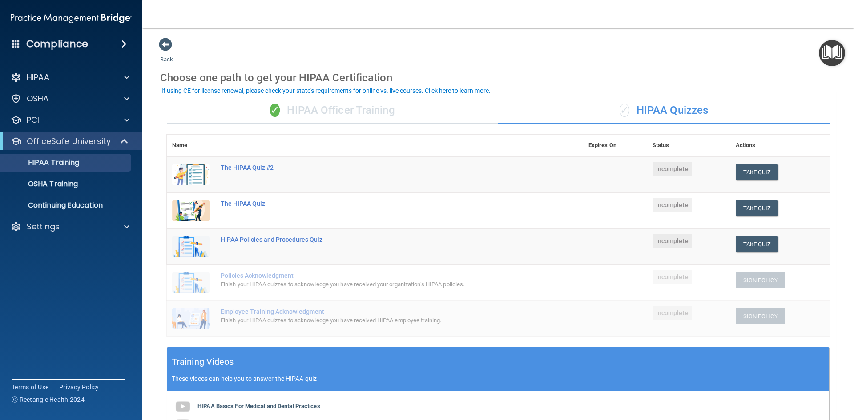
click at [330, 112] on div "✓ HIPAA Officer Training" at bounding box center [332, 110] width 331 height 27
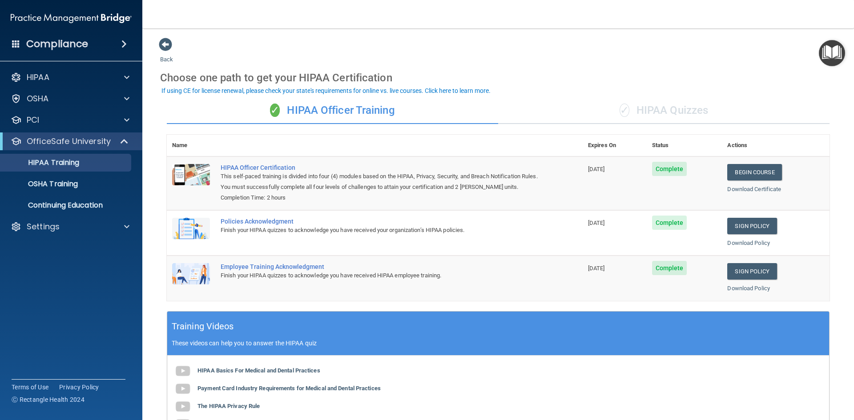
click at [730, 115] on div "✓ HIPAA Quizzes" at bounding box center [663, 110] width 331 height 27
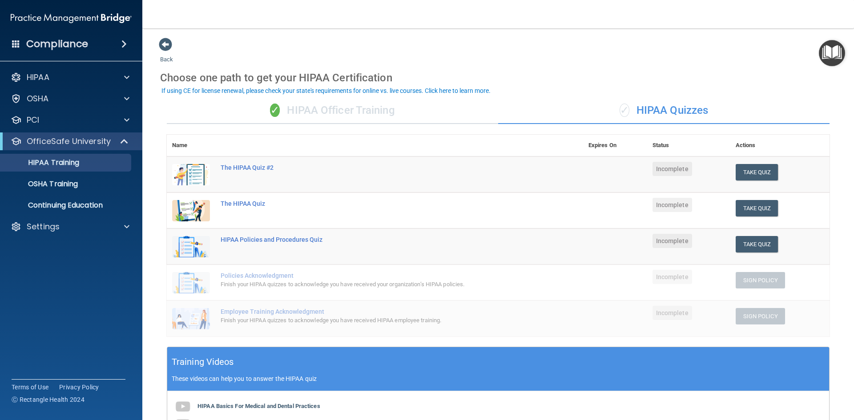
click at [831, 60] on img "Open Resource Center" at bounding box center [832, 53] width 26 height 26
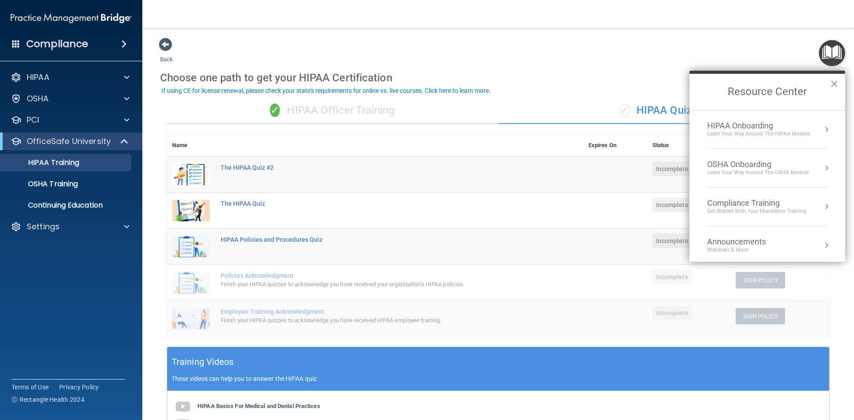
scroll to position [38, 0]
click at [738, 169] on div "OSHA Onboarding" at bounding box center [757, 166] width 101 height 10
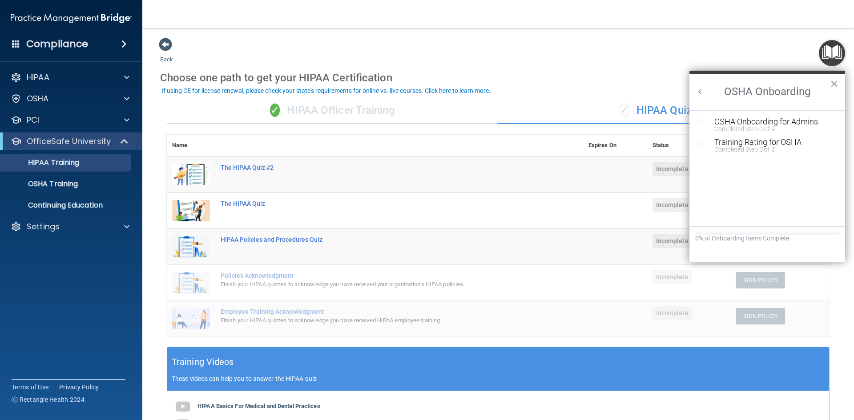
scroll to position [0, 0]
click at [739, 121] on div "OSHA Onboarding for Admins" at bounding box center [773, 122] width 119 height 8
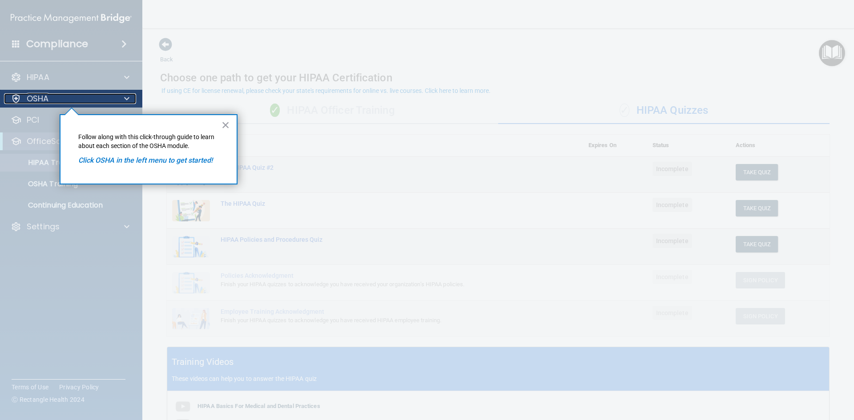
click at [81, 100] on div "OSHA" at bounding box center [59, 98] width 110 height 11
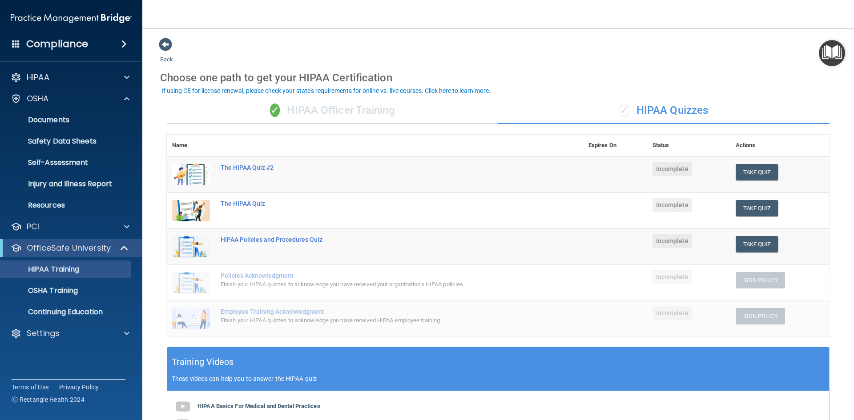
click at [722, 112] on div "✓ HIPAA Quizzes" at bounding box center [663, 110] width 331 height 27
click at [52, 103] on div "OSHA" at bounding box center [59, 98] width 110 height 11
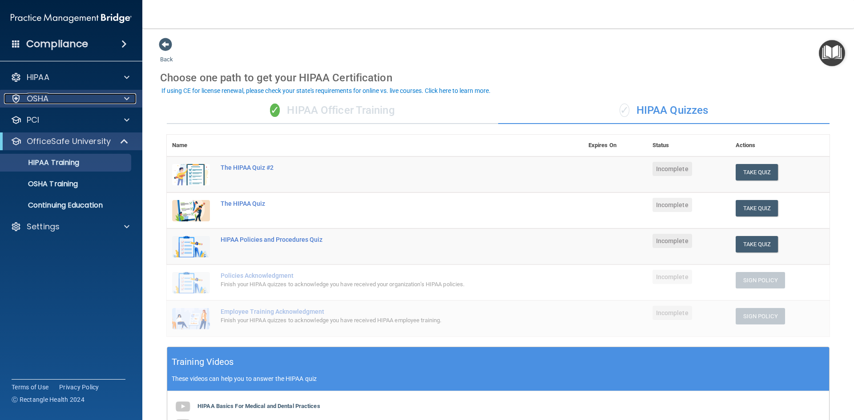
click at [48, 98] on p "OSHA" at bounding box center [38, 98] width 22 height 11
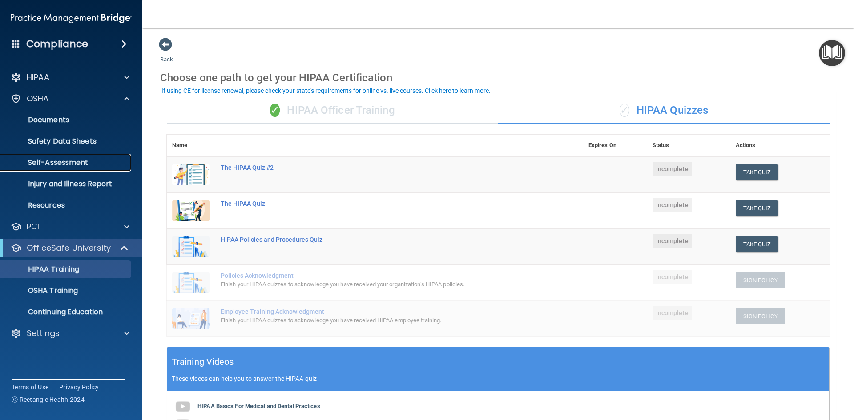
click at [81, 160] on p "Self-Assessment" at bounding box center [66, 162] width 121 height 9
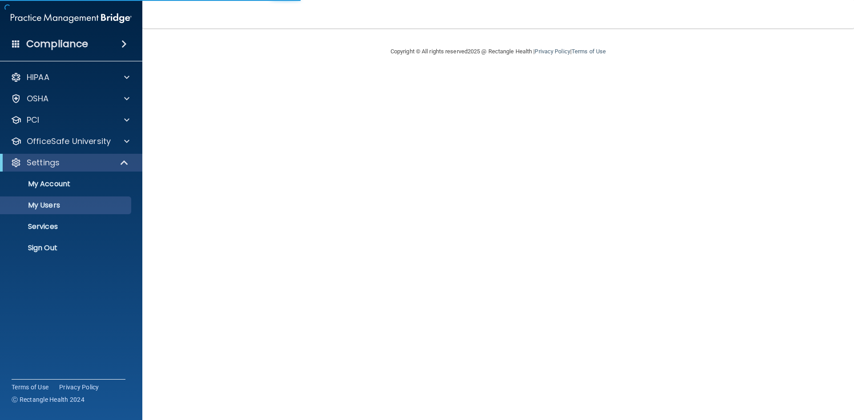
select select "20"
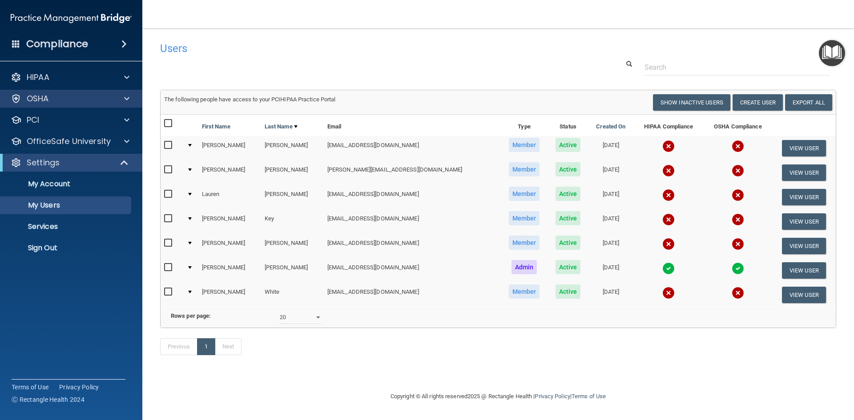
click at [58, 105] on div "OSHA" at bounding box center [71, 99] width 143 height 18
click at [125, 99] on span at bounding box center [126, 98] width 5 height 11
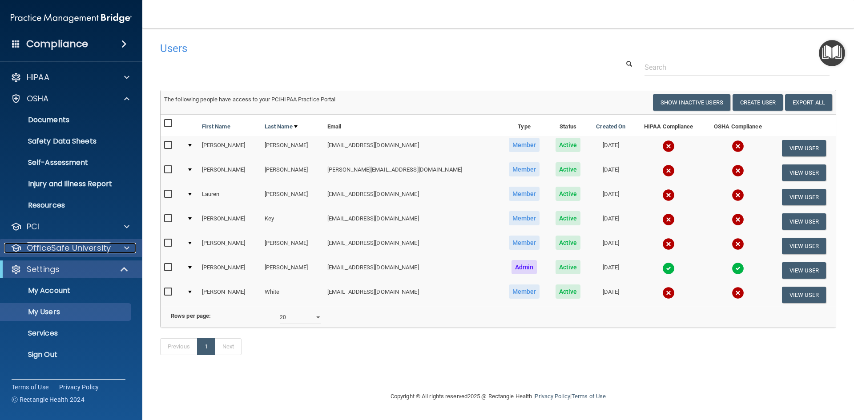
click at [91, 246] on p "OfficeSafe University" at bounding box center [69, 248] width 84 height 11
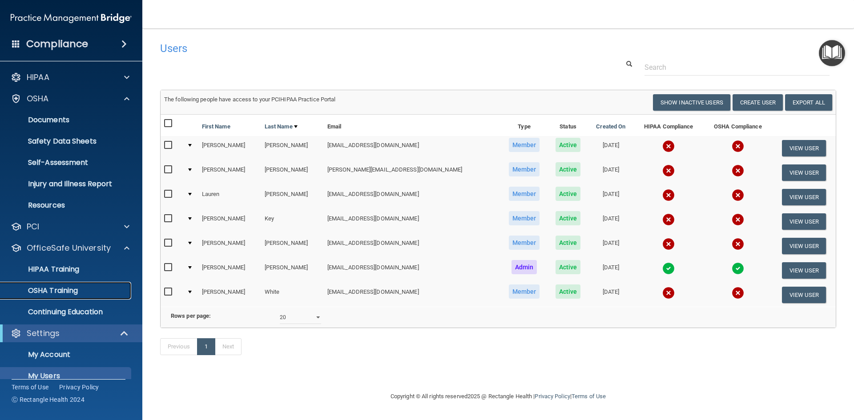
click at [55, 285] on link "OSHA Training" at bounding box center [61, 291] width 140 height 18
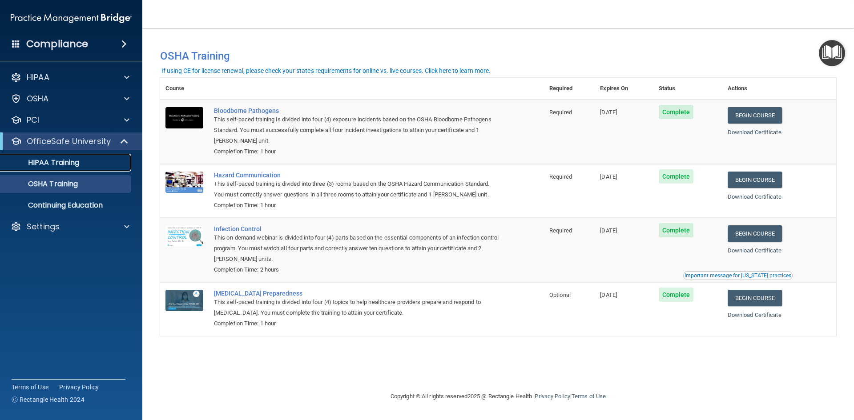
click at [61, 157] on link "HIPAA Training" at bounding box center [61, 163] width 140 height 18
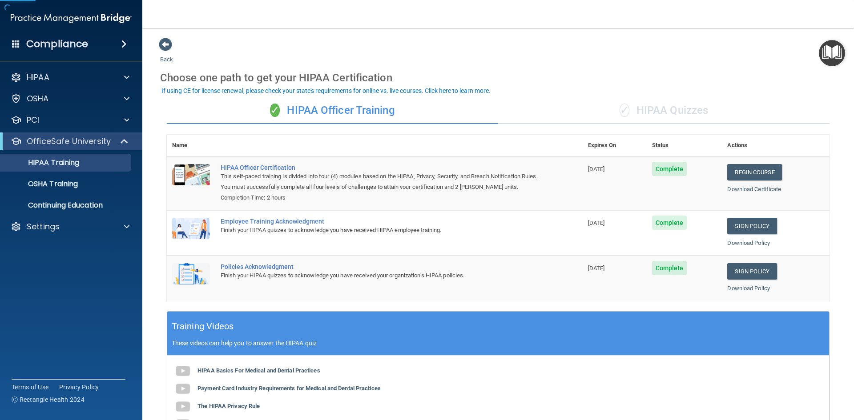
click at [652, 106] on div "✓ HIPAA Quizzes" at bounding box center [663, 110] width 331 height 27
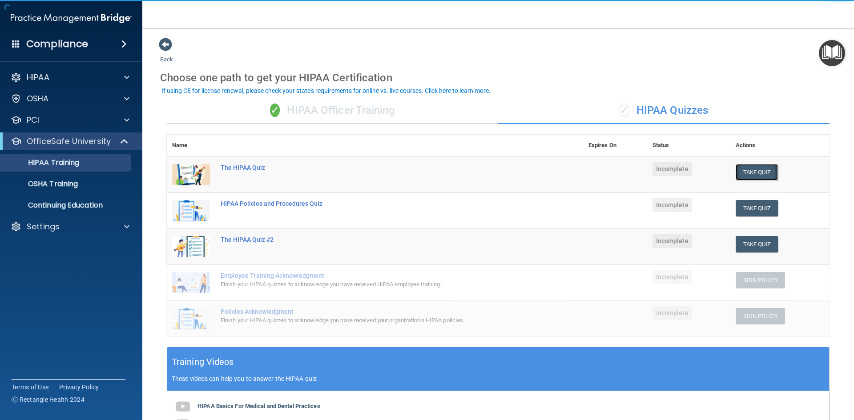
click at [742, 175] on button "Take Quiz" at bounding box center [757, 172] width 43 height 16
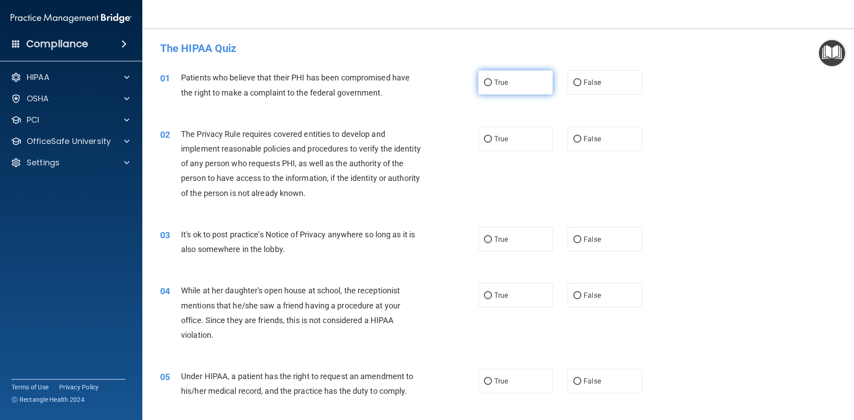
click at [495, 82] on span "True" at bounding box center [501, 82] width 14 height 8
click at [492, 82] on input "True" at bounding box center [488, 83] width 8 height 7
radio input "true"
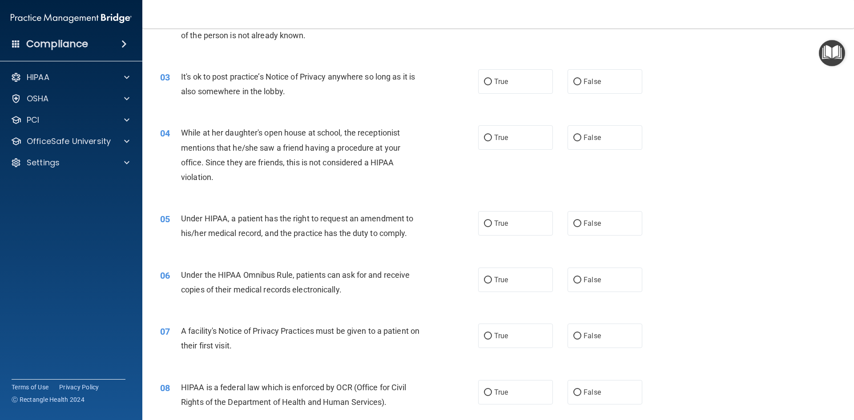
scroll to position [267, 0]
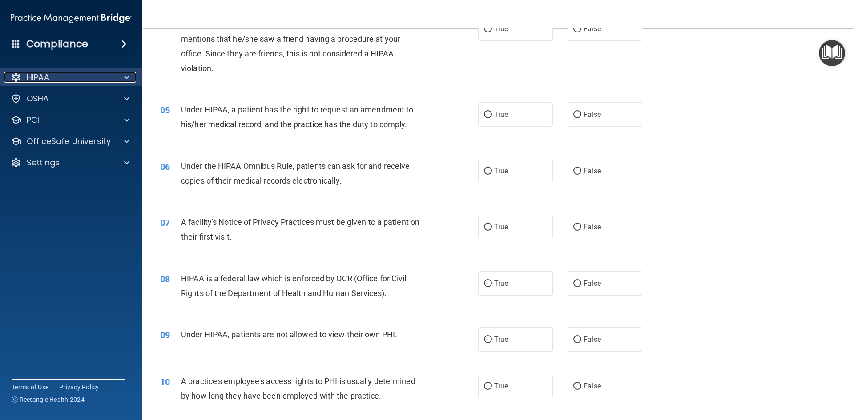
click at [73, 78] on div "HIPAA" at bounding box center [59, 77] width 110 height 11
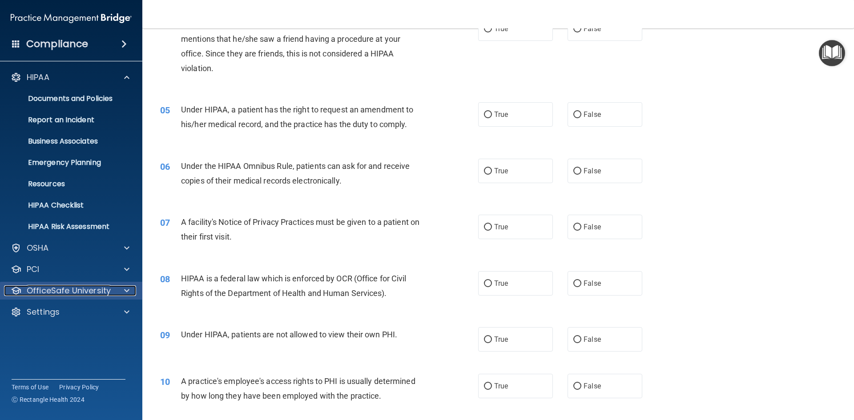
click at [81, 294] on p "OfficeSafe University" at bounding box center [69, 291] width 84 height 11
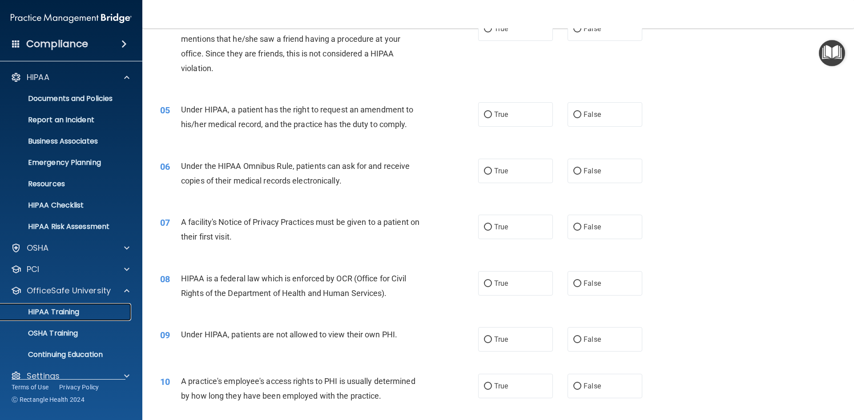
click at [71, 315] on p "HIPAA Training" at bounding box center [42, 312] width 73 height 9
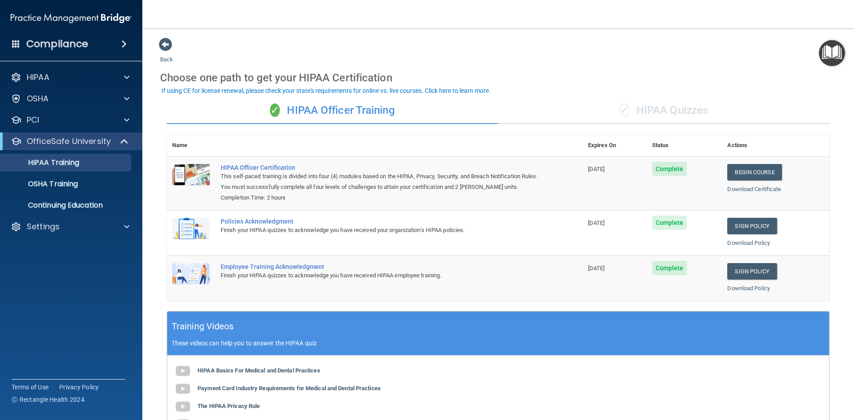
click at [720, 114] on div "✓ HIPAA Quizzes" at bounding box center [663, 110] width 331 height 27
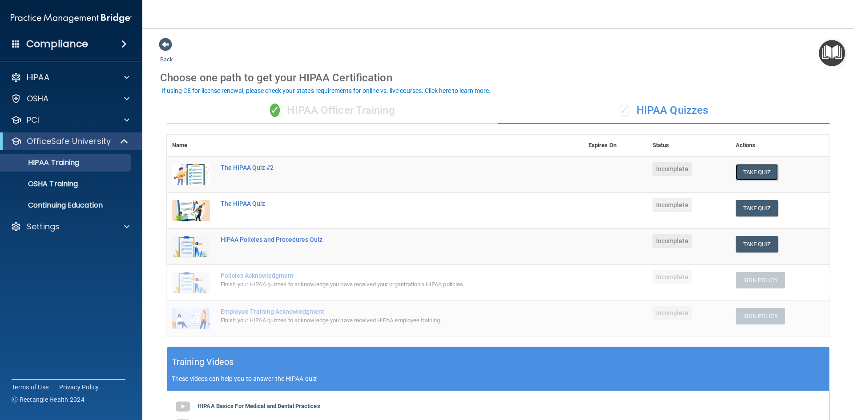
drag, startPoint x: 763, startPoint y: 168, endPoint x: 765, endPoint y: 125, distance: 43.2
click at [763, 168] on button "Take Quiz" at bounding box center [757, 172] width 43 height 16
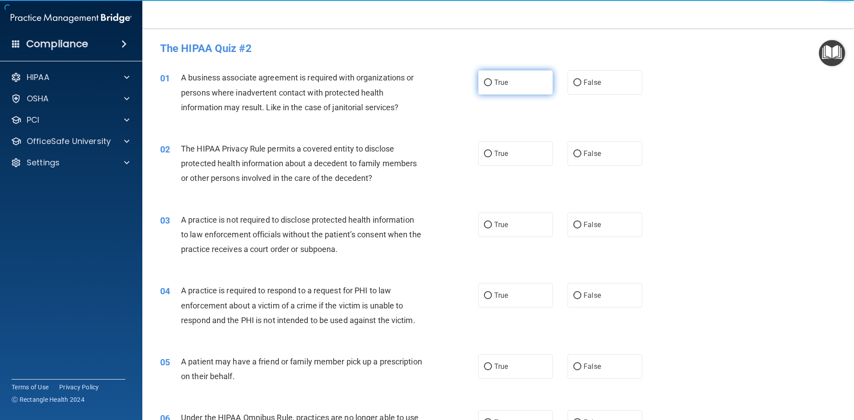
click at [517, 80] on label "True" at bounding box center [515, 82] width 75 height 24
click at [492, 80] on input "True" at bounding box center [488, 83] width 8 height 7
radio input "true"
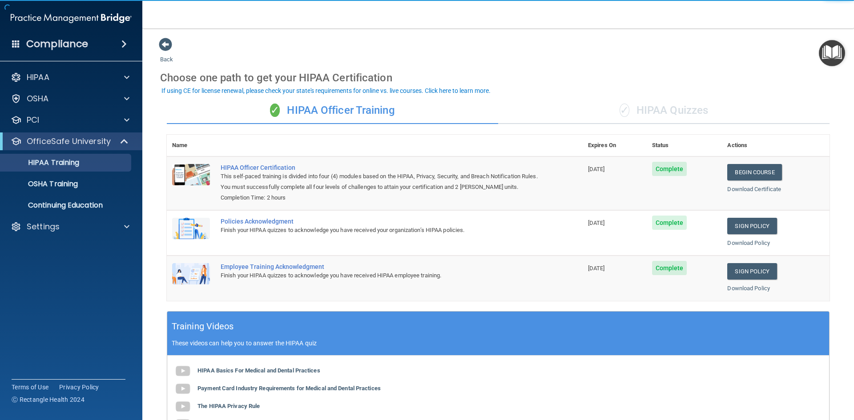
click at [669, 101] on div "✓ HIPAA Quizzes" at bounding box center [663, 110] width 331 height 27
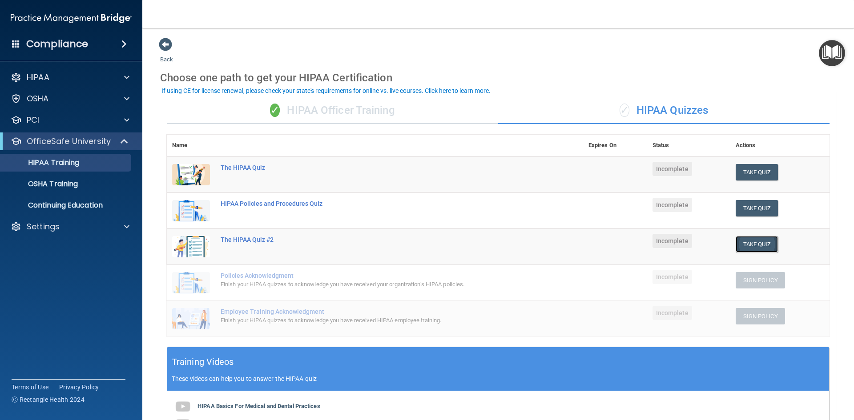
click at [742, 246] on button "Take Quiz" at bounding box center [757, 244] width 43 height 16
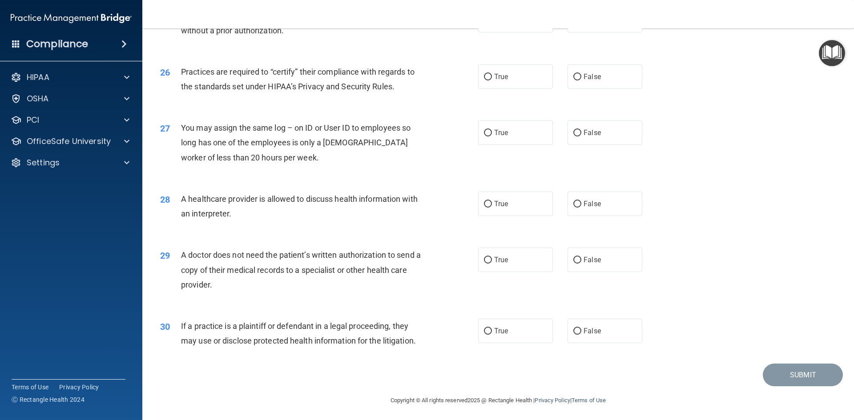
scroll to position [1650, 0]
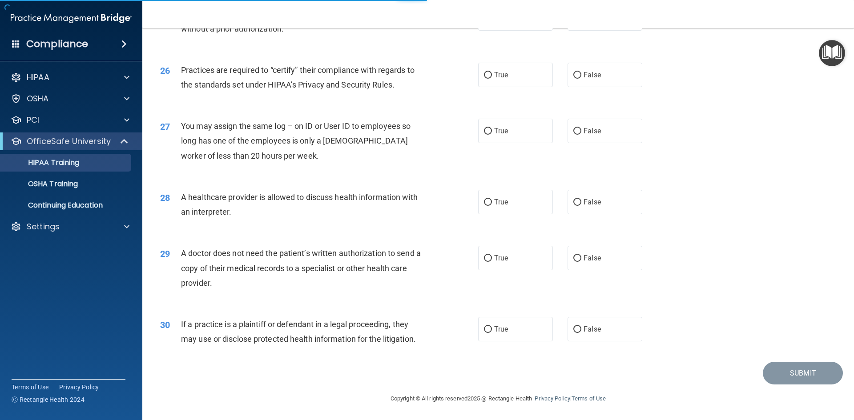
scroll to position [168, 0]
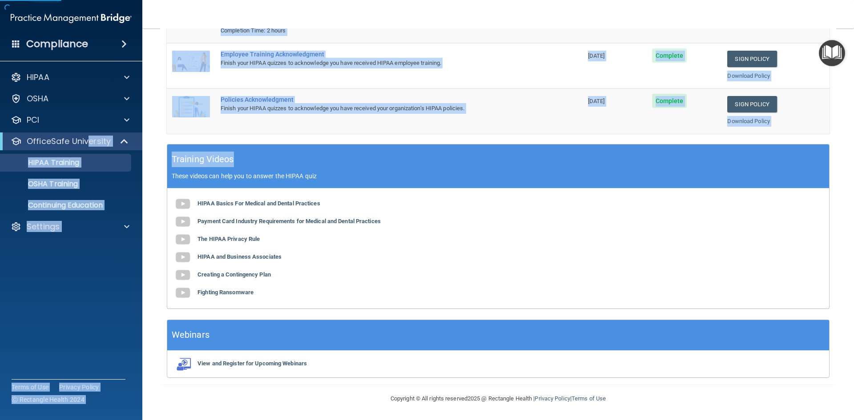
drag, startPoint x: 86, startPoint y: 148, endPoint x: 189, endPoint y: 142, distance: 102.4
click at [165, 168] on div "Compliance HIPAA Documents and Policies Report an Incident Business Associates …" at bounding box center [427, 210] width 854 height 420
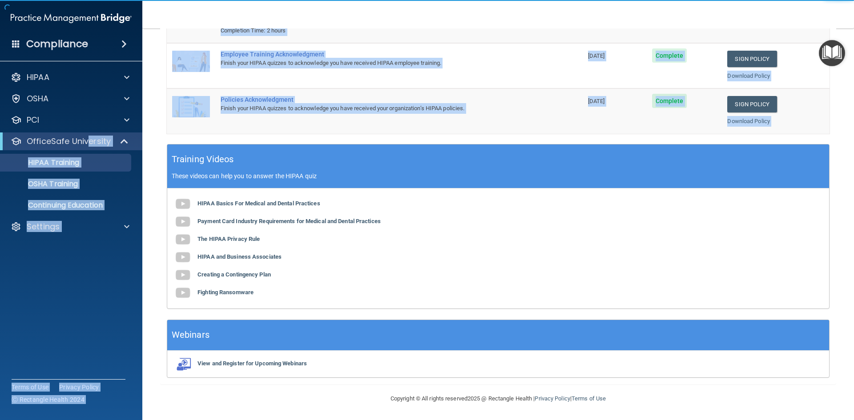
click at [328, 128] on td "Policies Acknowledgment Finish your HIPAA quizzes to acknowledge you have recei…" at bounding box center [398, 111] width 367 height 45
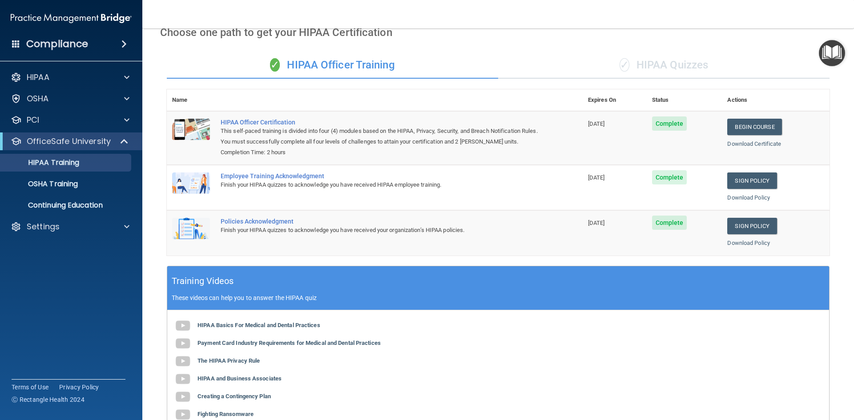
scroll to position [34, 0]
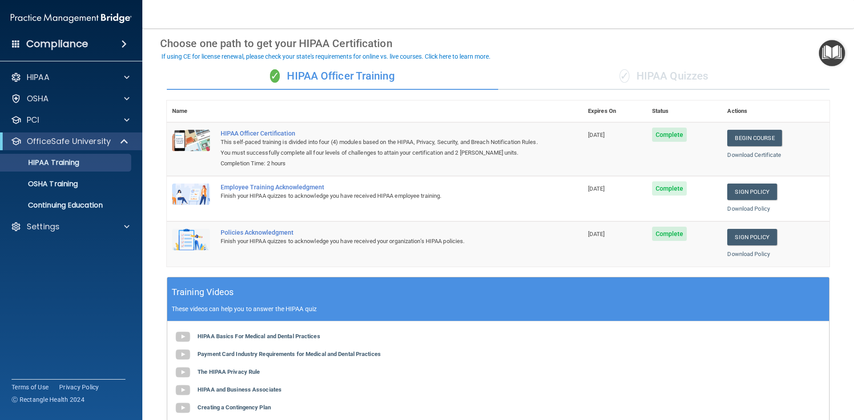
click at [693, 72] on div "✓ HIPAA Quizzes" at bounding box center [663, 76] width 331 height 27
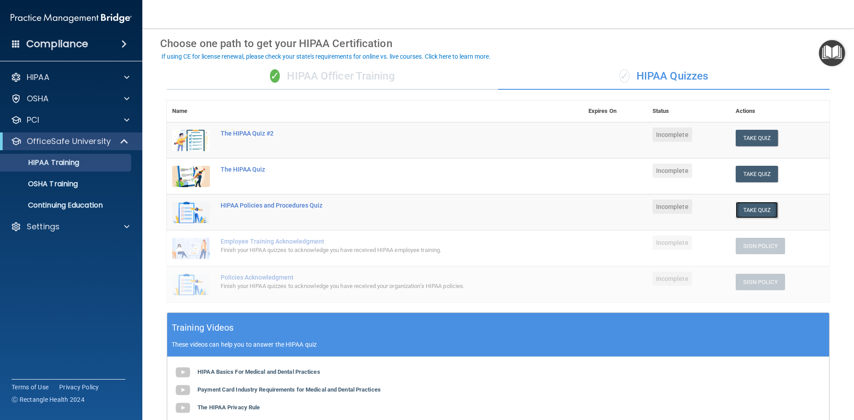
click at [751, 214] on button "Take Quiz" at bounding box center [757, 210] width 43 height 16
